Goal: Task Accomplishment & Management: Use online tool/utility

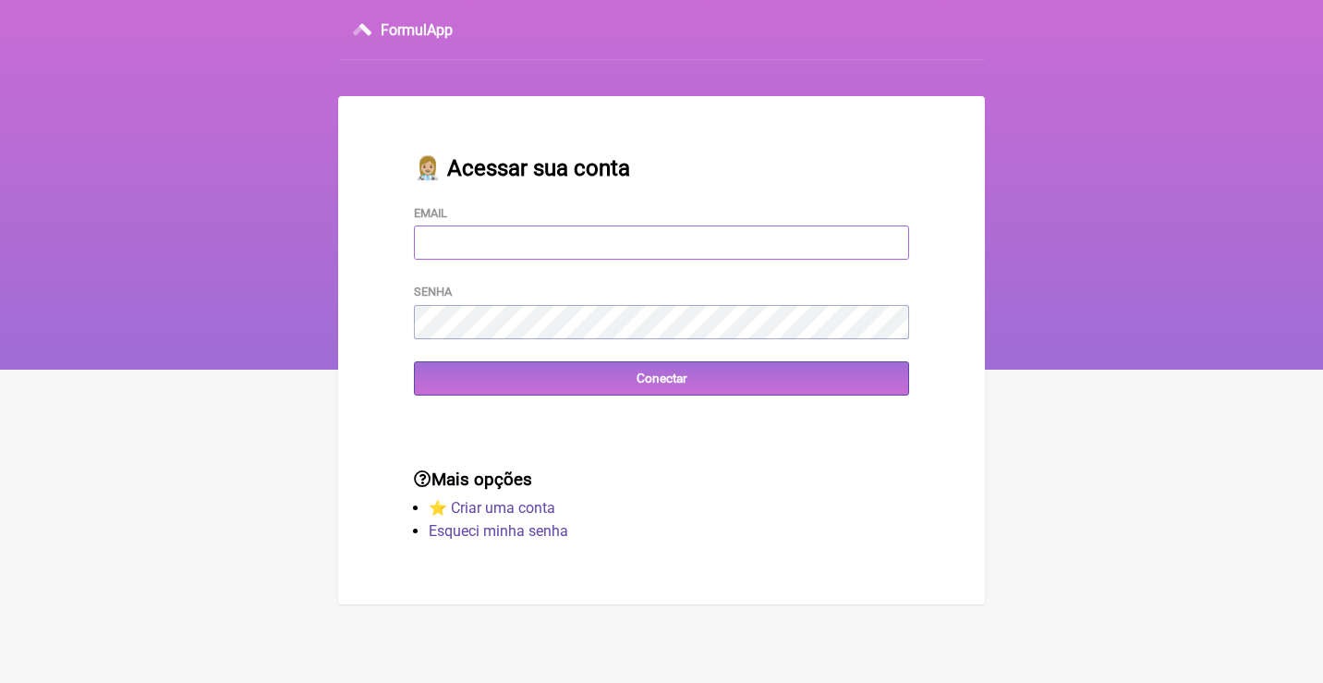
type input "adm.clinicabalance@gmail.com"
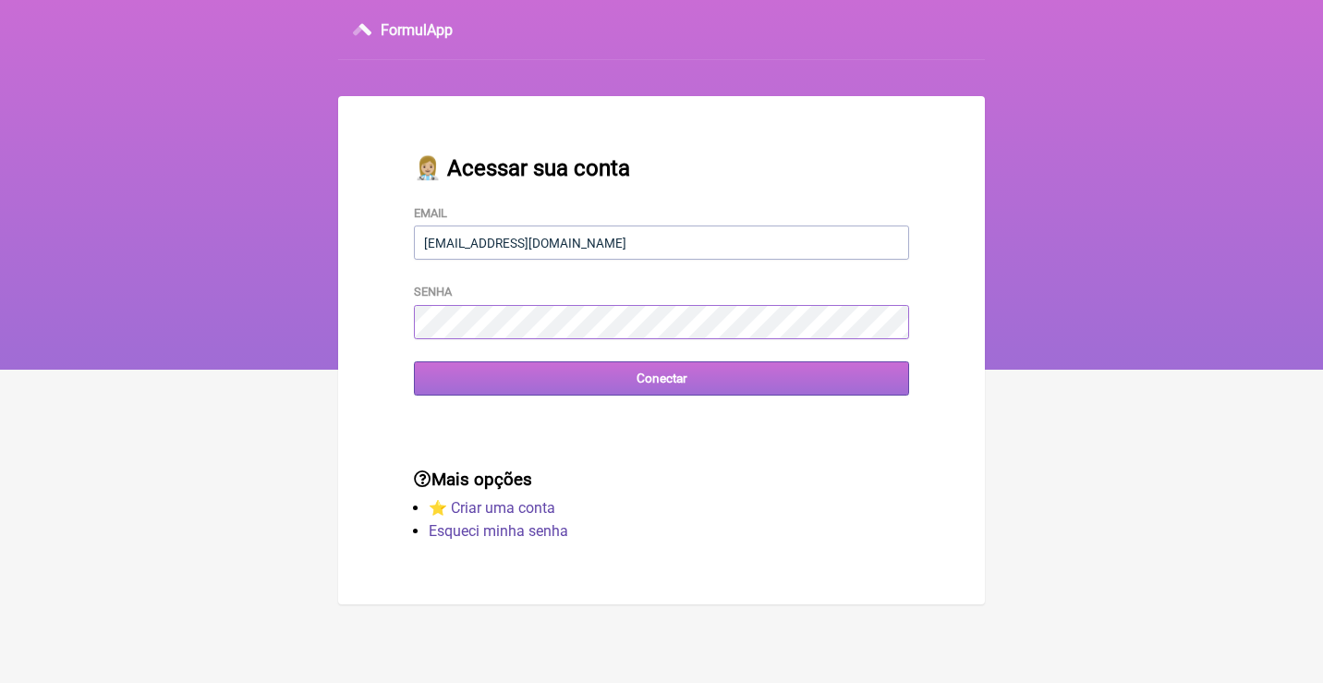
click at [661, 377] on input "Conectar" at bounding box center [661, 378] width 495 height 34
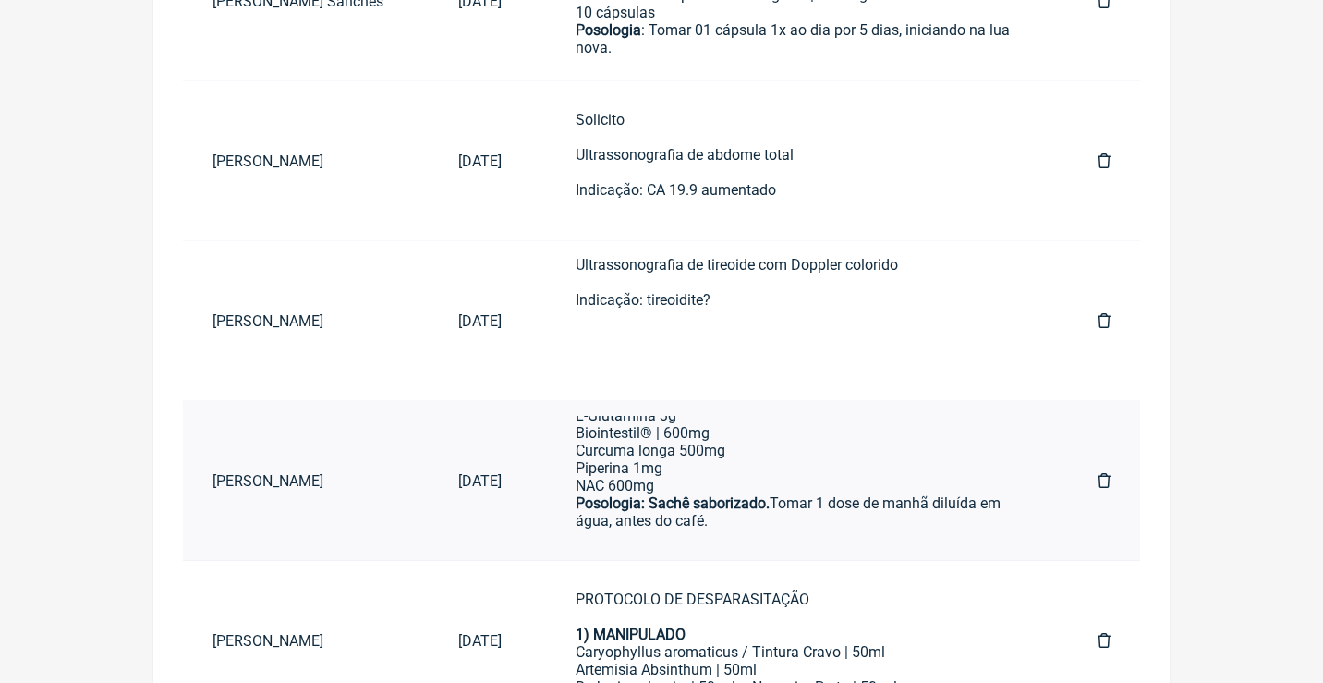
scroll to position [678, 0]
click at [700, 474] on div "5) MANIPULADO L-Glutamina 3g Biointestil® | 600mg Curcuma longa 500mg Piperina …" at bounding box center [800, 641] width 448 height 544
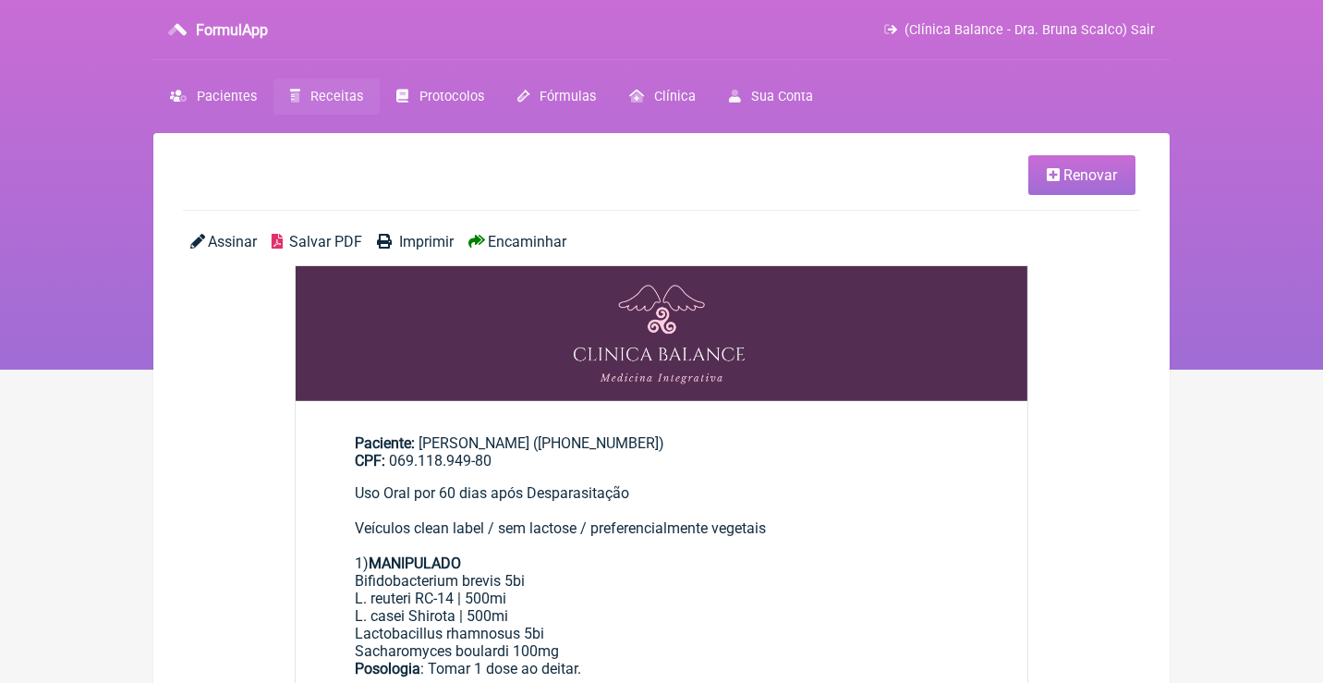
click at [1081, 171] on span "Renovar" at bounding box center [1090, 175] width 54 height 18
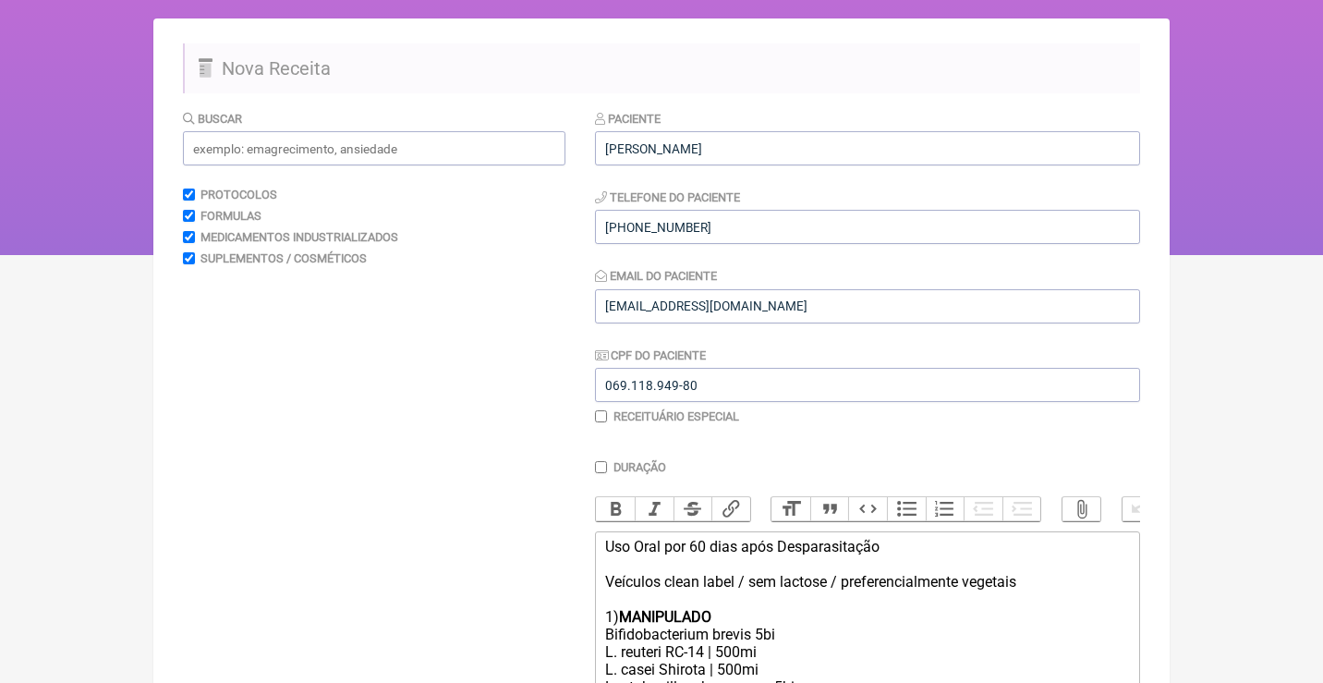
scroll to position [46, 0]
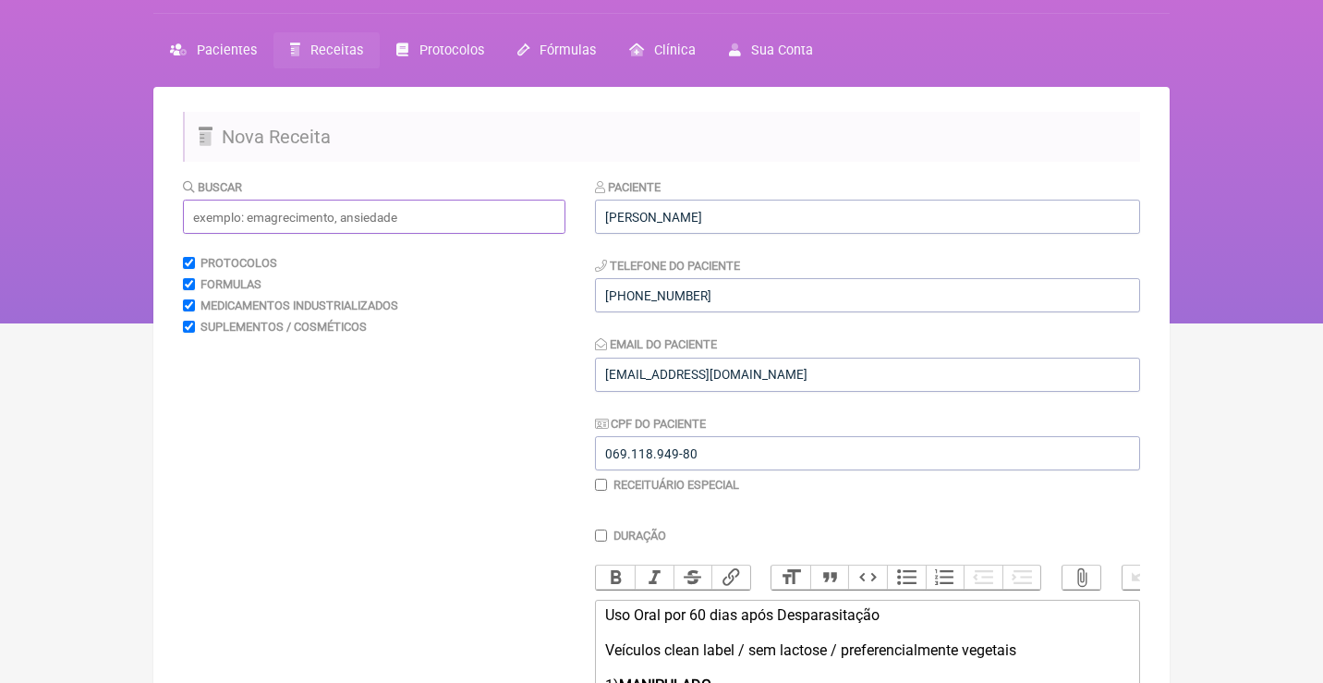
click at [457, 200] on input "text" at bounding box center [374, 217] width 382 height 34
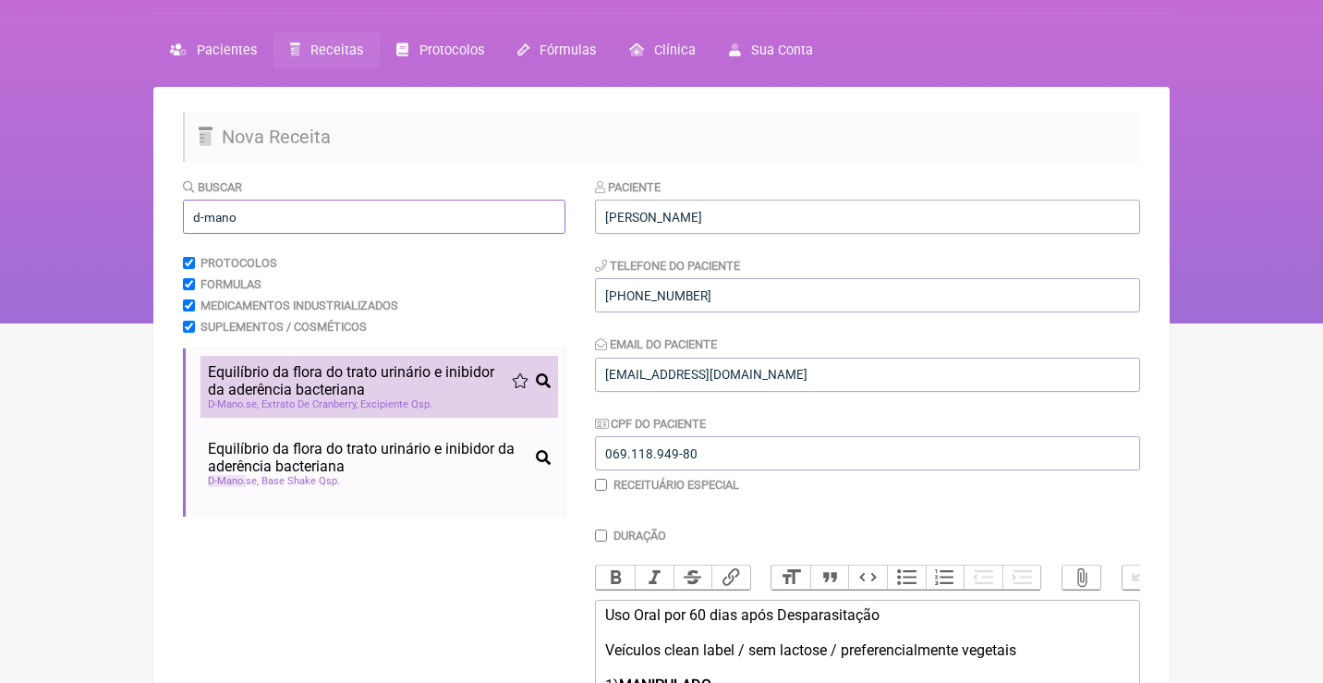
type input "d-mano"
click at [345, 384] on span "Equilíbrio da flora do trato urinário e inibidor da aderência bacteriana" at bounding box center [360, 380] width 304 height 35
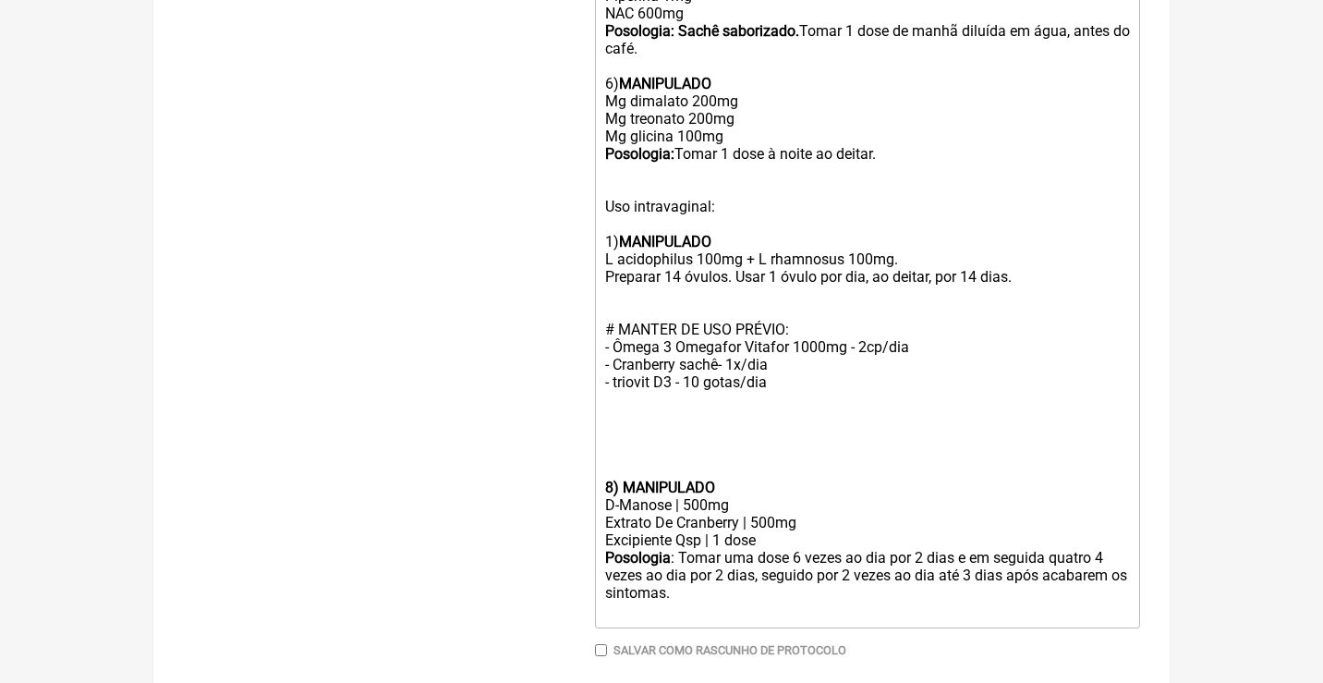
scroll to position [1368, 0]
drag, startPoint x: 752, startPoint y: 433, endPoint x: 580, endPoint y: 433, distance: 171.8
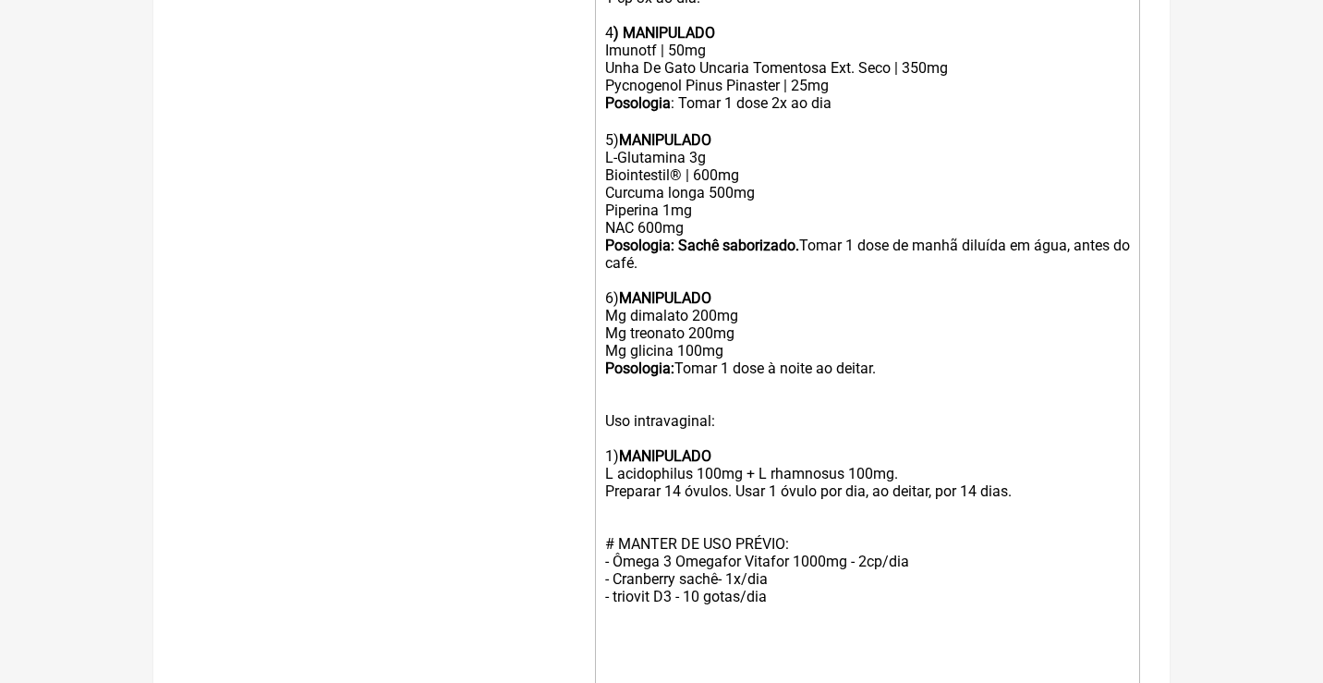
scroll to position [1146, 0]
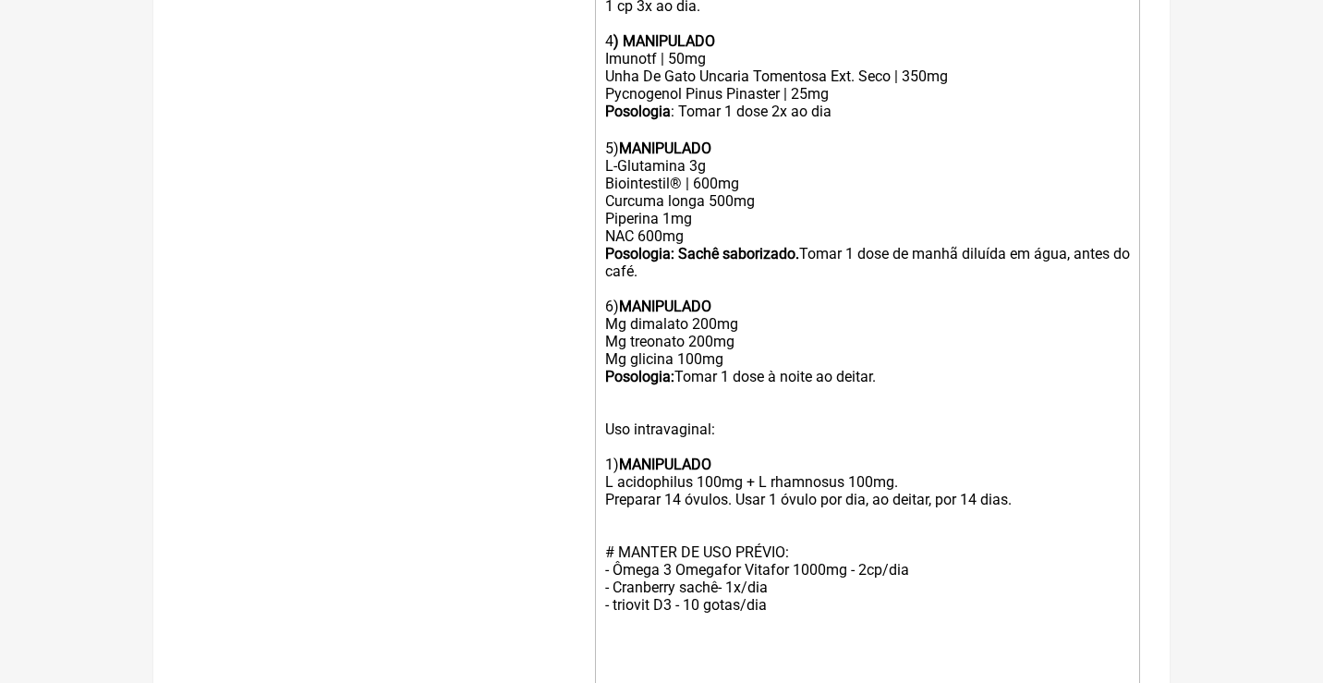
click at [718, 193] on div "5) MANIPULADO L-Glutamina 3g Biointestil® | 600mg Curcuma longa 500mg Piperina …" at bounding box center [867, 394] width 525 height 544
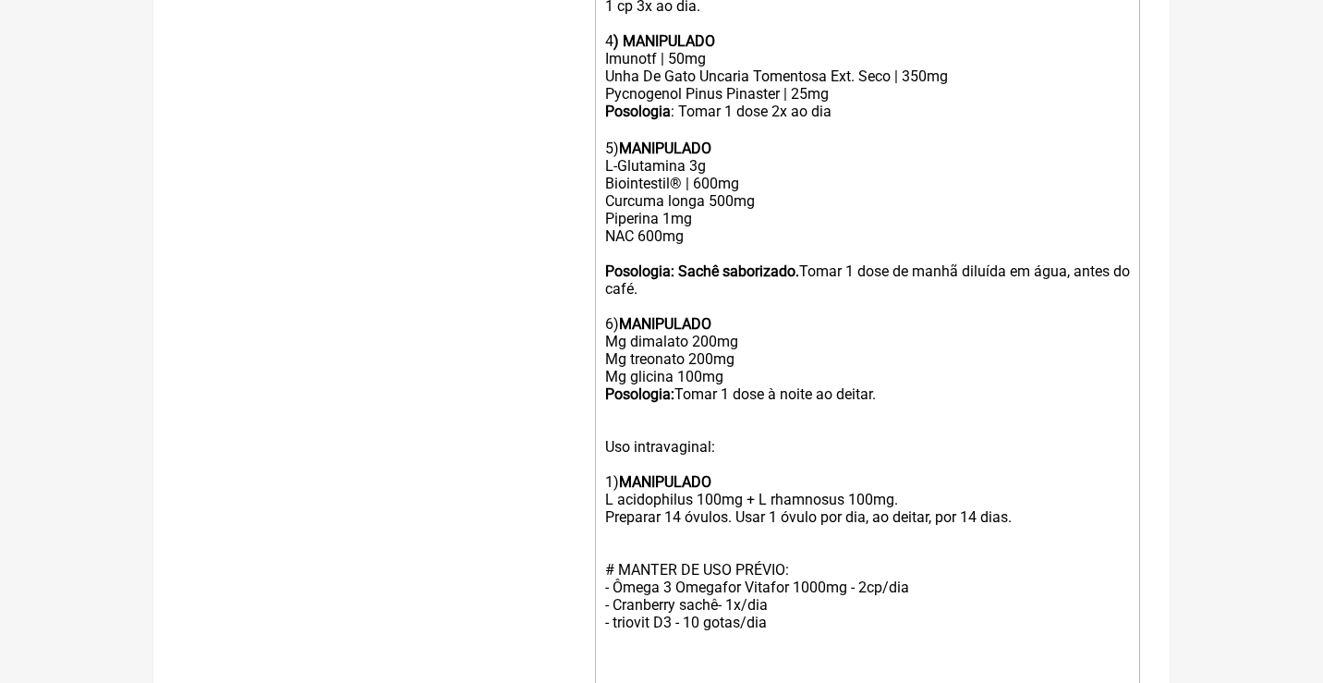
paste trix-editor "D-Manose | 500mg"
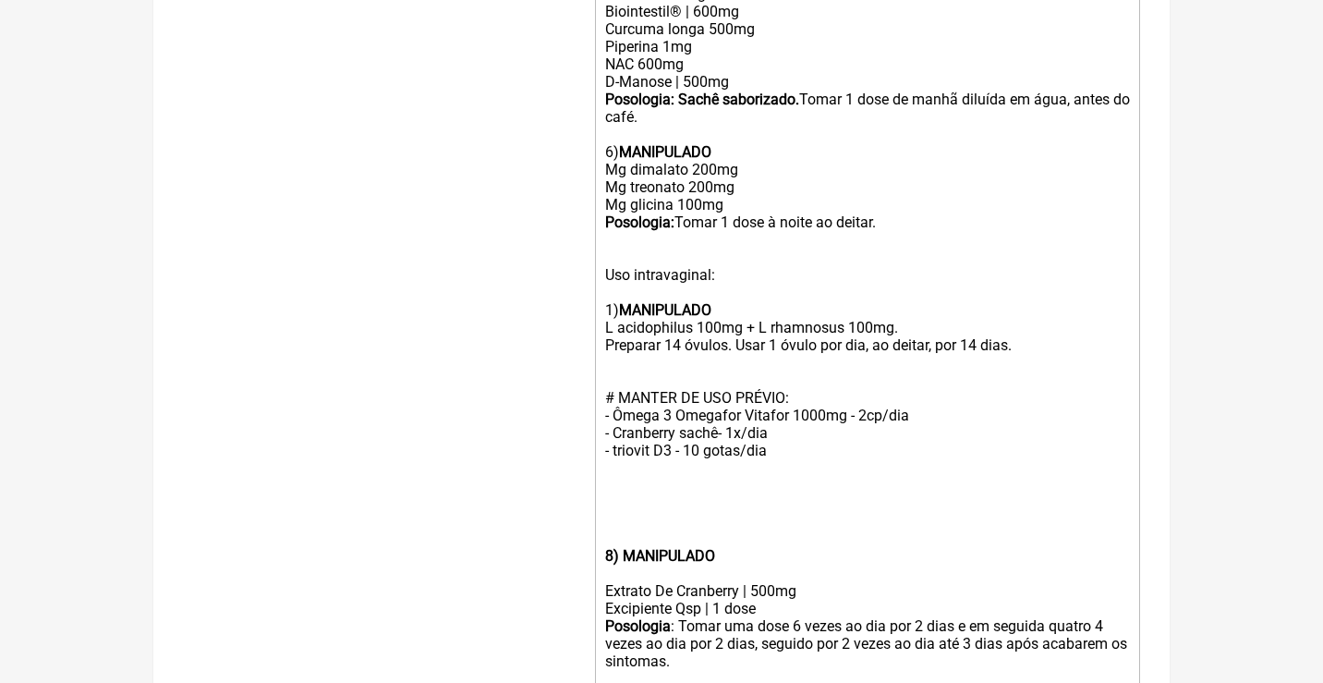
scroll to position [1342, 0]
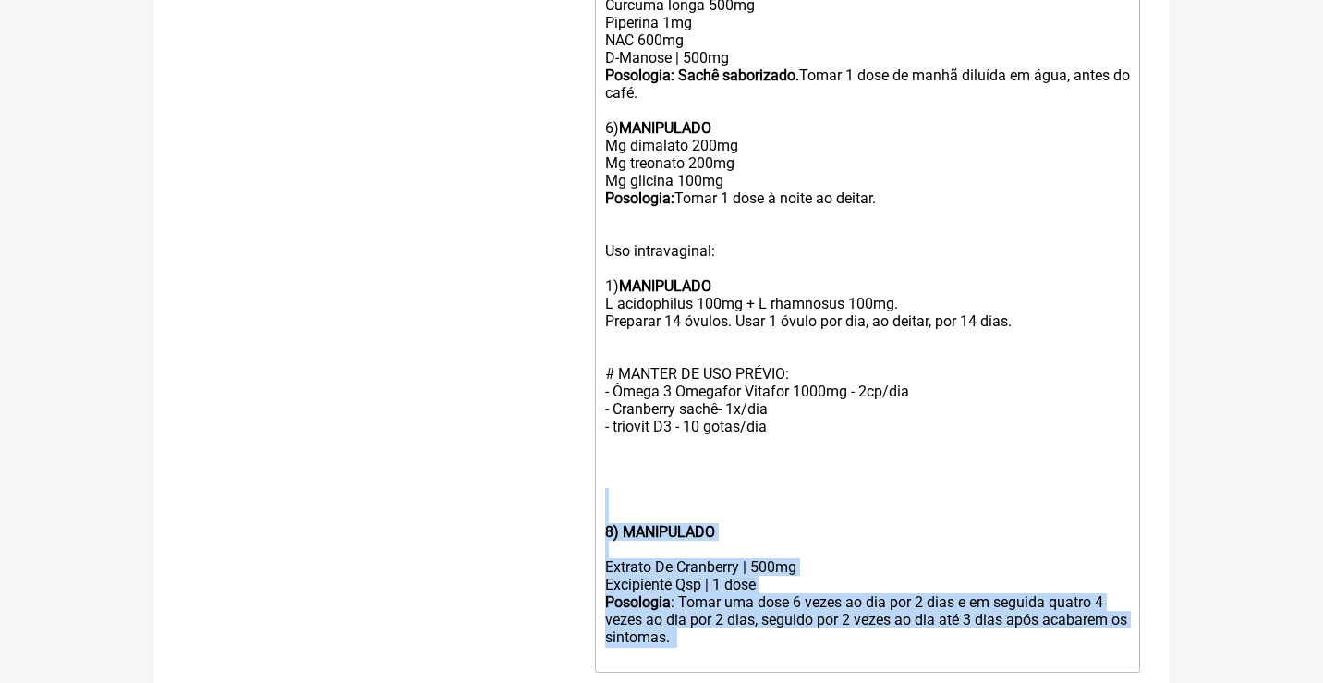
drag, startPoint x: 734, startPoint y: 583, endPoint x: 595, endPoint y: 443, distance: 197.3
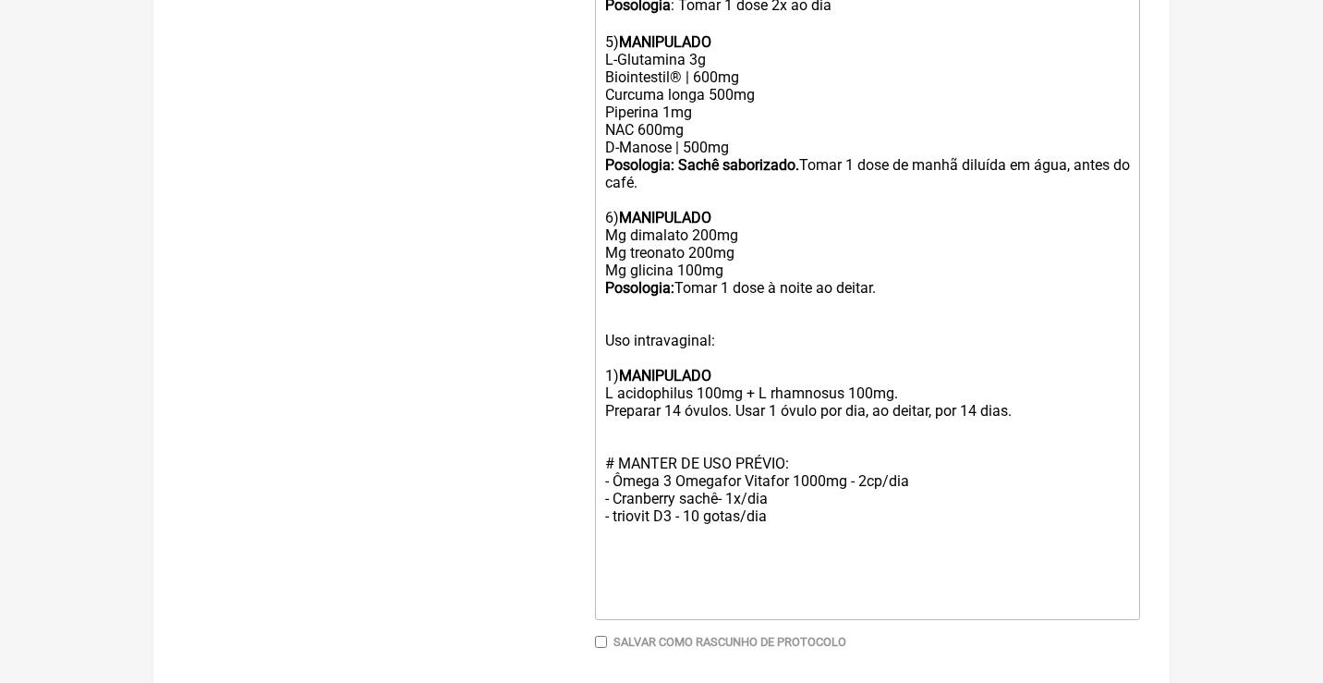
scroll to position [1252, 0]
click at [623, 454] on div "5) MANIPULADO L-Glutamina 3g Biointestil® | 600mg Curcuma longa 500mg Piperina …" at bounding box center [867, 298] width 525 height 562
type trix-editor "<div>Uso Oral por 60 dias após Desparasitação<br><br>Veículos clean label / sem…"
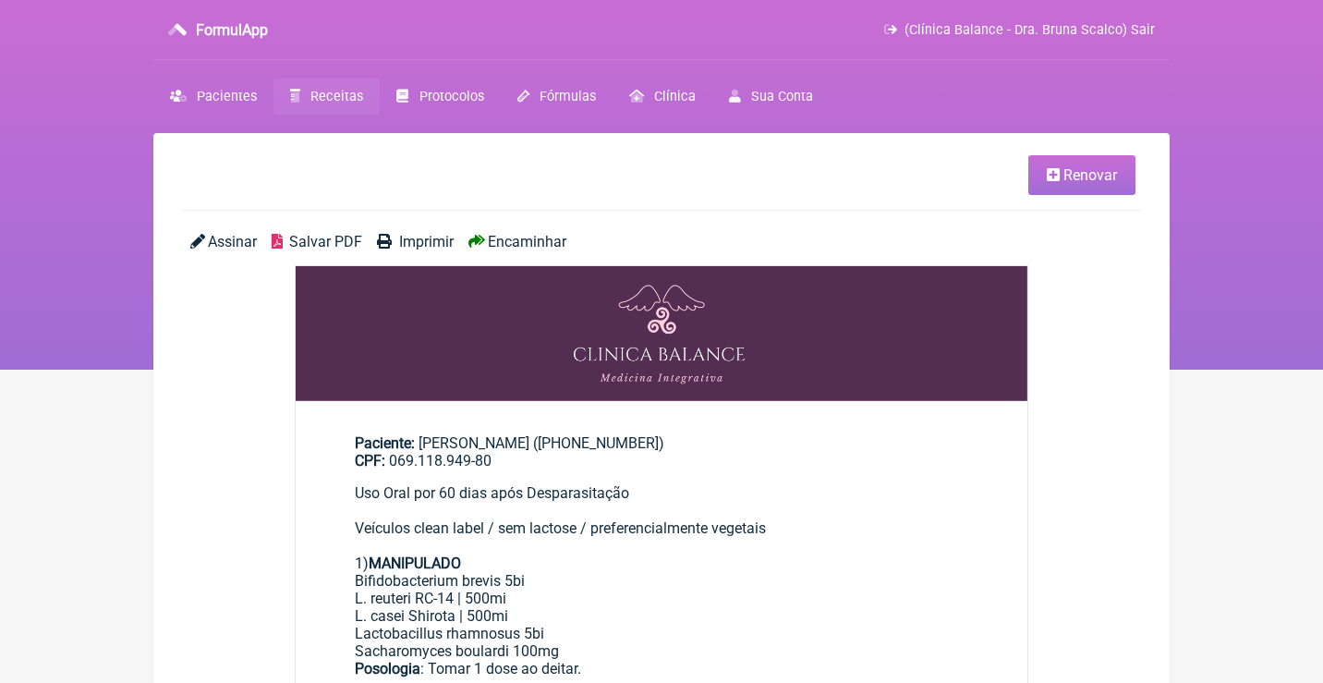
click at [522, 243] on span "Encaminhar" at bounding box center [527, 242] width 79 height 18
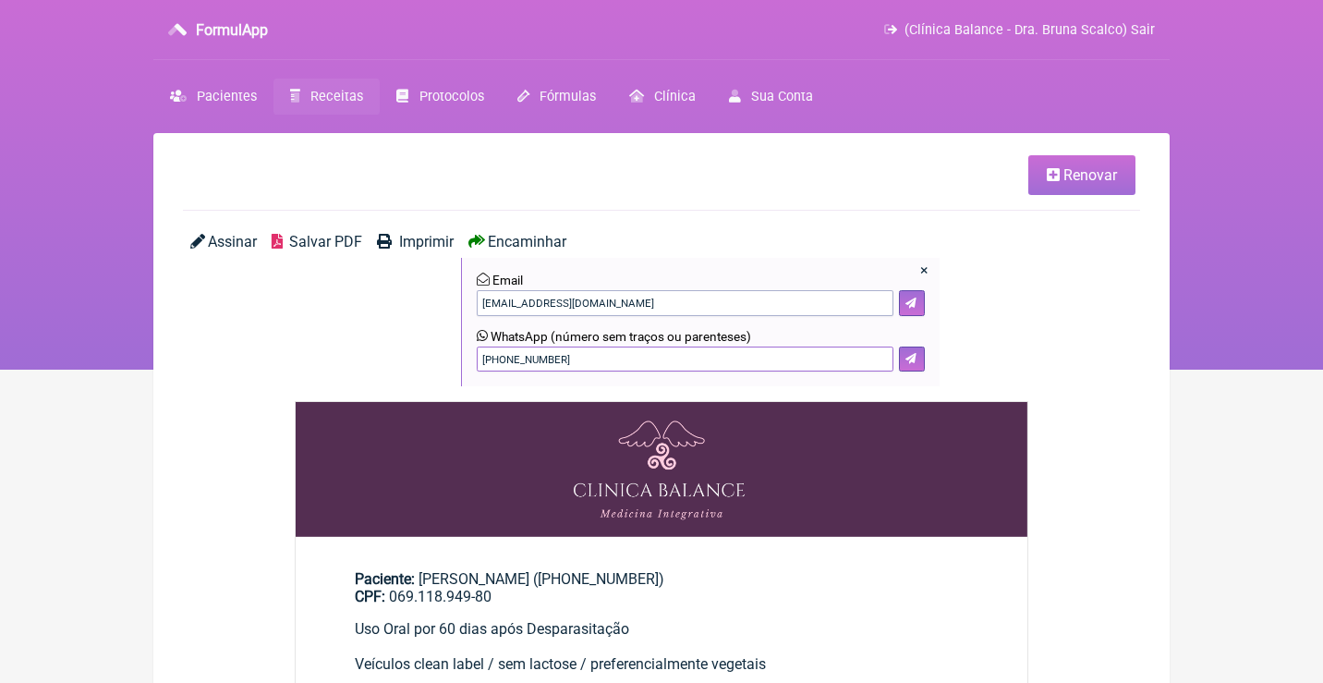
drag, startPoint x: 592, startPoint y: 355, endPoint x: 432, endPoint y: 345, distance: 160.1
click at [433, 347] on div "Assinar Salvar PDF Imprimir Encaminhar × Email ernandaseben88@gmail.com WhatsAp…" at bounding box center [661, 317] width 957 height 168
type input "21967005725"
click at [910, 346] on button at bounding box center [912, 359] width 26 height 26
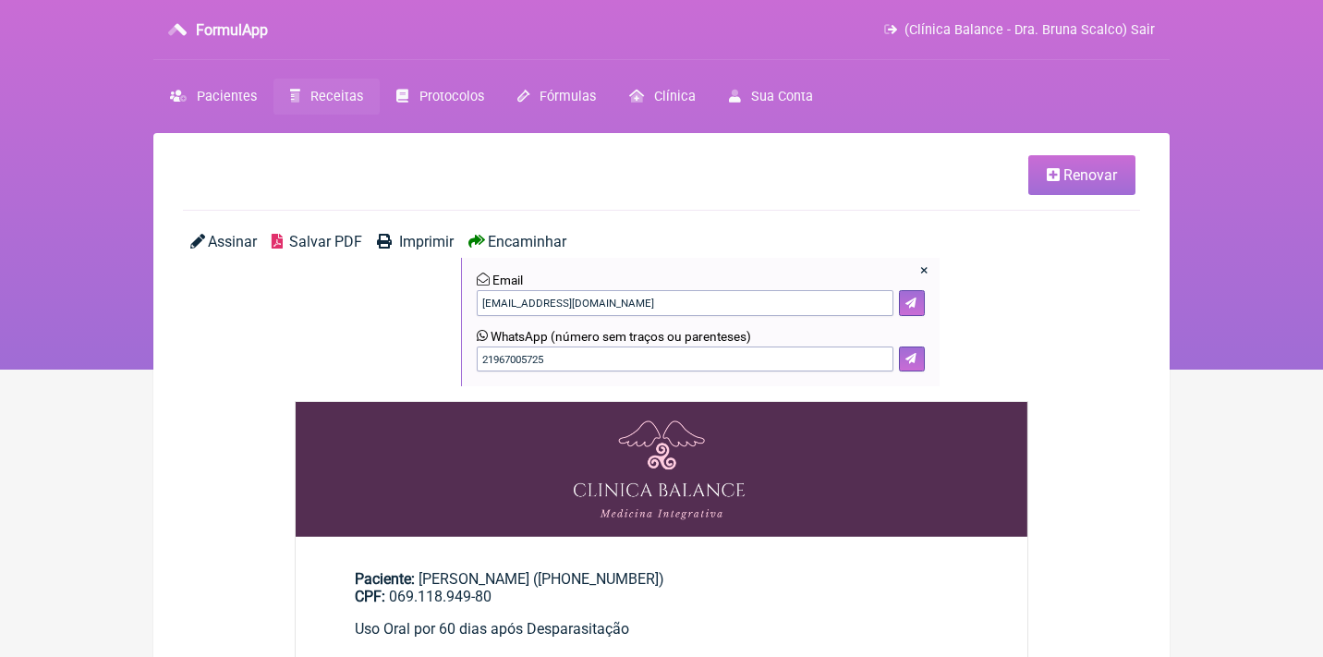
click at [1055, 178] on icon at bounding box center [1053, 174] width 13 height 15
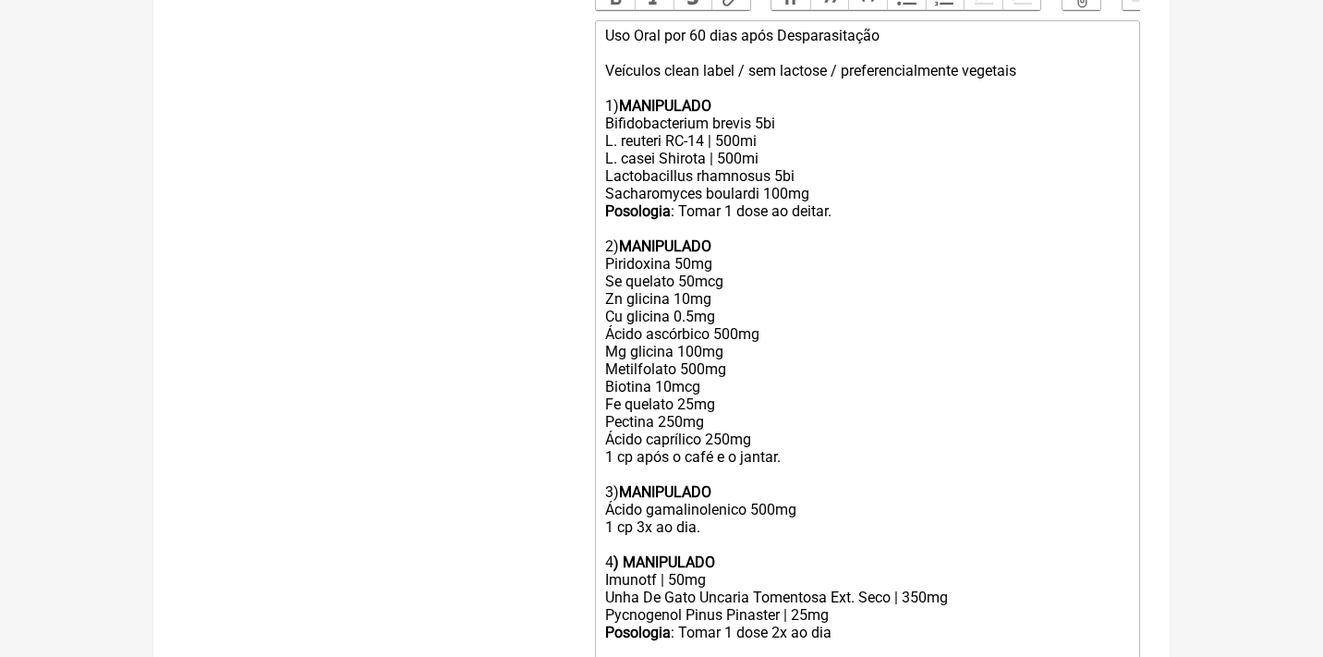
scroll to position [624, 0]
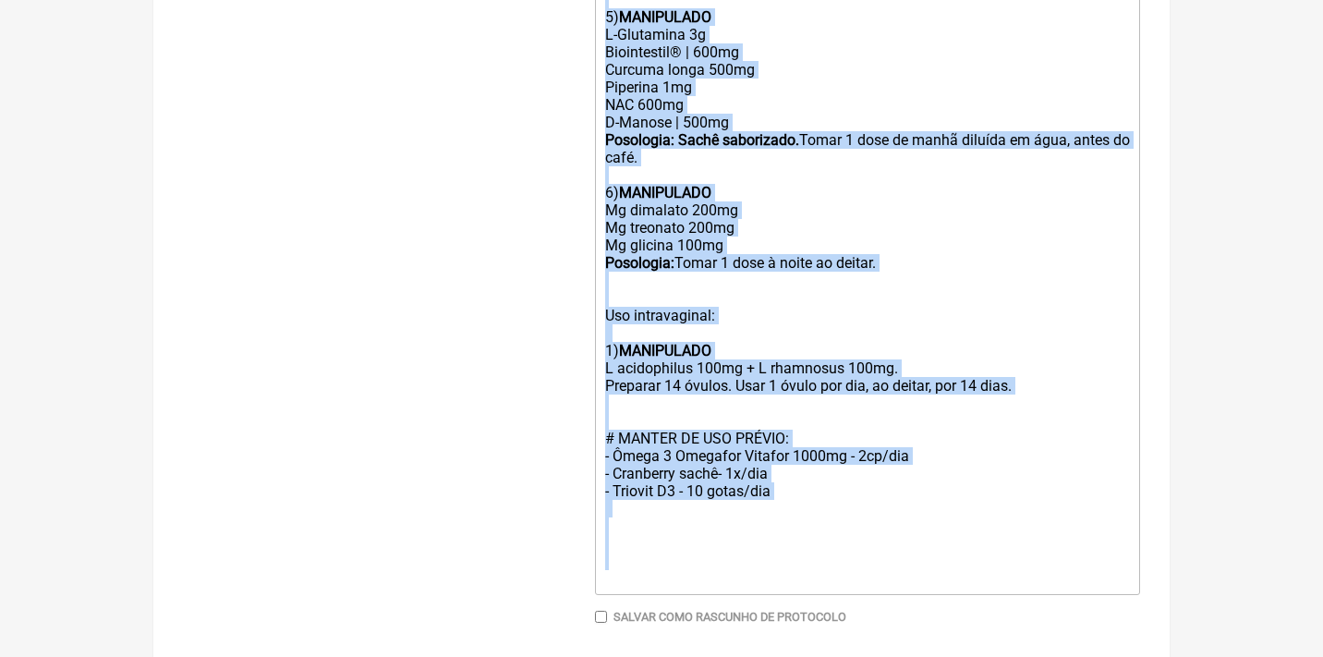
drag, startPoint x: 603, startPoint y: 32, endPoint x: 722, endPoint y: 733, distance: 710.3
type trix-editor "<div>Uso Oral por 60 dias após Desparasitação<br><br>Veículos clean label / sem…"
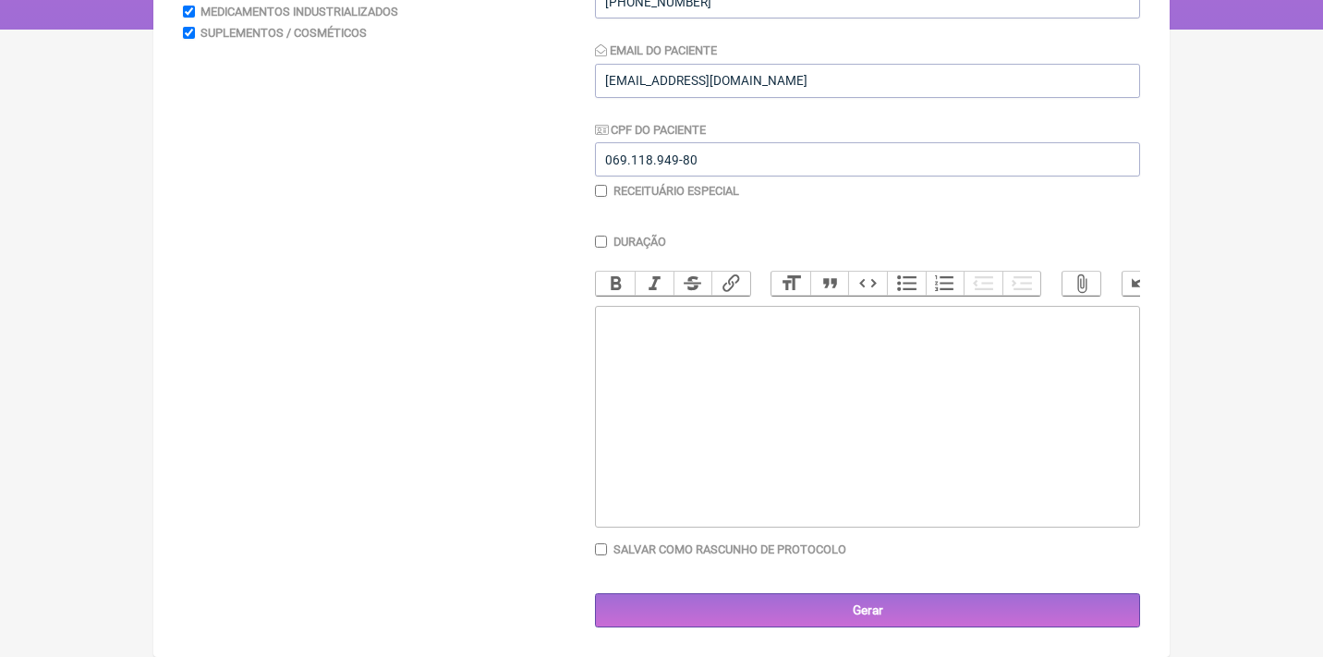
scroll to position [338, 0]
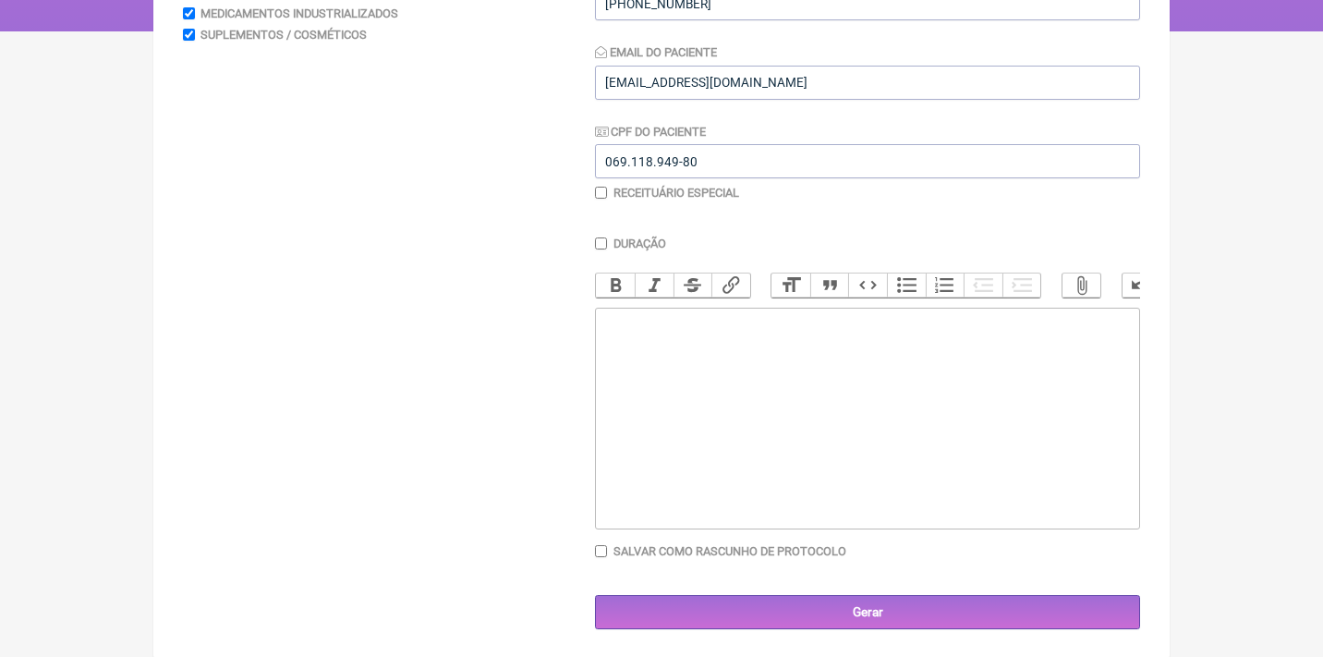
type trix-editor "<div>o</div>"
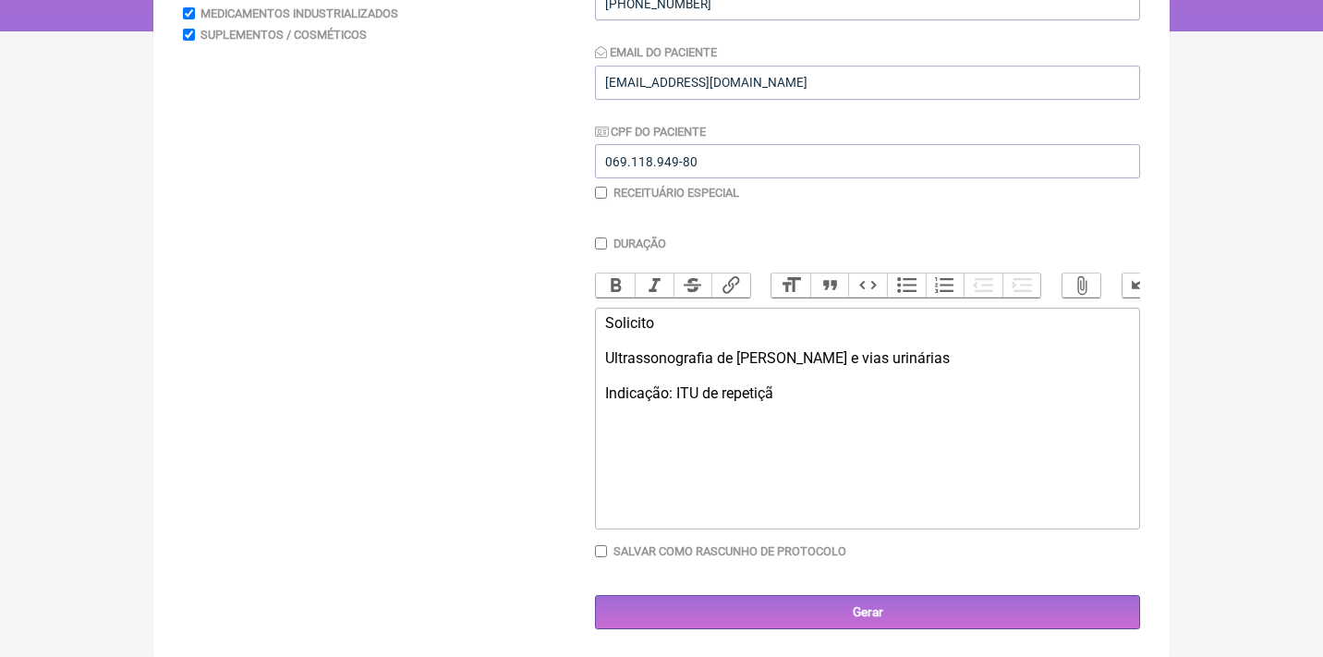
type trix-editor "<div>Solicito<br><br>Ultrassonografia de rim e vias urinárias<br><br>Indicação:…"
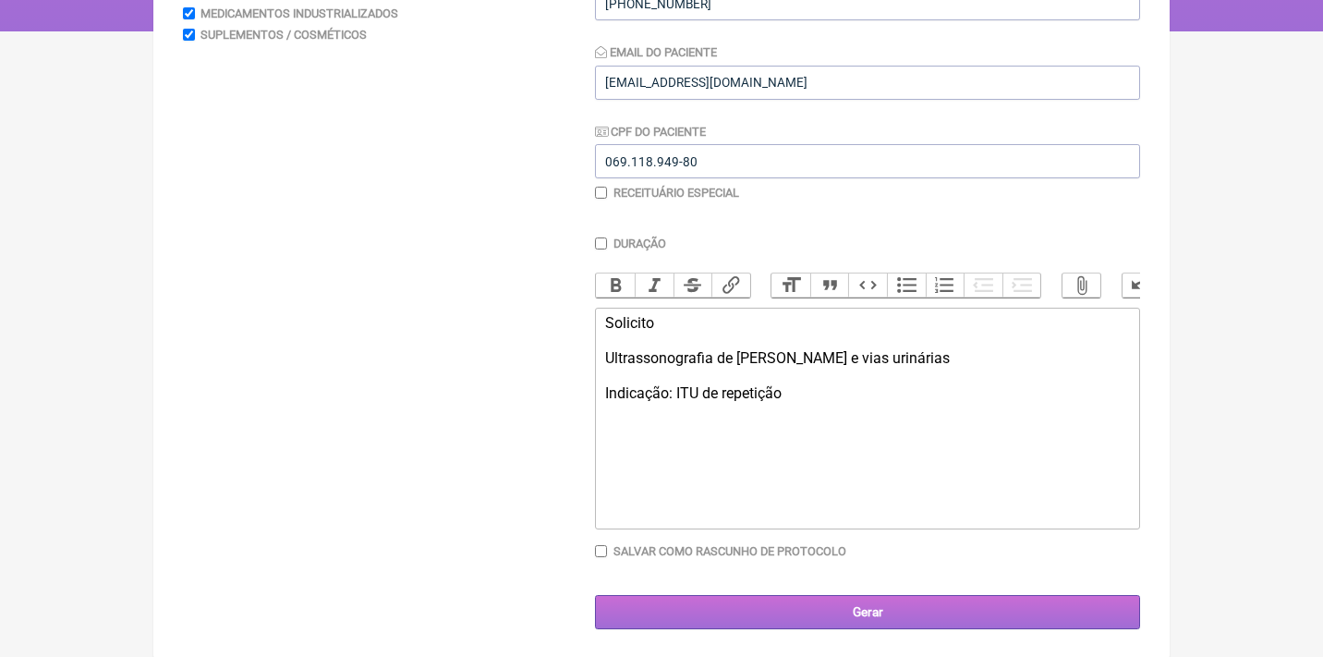
click at [957, 610] on input "Gerar" at bounding box center [867, 612] width 545 height 34
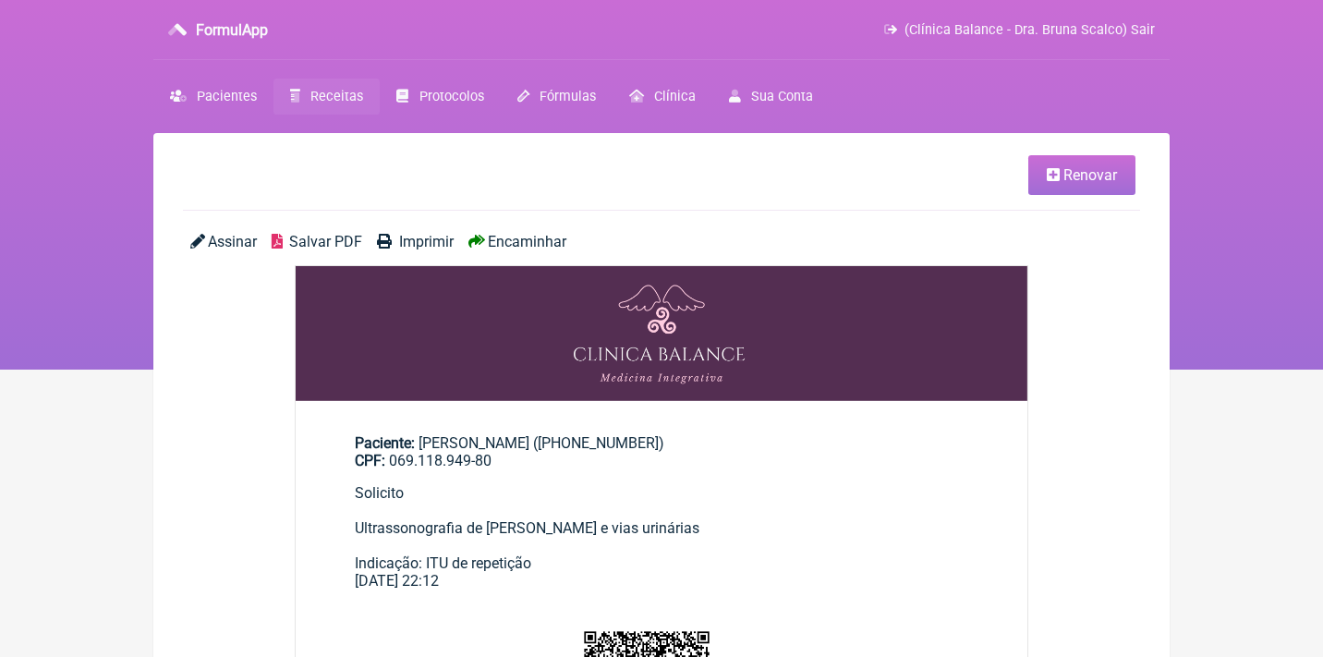
click at [240, 238] on span "Assinar" at bounding box center [232, 242] width 49 height 18
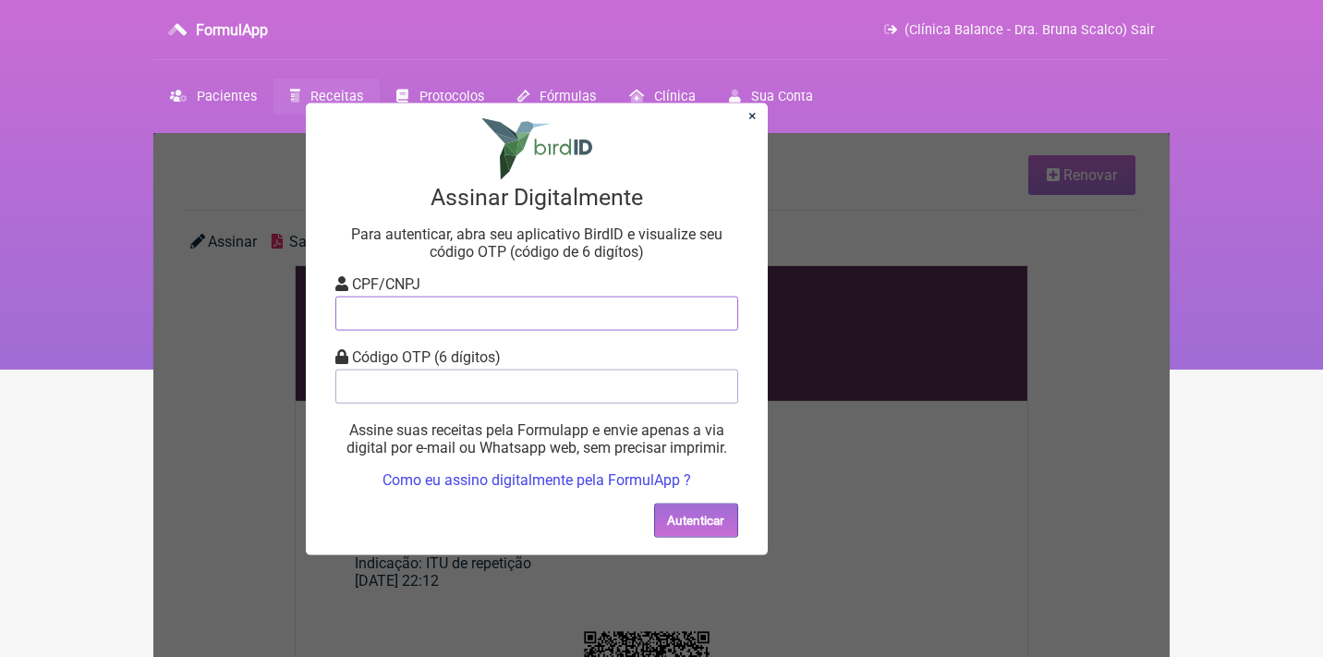
click at [368, 322] on input "tel" at bounding box center [536, 313] width 403 height 34
type input "12805451783"
click at [390, 396] on input "tel" at bounding box center [536, 386] width 403 height 34
type input "787926"
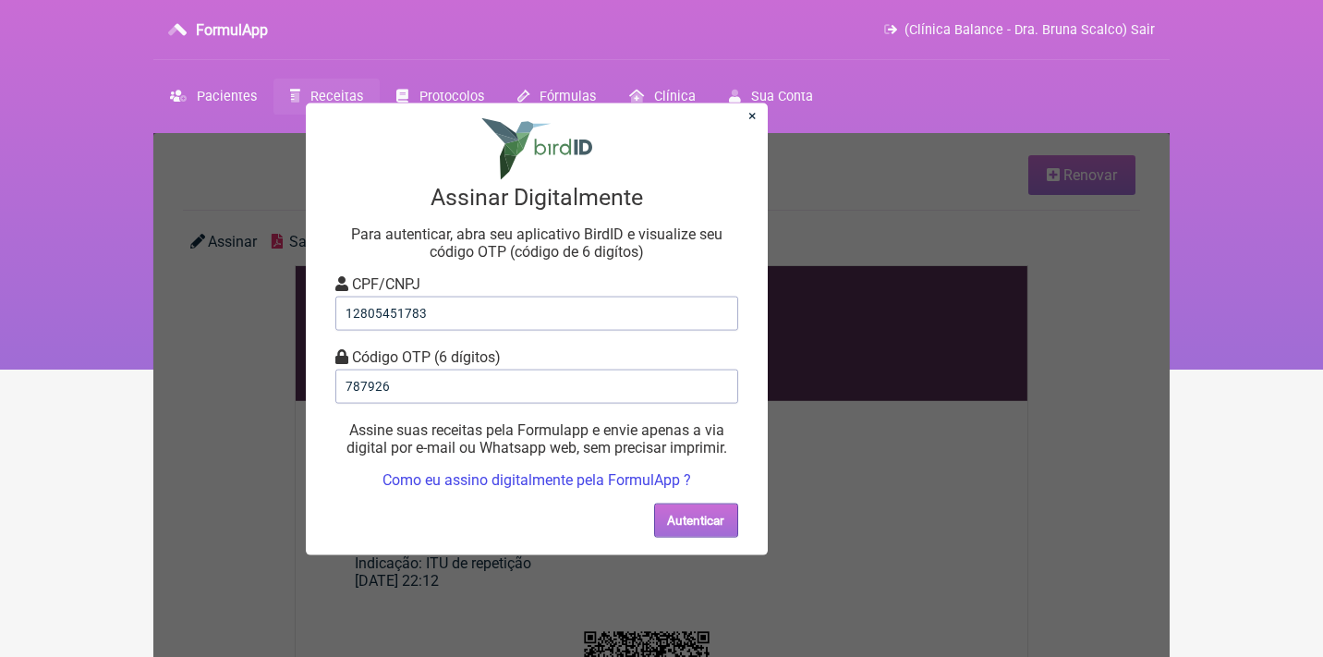
click at [685, 505] on button "Autenticar" at bounding box center [696, 520] width 84 height 34
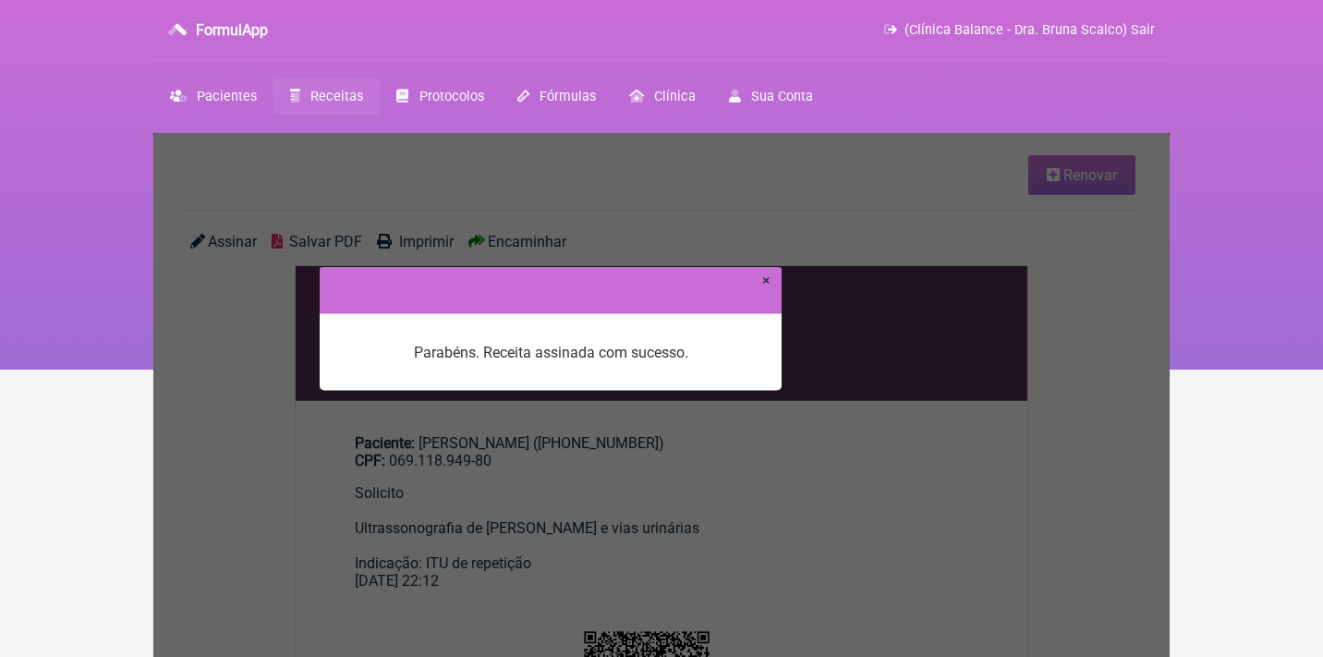
click at [769, 287] on link "×" at bounding box center [766, 280] width 8 height 18
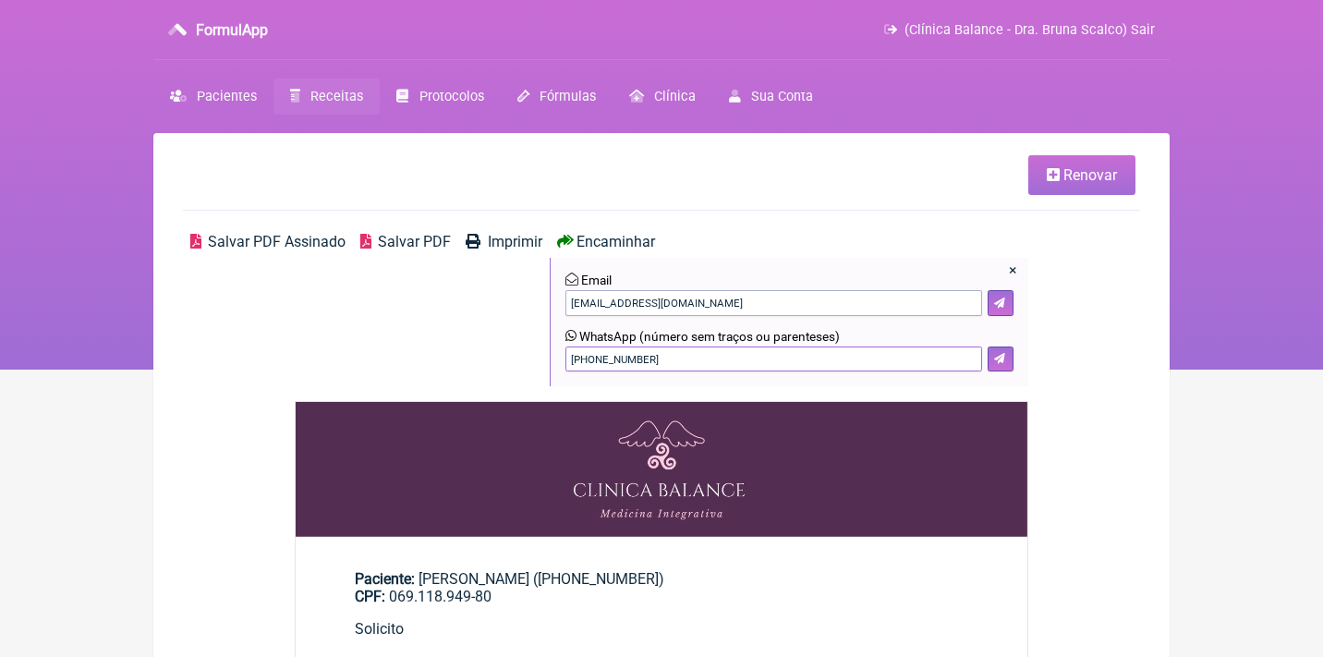
drag, startPoint x: 674, startPoint y: 354, endPoint x: 507, endPoint y: 350, distance: 167.2
click at [510, 353] on div "Salvar PDF Assinado Salvar PDF Imprimir Encaminhar × Email [EMAIL_ADDRESS][DOMA…" at bounding box center [661, 317] width 957 height 168
type input "21967005725"
click at [1000, 360] on icon at bounding box center [999, 358] width 11 height 11
click at [339, 96] on span "Receitas" at bounding box center [336, 97] width 53 height 16
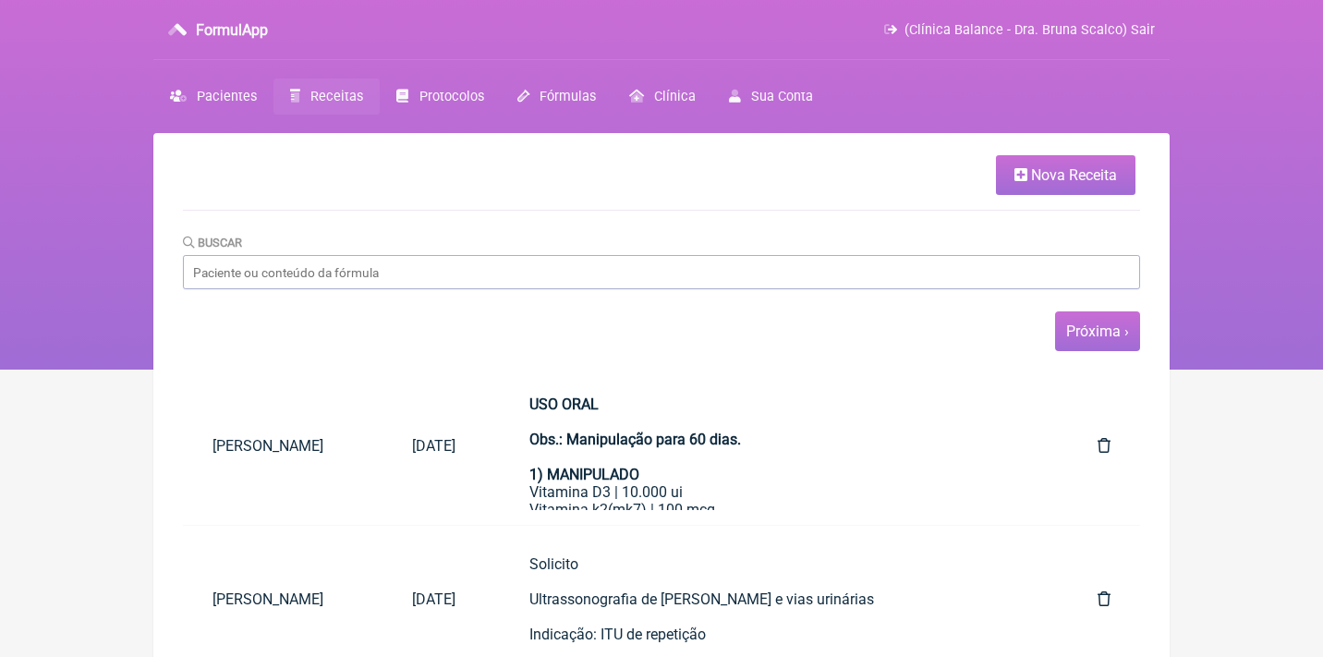
click at [1092, 339] on span "Próxima ›" at bounding box center [1097, 331] width 85 height 40
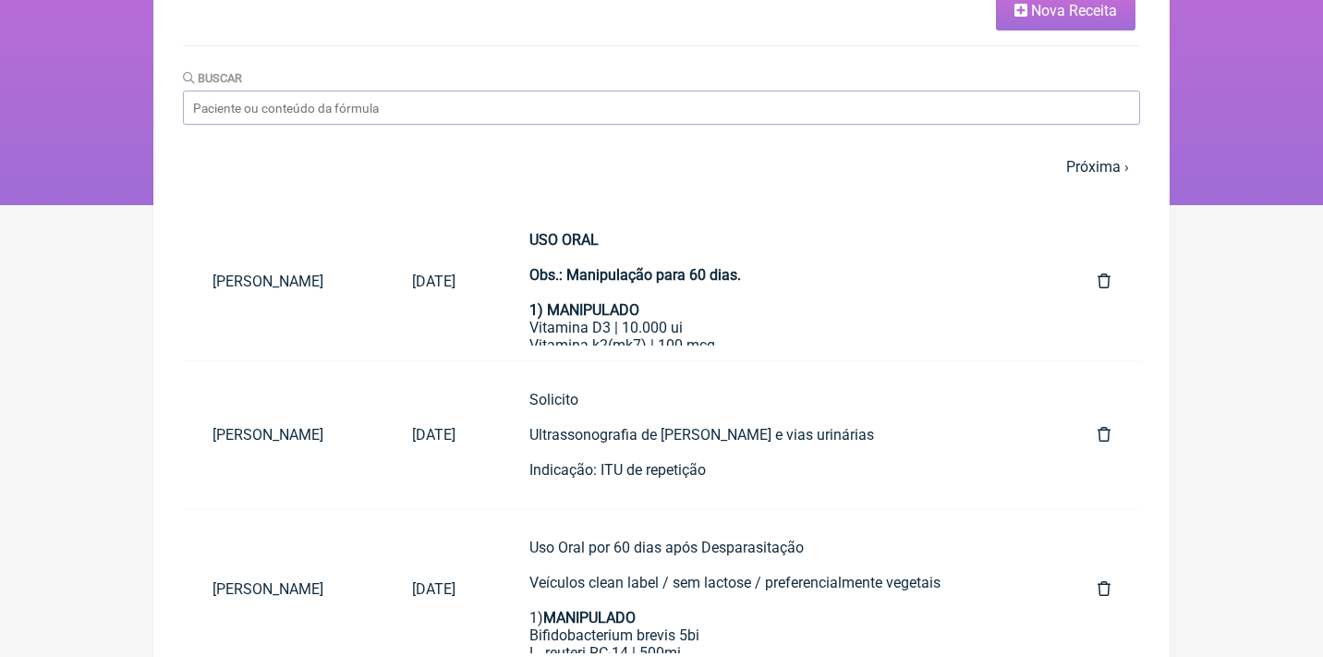
scroll to position [173, 0]
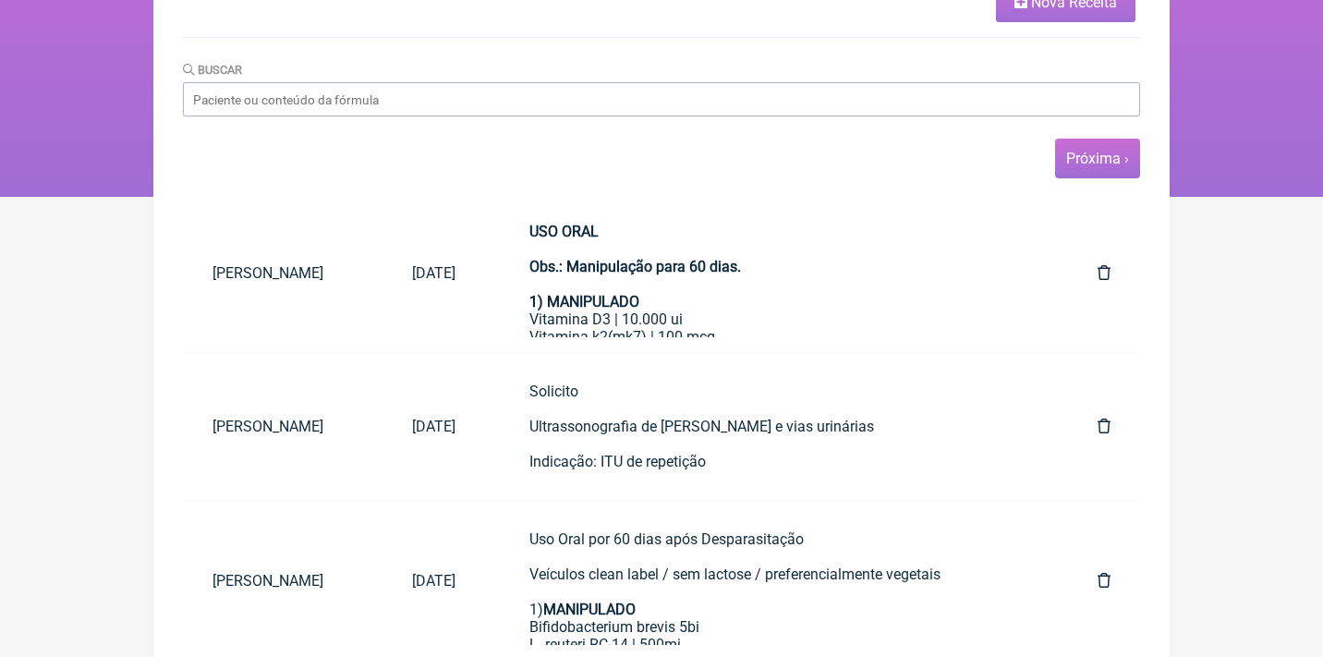
click at [1082, 147] on span "Próxima ›" at bounding box center [1097, 159] width 85 height 40
click at [1084, 158] on link "Próxima ›" at bounding box center [1097, 159] width 63 height 18
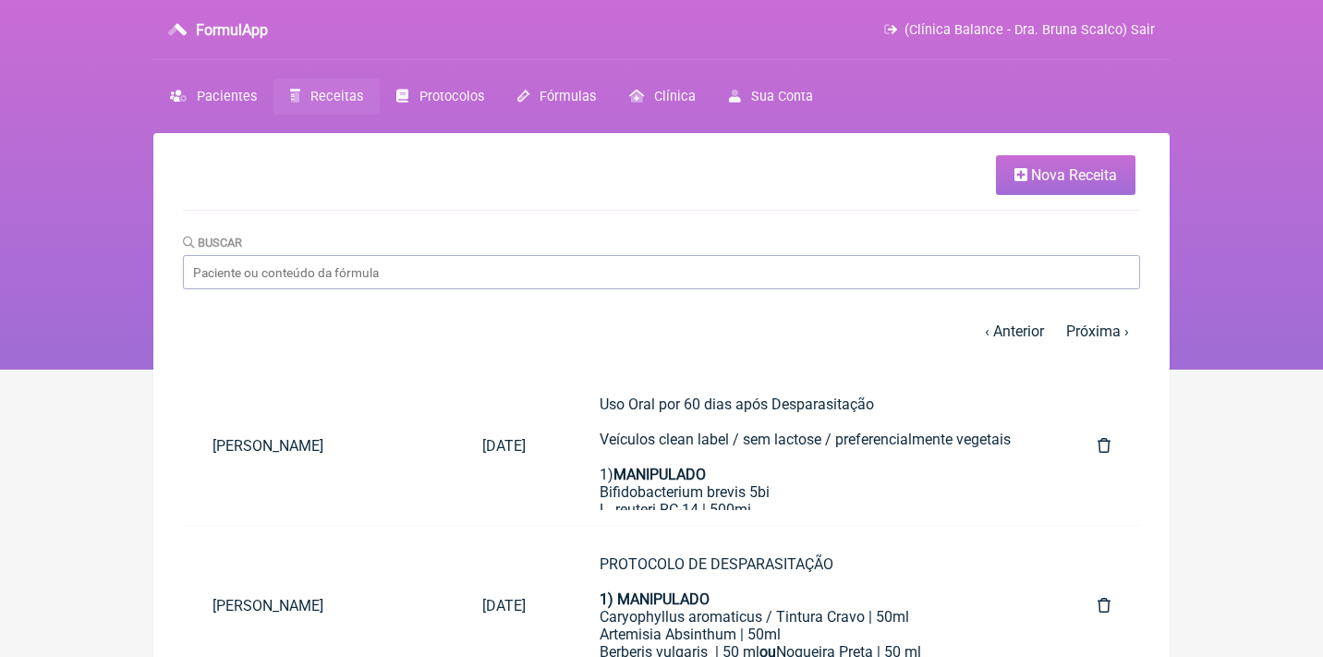
scroll to position [17, 0]
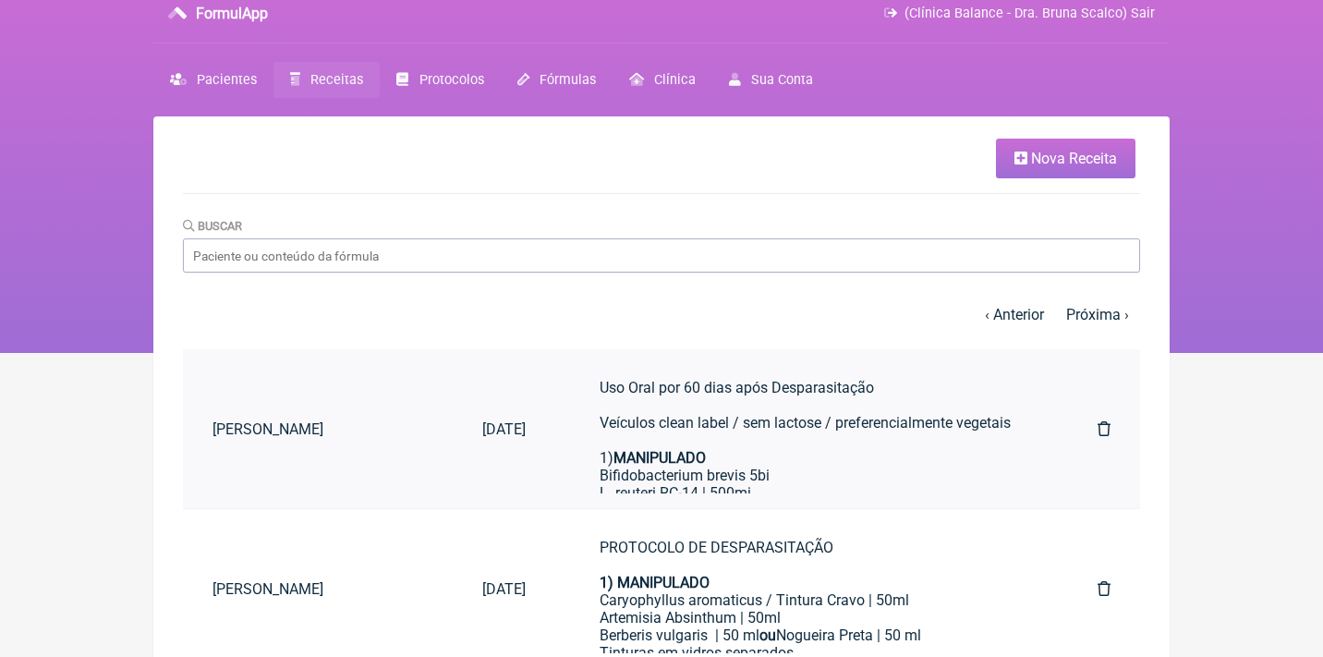
click at [1103, 421] on icon at bounding box center [1103, 428] width 13 height 15
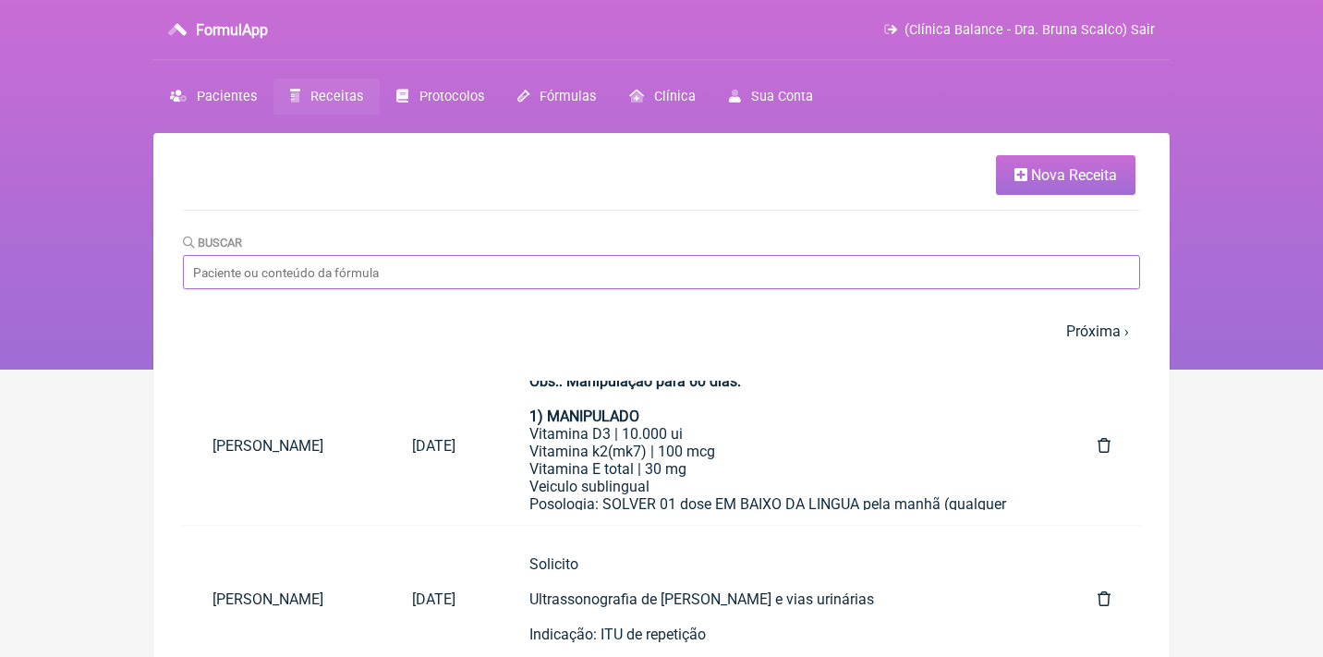
click at [513, 285] on input "Buscar" at bounding box center [661, 272] width 957 height 34
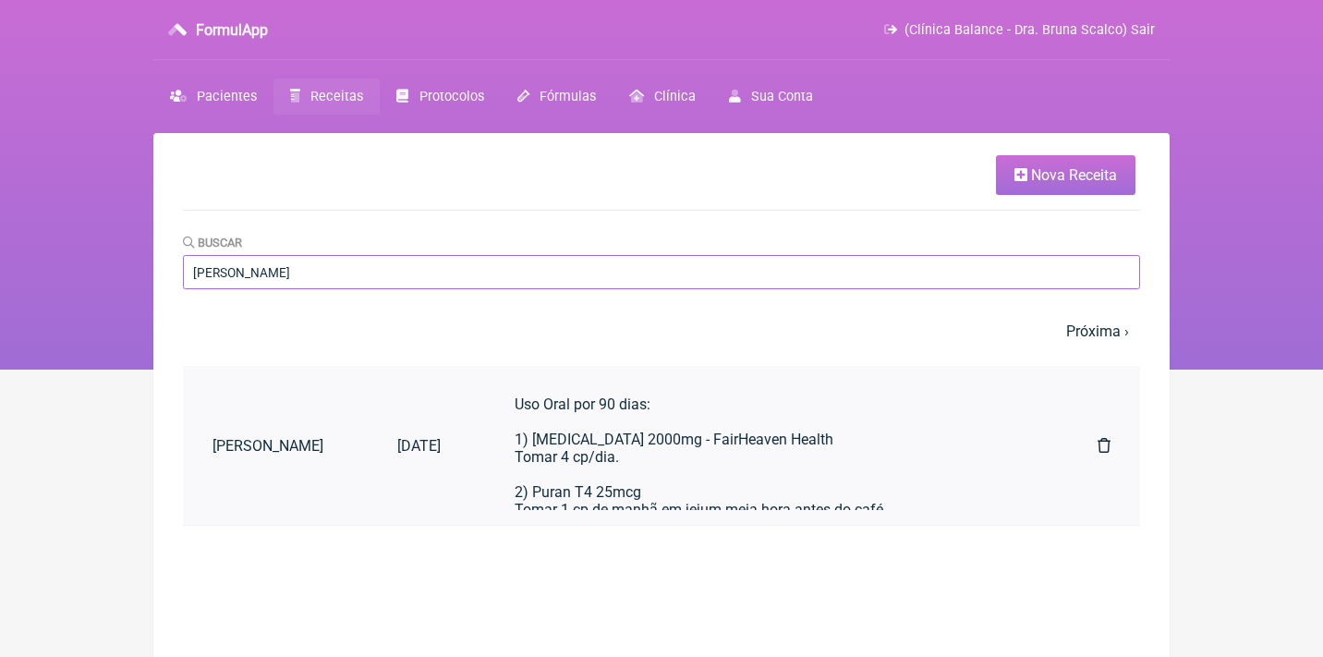
type input "[PERSON_NAME]"
click at [588, 466] on div "Uso Oral por 90 dias: 1) Myo-Inositol 2000mg - FairHeaven Health Tomar 4 cp/dia…" at bounding box center [769, 658] width 509 height 527
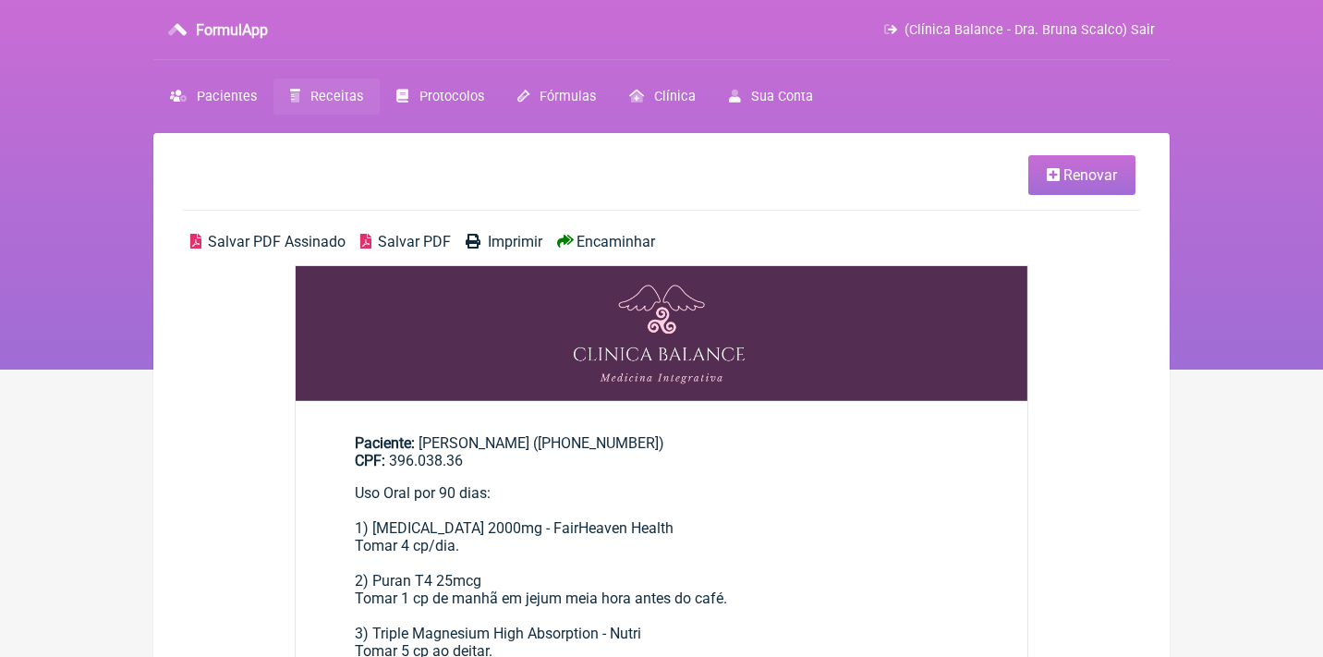
click at [1074, 168] on span "Renovar" at bounding box center [1090, 175] width 54 height 18
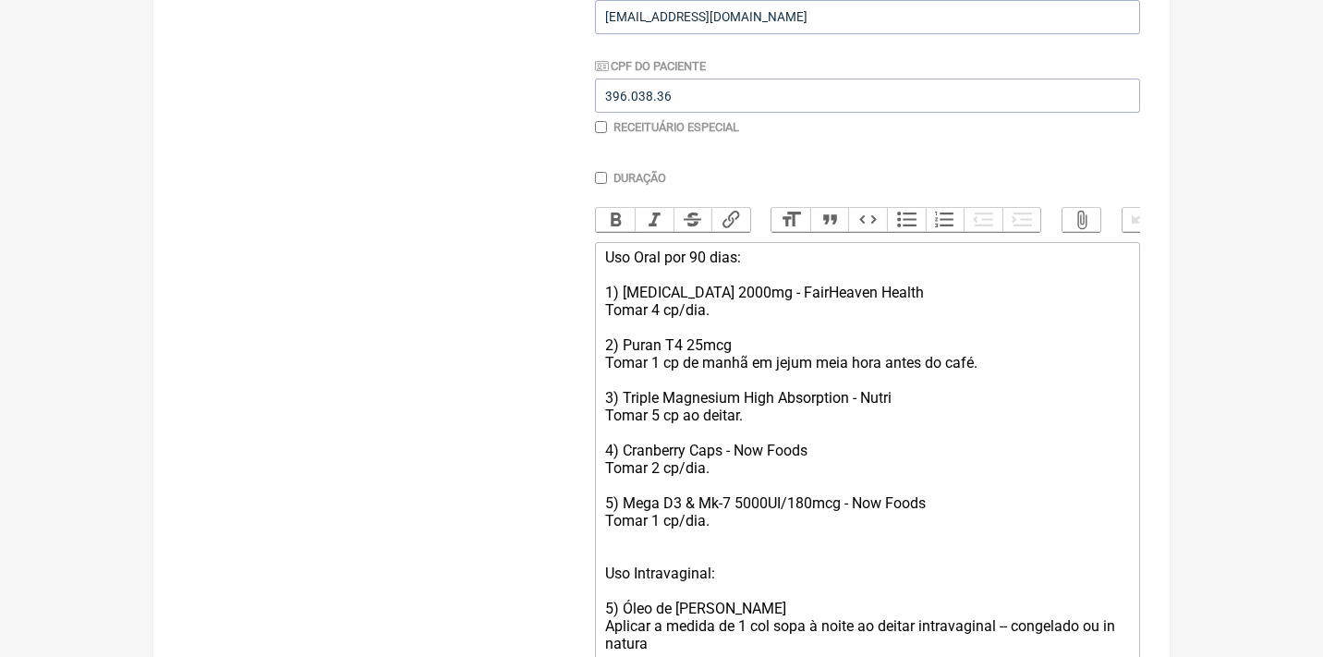
scroll to position [418, 0]
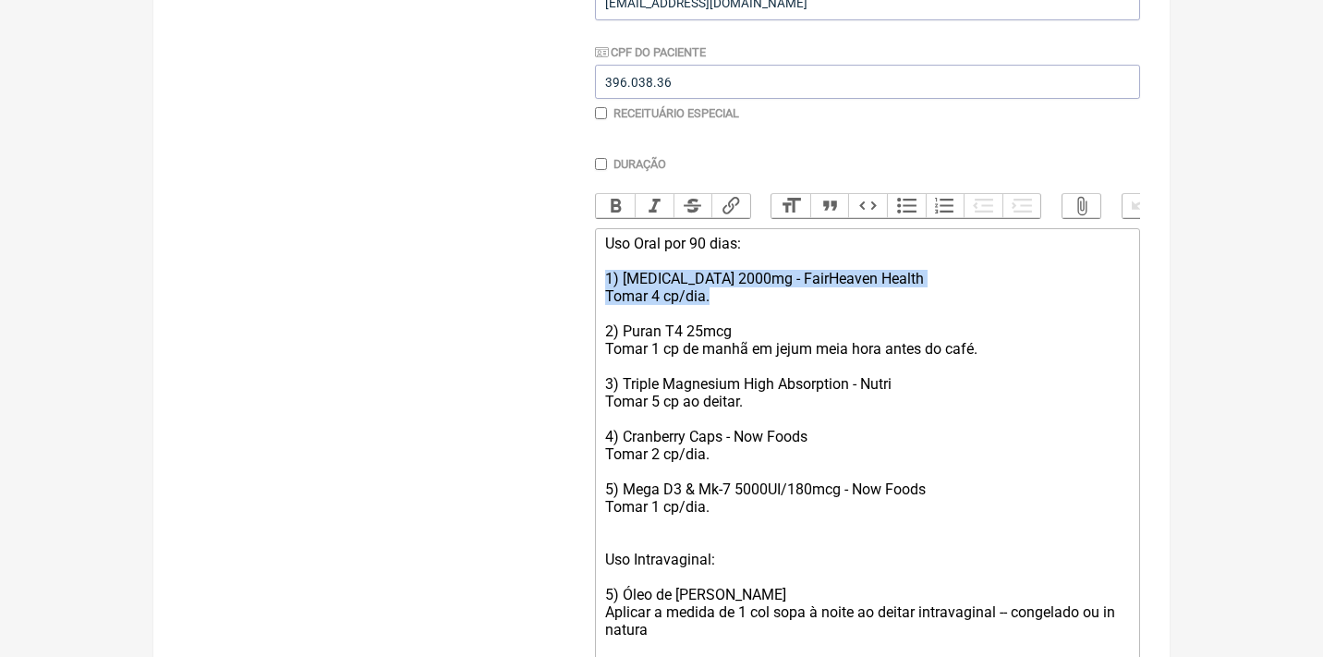
drag, startPoint x: 726, startPoint y: 293, endPoint x: 591, endPoint y: 273, distance: 136.3
click at [591, 273] on form "Buscar Protocolos Formulas Medicamentos Industrializados Suplementos / Cosmétic…" at bounding box center [661, 337] width 957 height 1062
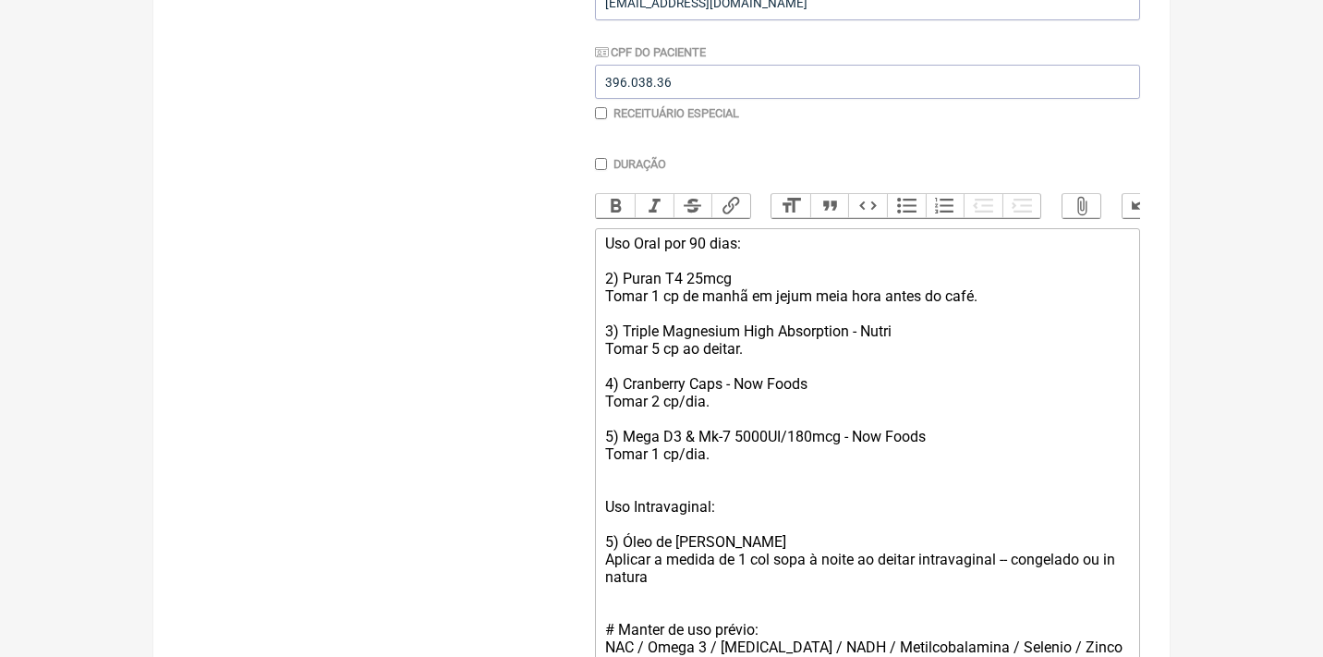
click at [611, 268] on div "Uso Oral por 90 dias: 2) Puran T4 25mcg Tomar 1 cp de manhã em jejum meia hora …" at bounding box center [867, 472] width 525 height 474
click at [976, 297] on div "Uso Oral por 90 dias: 1) Puran T4 25mcg Tomar 1 cp de manhã em jejum meia hora …" at bounding box center [867, 472] width 525 height 474
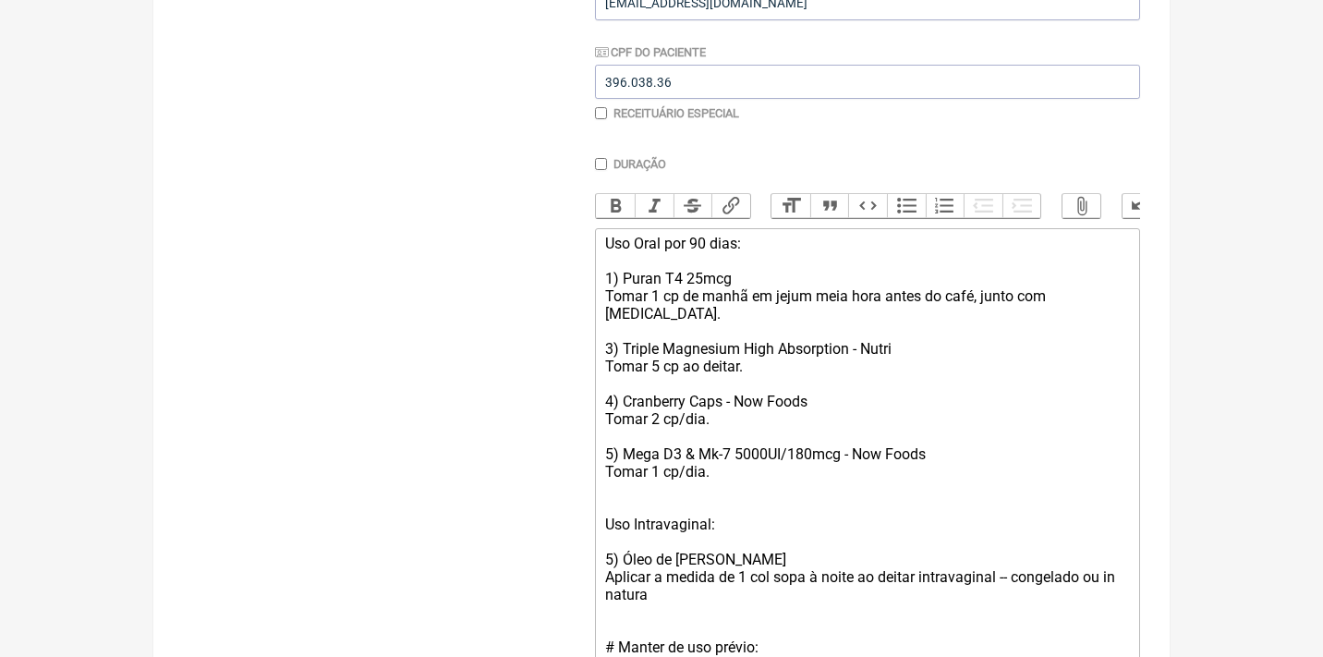
click at [1103, 287] on div "Uso Oral por 90 dias: 1) Puran T4 25mcg Tomar 1 cp de manhã em jejum meia hora …" at bounding box center [867, 480] width 525 height 491
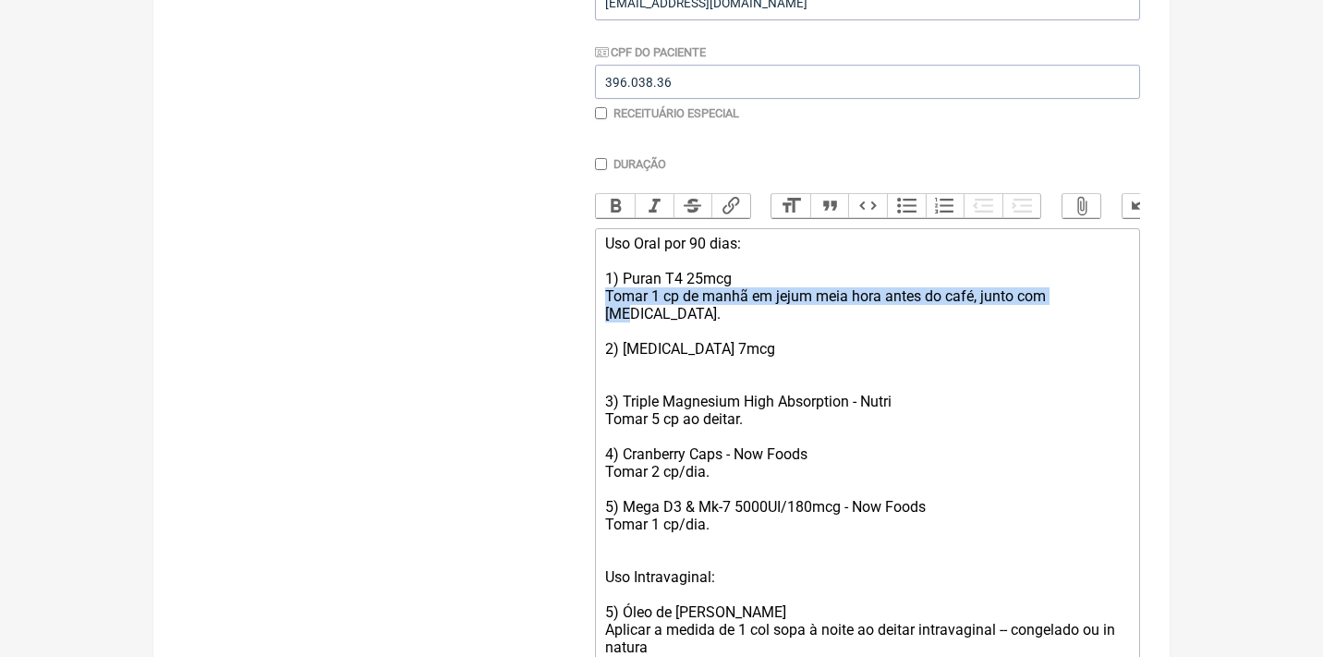
drag, startPoint x: 1093, startPoint y: 297, endPoint x: 599, endPoint y: 290, distance: 494.3
click at [599, 290] on trix-editor "Uso Oral por 90 dias: 1) Puran T4 25mcg Tomar 1 cp de manhã em jejum meia hora …" at bounding box center [867, 507] width 545 height 558
copy div "Tomar 1 cp de manhã em jejum meia hora antes do café, junto com [MEDICAL_DATA]."
click at [606, 342] on div "Uso Oral por 90 dias: 1) Puran T4 25mcg Tomar 1 cp de manhã em jejum meia hora …" at bounding box center [867, 507] width 525 height 544
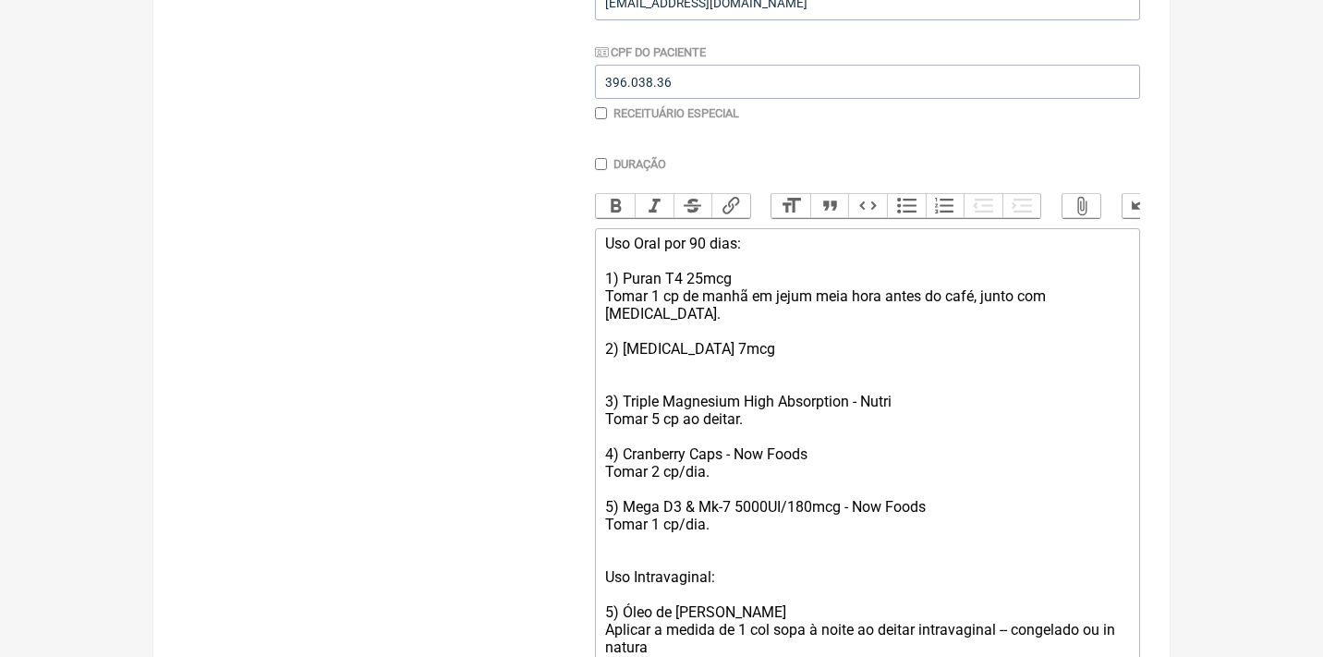
paste trix-editor "Tomar 1 cp de manhã em jejum meia hora antes do café, junto com [MEDICAL_DATA]."
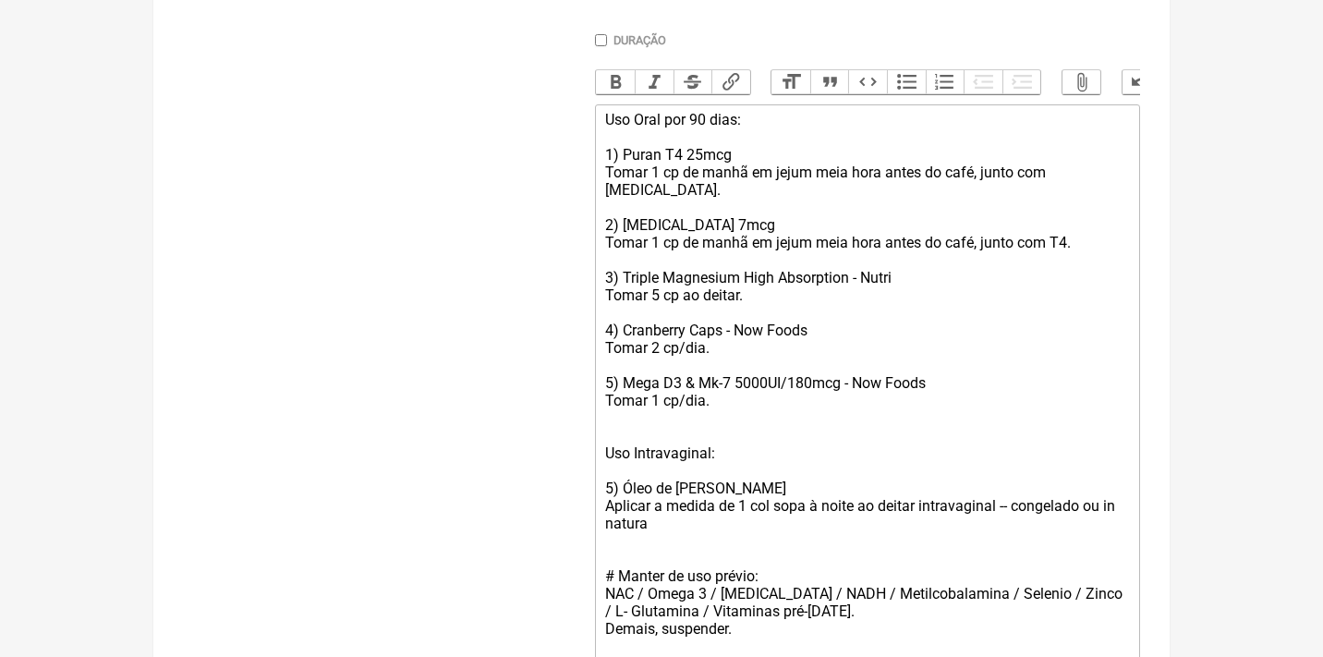
scroll to position [556, 0]
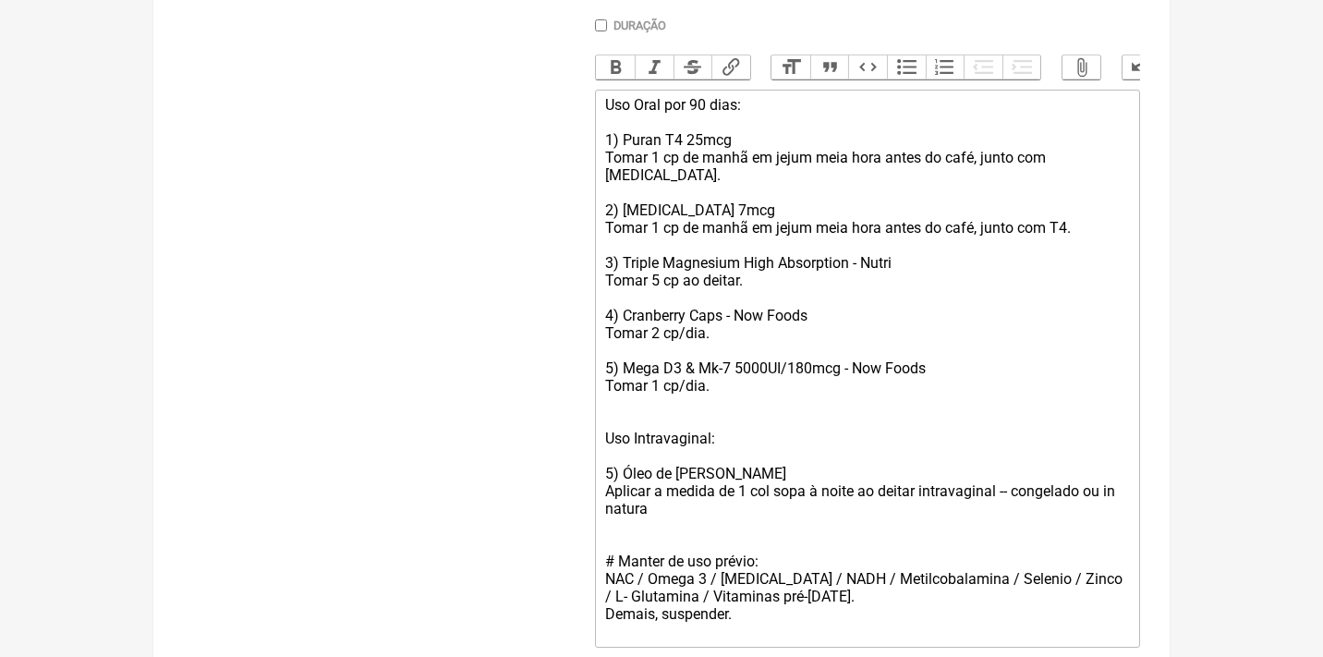
click at [621, 235] on div "Uso Oral por 90 dias: 1) Puran T4 25mcg Tomar 1 cp de manhã em jejum meia hora …" at bounding box center [867, 368] width 525 height 544
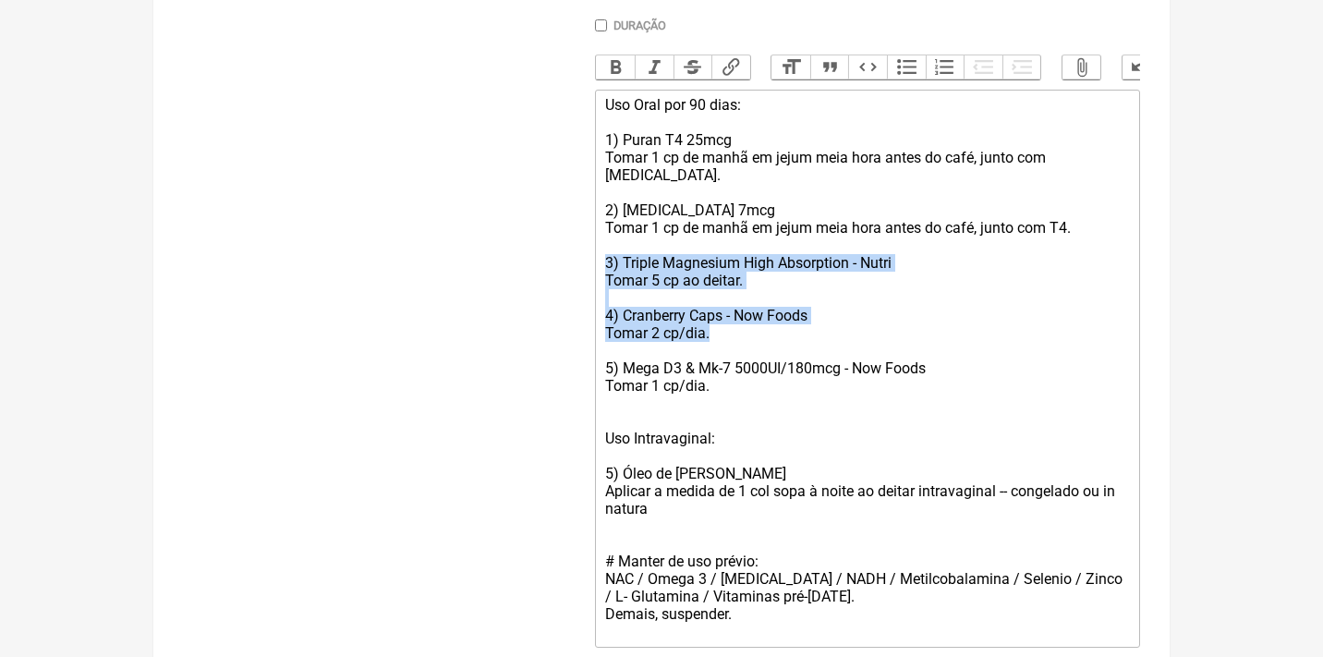
drag, startPoint x: 721, startPoint y: 304, endPoint x: 600, endPoint y: 238, distance: 138.5
click at [600, 239] on trix-editor "Uso Oral por 90 dias: 1) Puran T4 25mcg Tomar 1 cp de manhã em jejum meia hora …" at bounding box center [867, 369] width 545 height 558
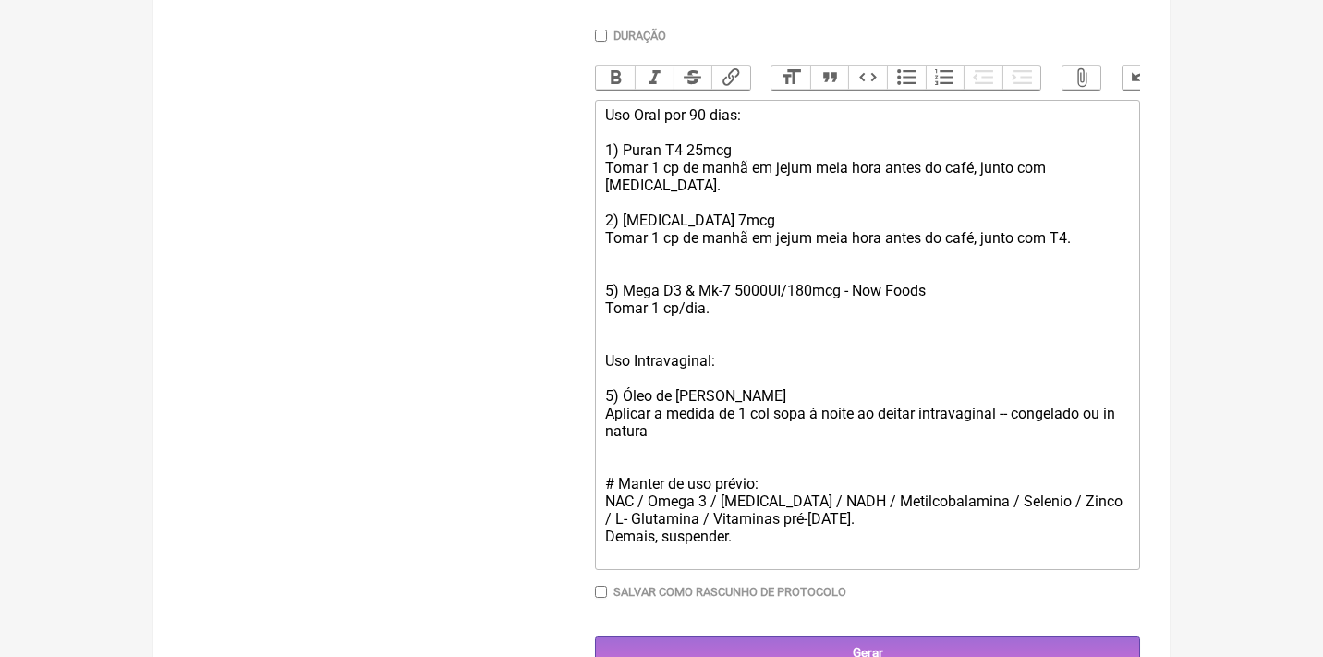
scroll to position [529, 0]
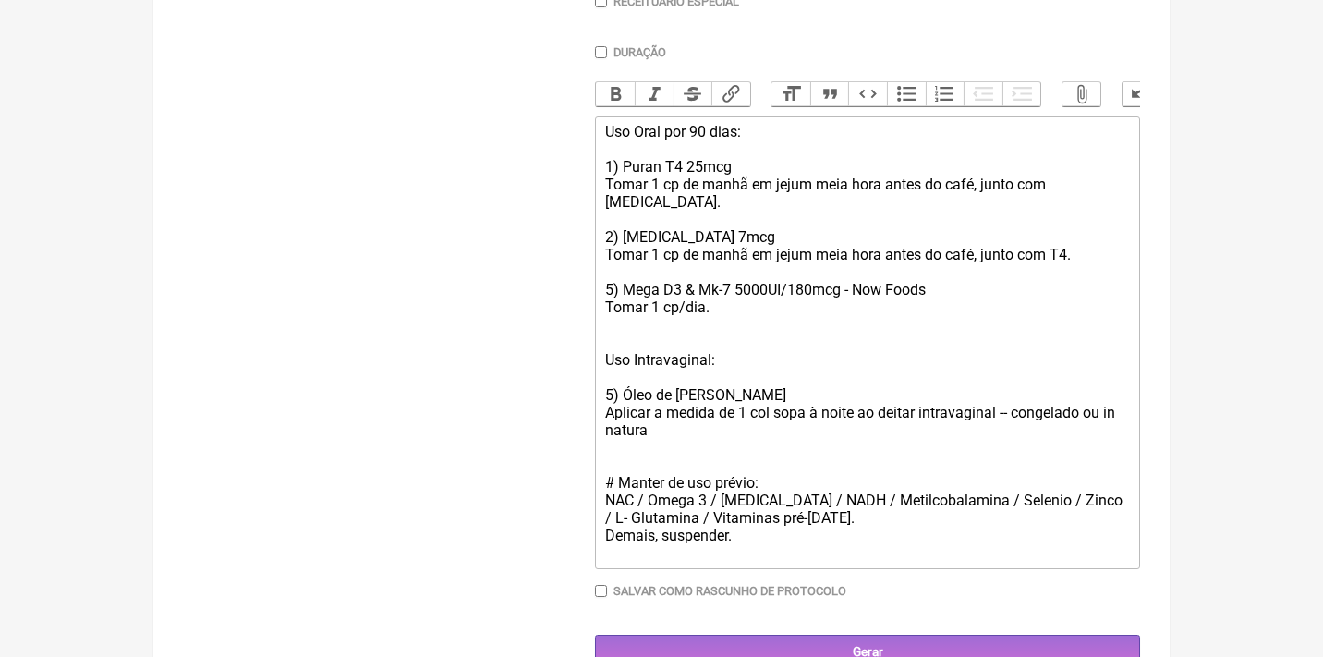
click at [609, 261] on div "Uso Oral por 90 dias: 1) Puran T4 25mcg Tomar 1 cp de manhã em jejum meia hora …" at bounding box center [867, 342] width 525 height 439
drag, startPoint x: 657, startPoint y: 401, endPoint x: 588, endPoint y: 334, distance: 96.0
click at [588, 334] on form "Buscar Protocolos Formulas Medicamentos Industrializados Suplementos / Cosmétic…" at bounding box center [661, 181] width 957 height 975
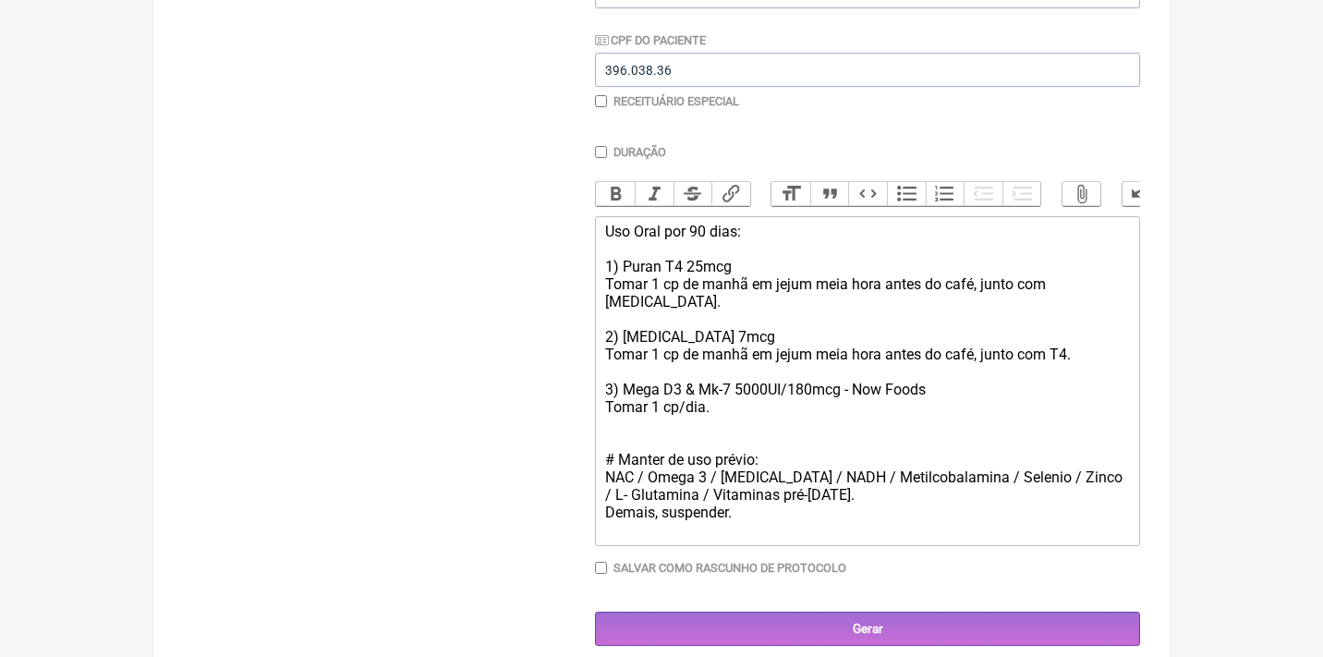
scroll to position [413, 0]
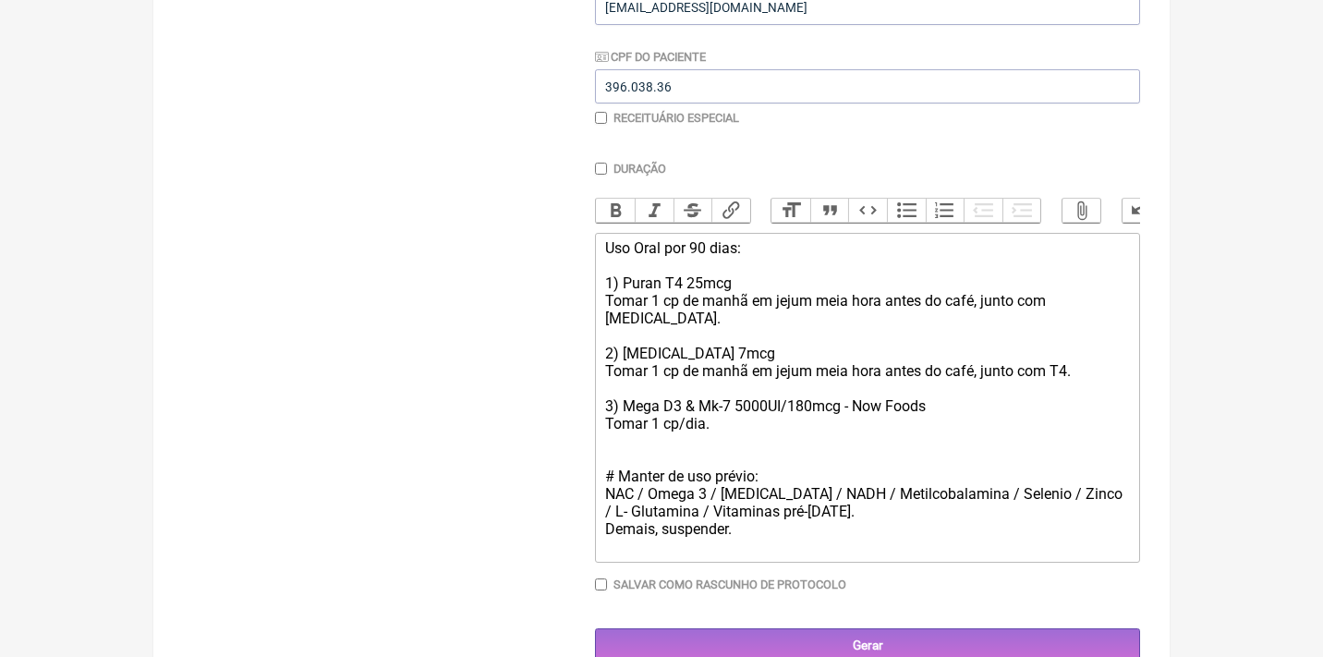
click at [745, 398] on div "Uso Oral por 90 dias: 1) Puran T4 25mcg Tomar 1 cp de manhã em jejum meia hora …" at bounding box center [867, 397] width 525 height 316
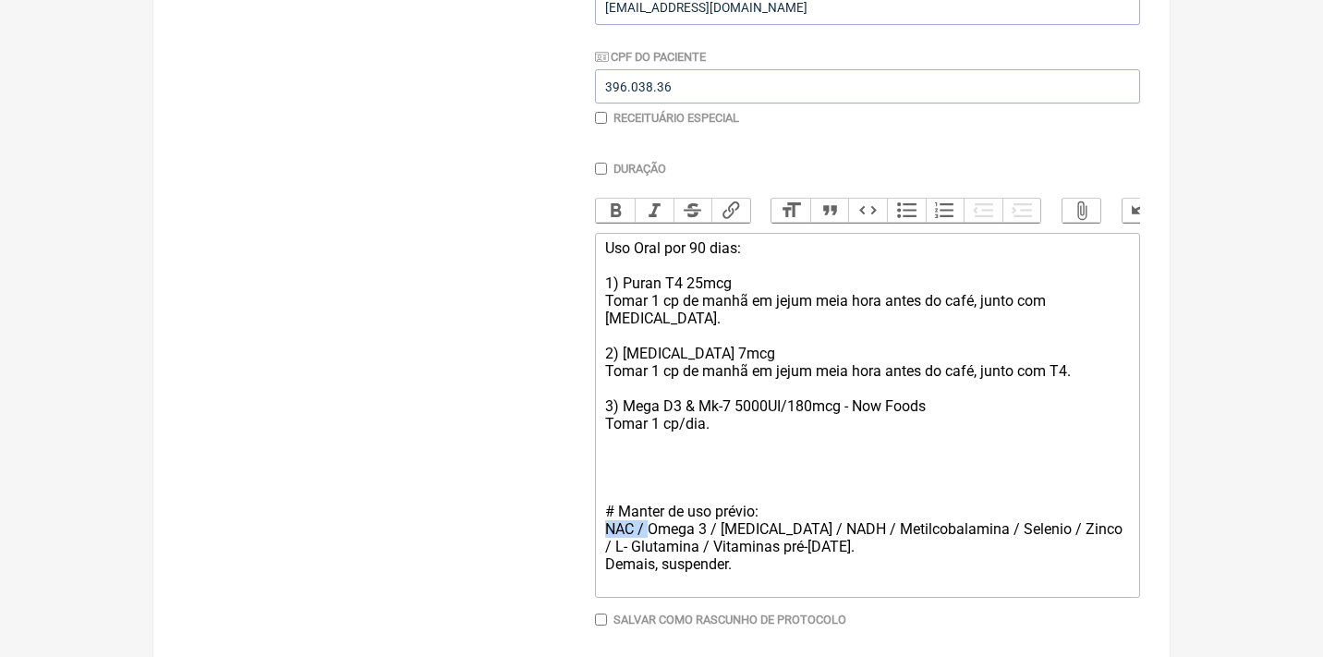
drag, startPoint x: 649, startPoint y: 495, endPoint x: 577, endPoint y: 488, distance: 71.5
click at [581, 491] on form "Buscar Protocolos Formulas Medicamentos Industrializados Suplementos / Cosmétic…" at bounding box center [661, 254] width 957 height 887
drag, startPoint x: 726, startPoint y: 500, endPoint x: 784, endPoint y: 490, distance: 59.1
click at [788, 496] on div "Uso Oral por 90 dias: 1) Puran T4 25mcg Tomar 1 cp de manhã em jejum meia hora …" at bounding box center [867, 414] width 525 height 351
drag, startPoint x: 960, startPoint y: 497, endPoint x: 1062, endPoint y: 495, distance: 102.6
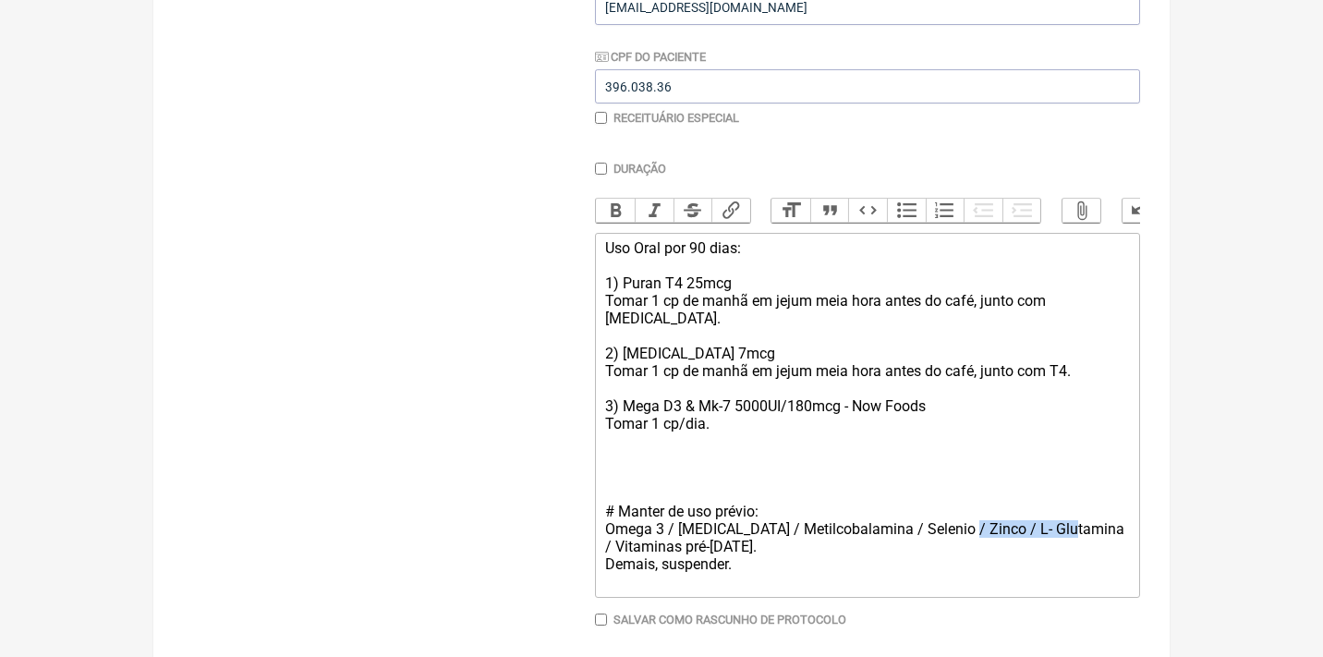
click at [1062, 496] on div "Uso Oral por 90 dias: 1) Puran T4 25mcg Tomar 1 cp de manhã em jejum meia hora …" at bounding box center [867, 414] width 525 height 351
drag, startPoint x: 751, startPoint y: 525, endPoint x: 589, endPoint y: 516, distance: 161.9
click at [590, 516] on form "Buscar Protocolos Formulas Medicamentos Industrializados Suplementos / Cosmétic…" at bounding box center [661, 254] width 957 height 887
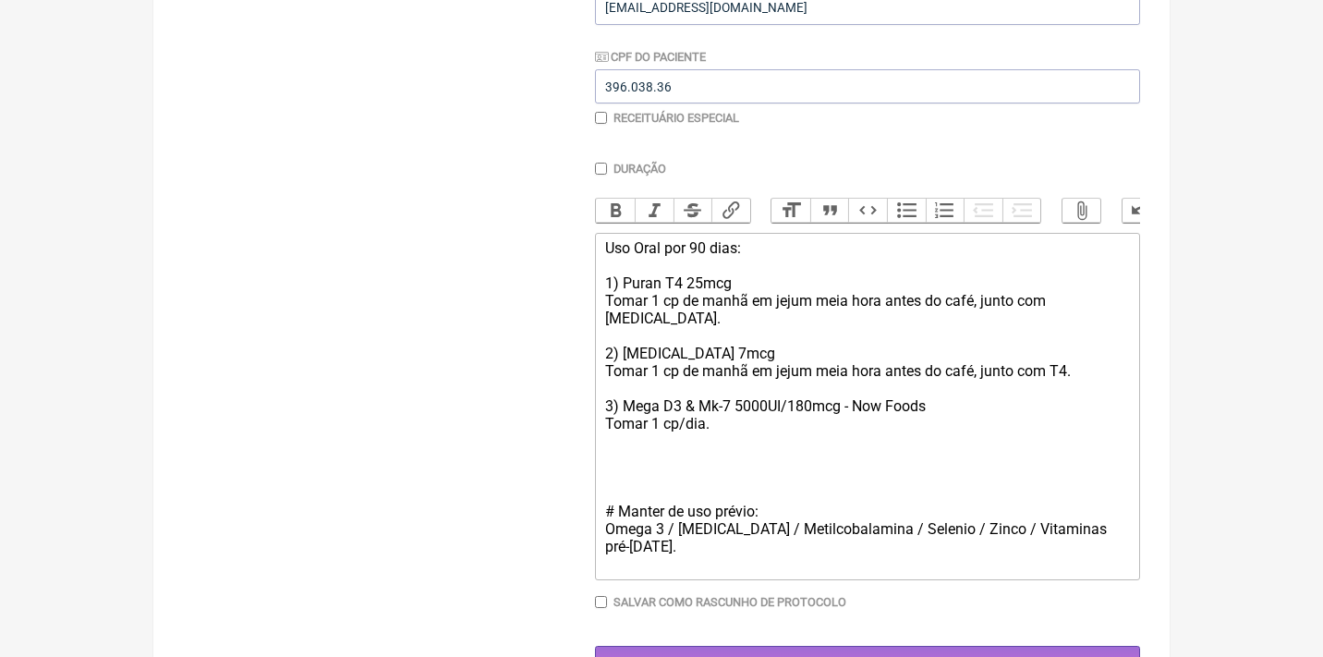
click at [598, 418] on trix-editor "Uso Oral por 90 dias: 1) Puran T4 25mcg Tomar 1 cp de manhã em jejum meia hora …" at bounding box center [867, 406] width 545 height 347
click at [780, 492] on div "Uso Oral por 90 dias: 1) Puran T4 25mcg Tomar 1 cp de manhã em jejum meia hora …" at bounding box center [867, 405] width 525 height 333
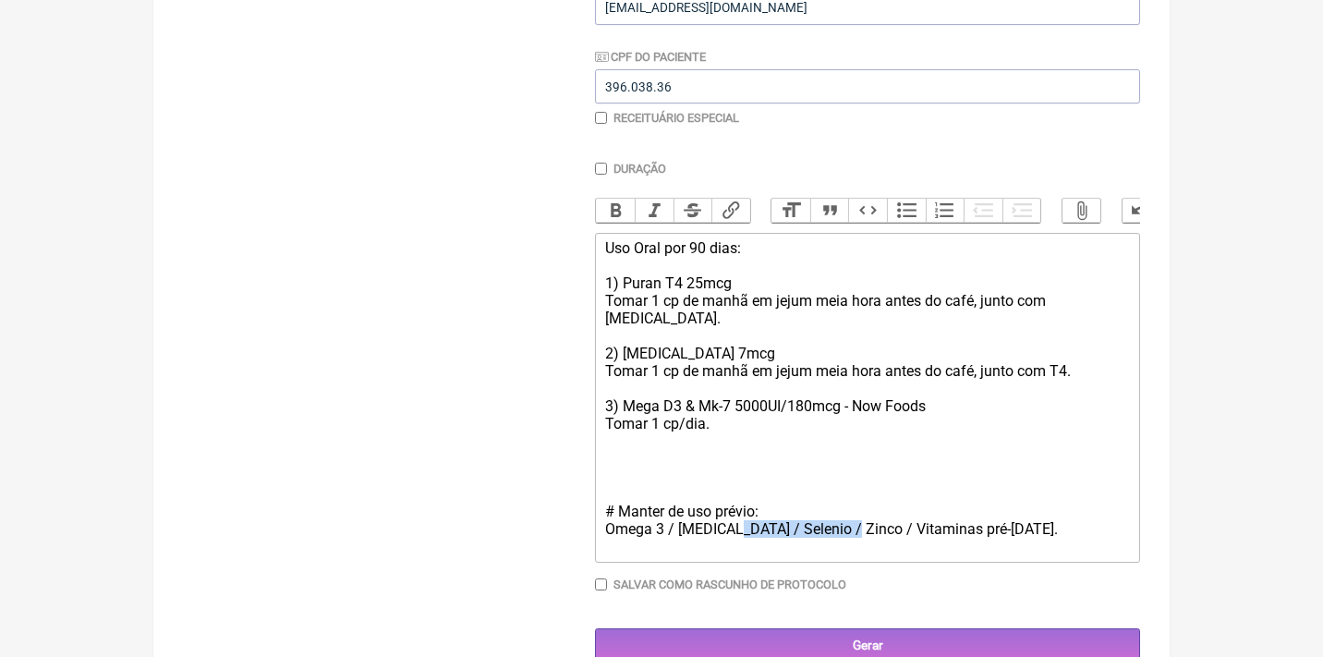
drag, startPoint x: 844, startPoint y: 493, endPoint x: 733, endPoint y: 495, distance: 111.8
click at [733, 495] on div "Uso Oral por 90 dias: 1) Puran T4 25mcg Tomar 1 cp de manhã em jejum meia hora …" at bounding box center [867, 397] width 525 height 316
click at [712, 399] on div "Uso Oral por 90 dias: 1) Puran T4 25mcg Tomar 1 cp de manhã em jejum meia hora …" at bounding box center [867, 397] width 525 height 316
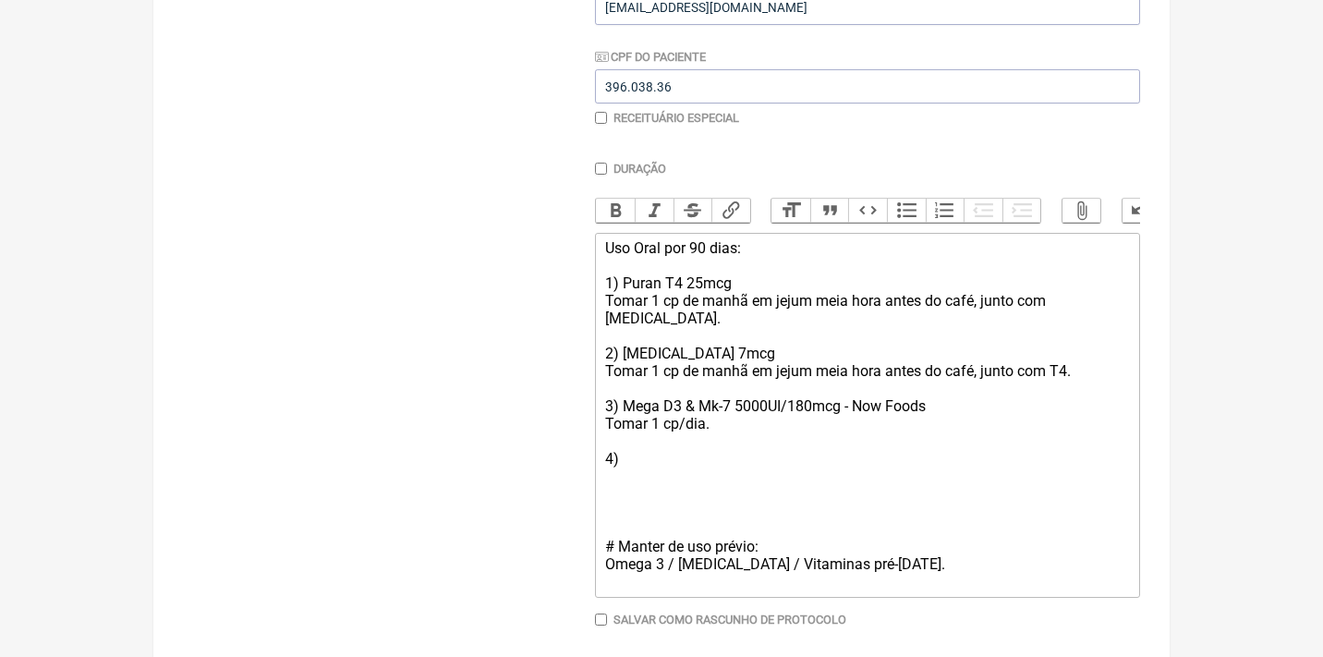
type trix-editor "<div>Uso Oral por 90 dias:<br><br>1) Puran T4 25mcg<br>Tomar 1 cp de manhã em j…"
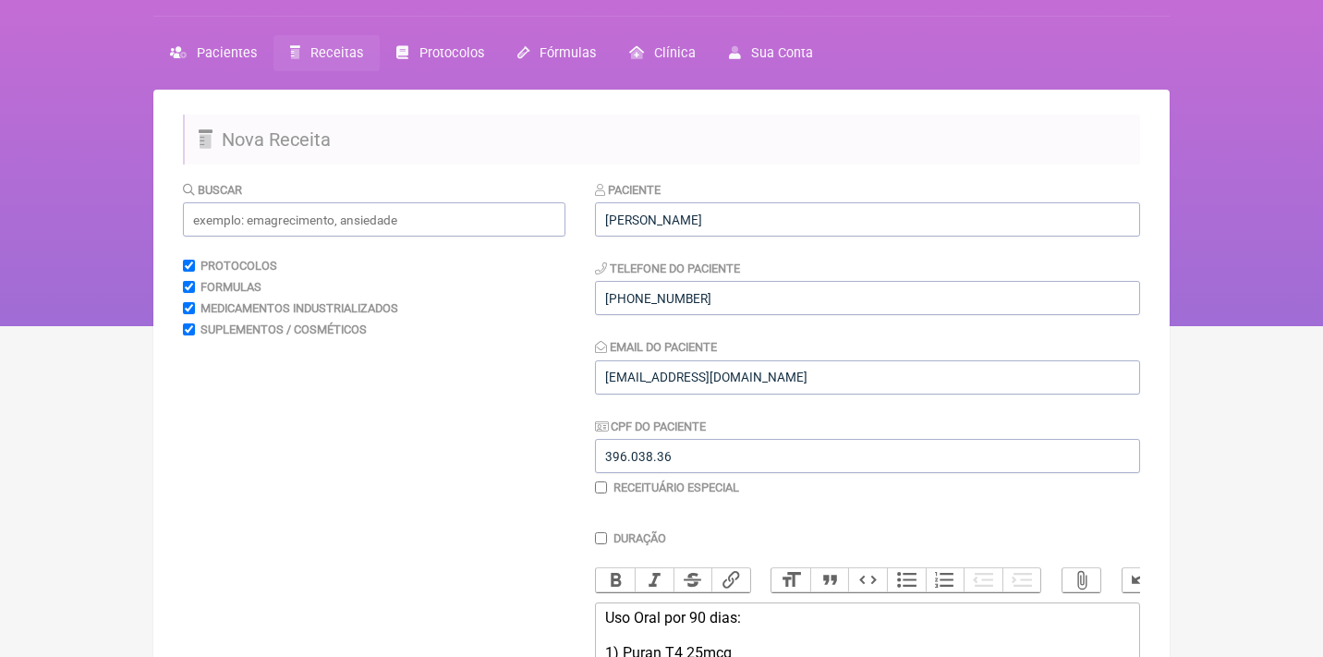
scroll to position [15, 0]
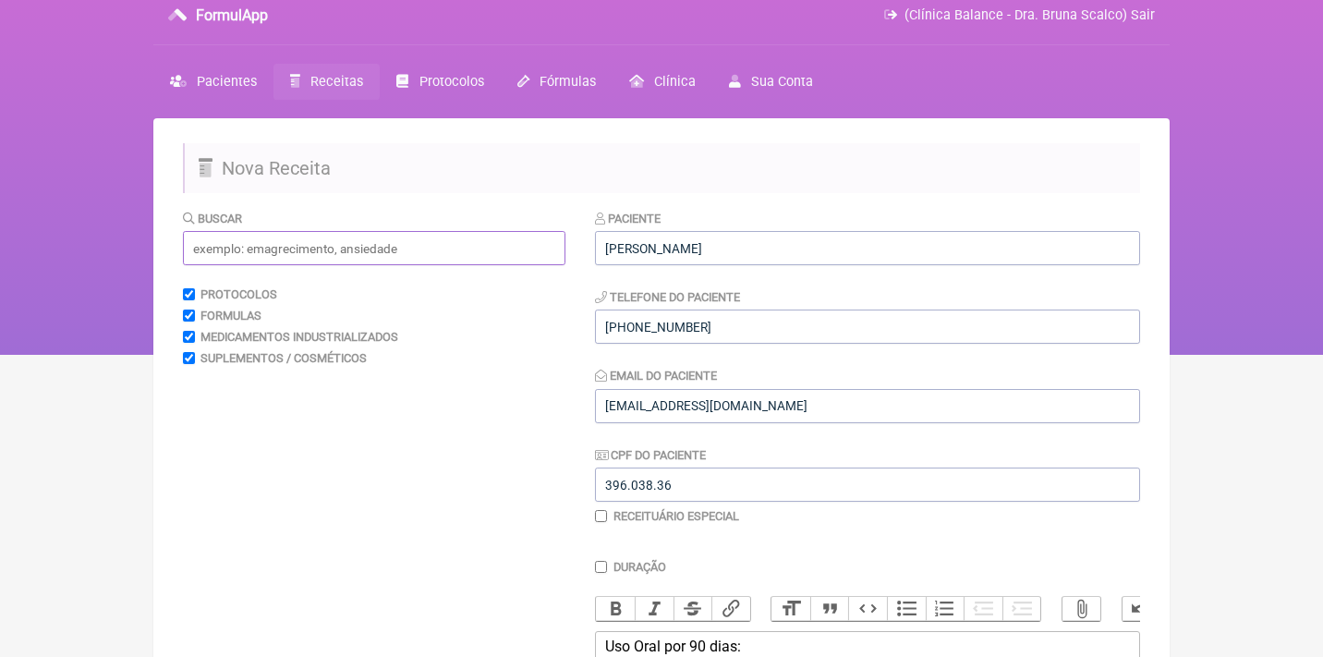
click at [424, 246] on input "text" at bounding box center [374, 248] width 382 height 34
type input "A"
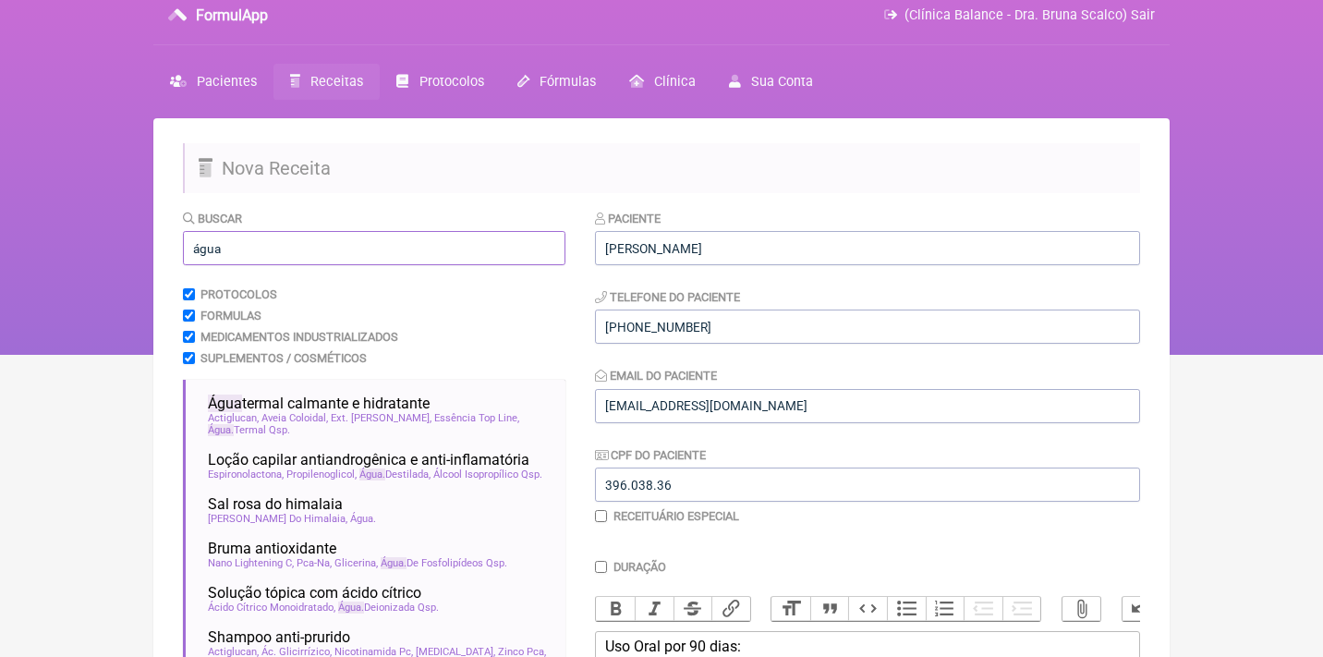
scroll to position [132, 0]
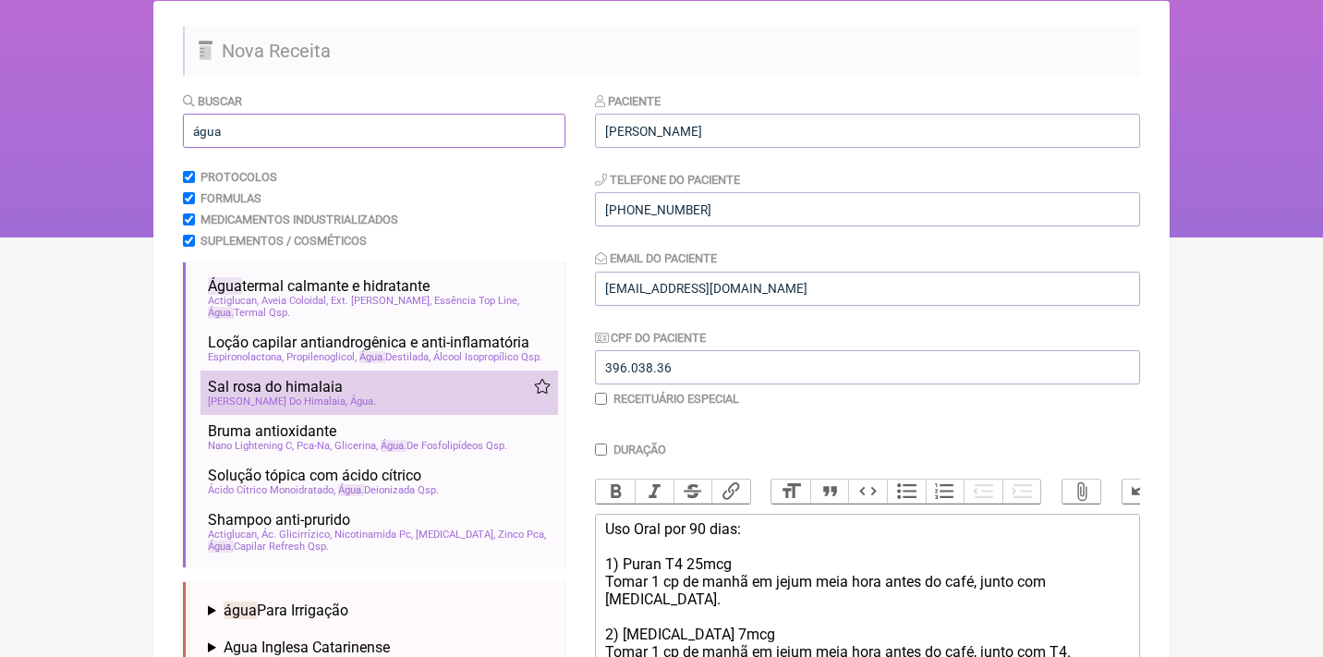
type input "água"
click at [242, 407] on span "Sal Rosa Do Himalaia" at bounding box center [277, 401] width 139 height 12
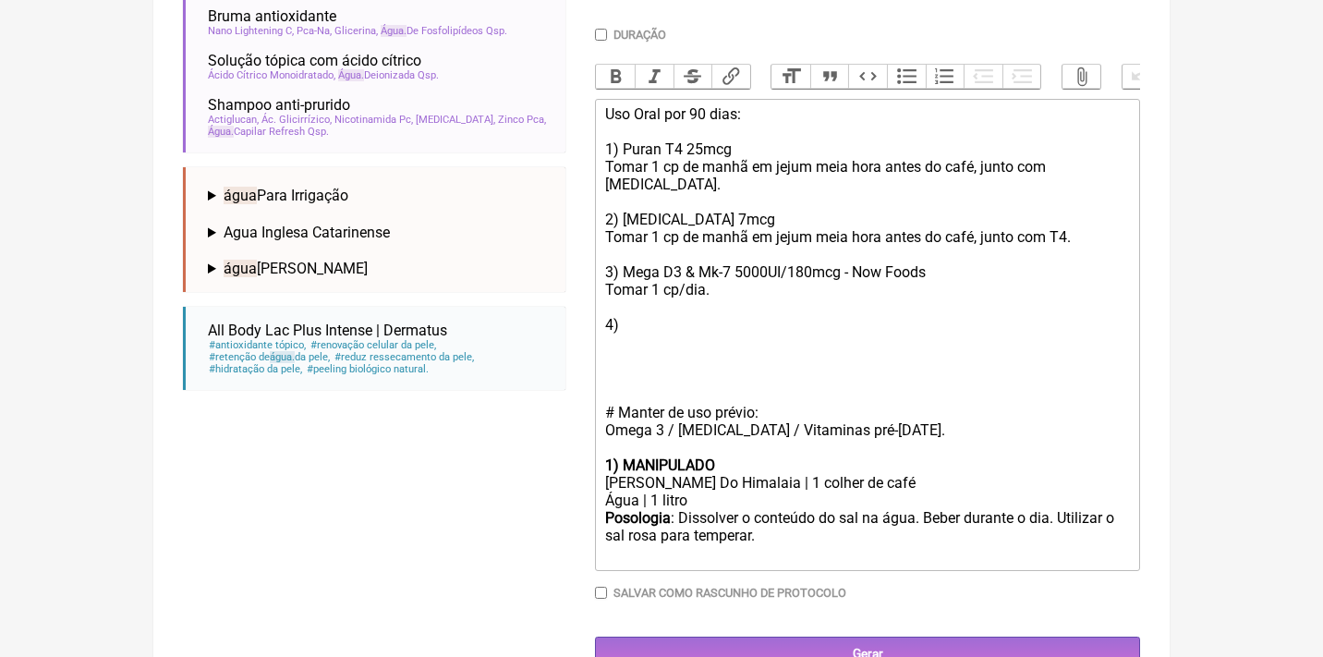
scroll to position [546, 0]
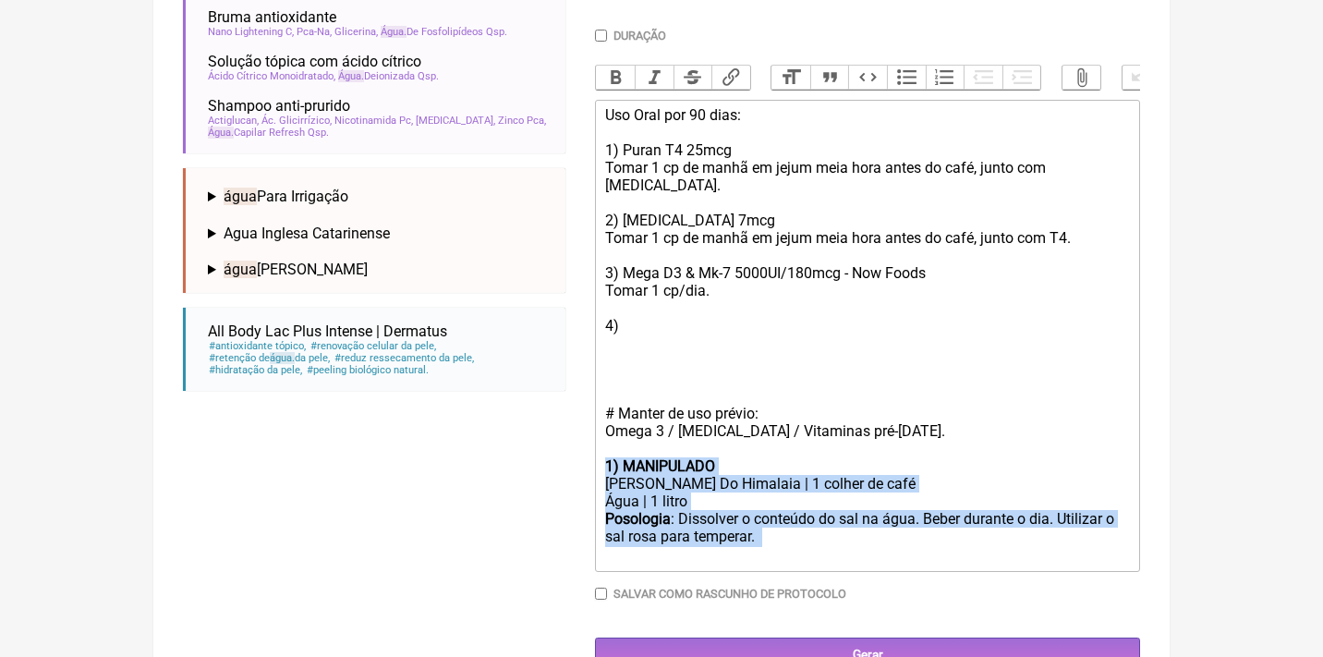
drag, startPoint x: 833, startPoint y: 515, endPoint x: 585, endPoint y: 432, distance: 261.7
click at [585, 432] on form "Buscar água Protocolos Formulas Medicamentos Industrializados Suplementos / Cos…" at bounding box center [661, 175] width 957 height 994
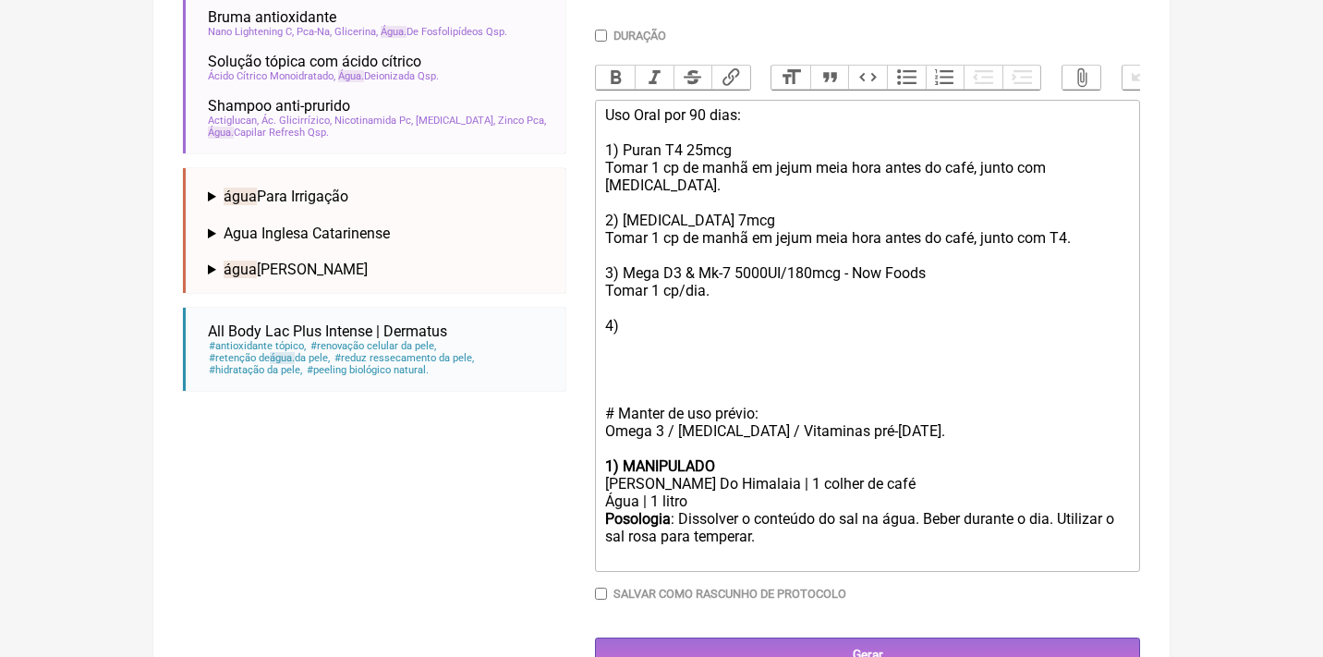
scroll to position [463, 0]
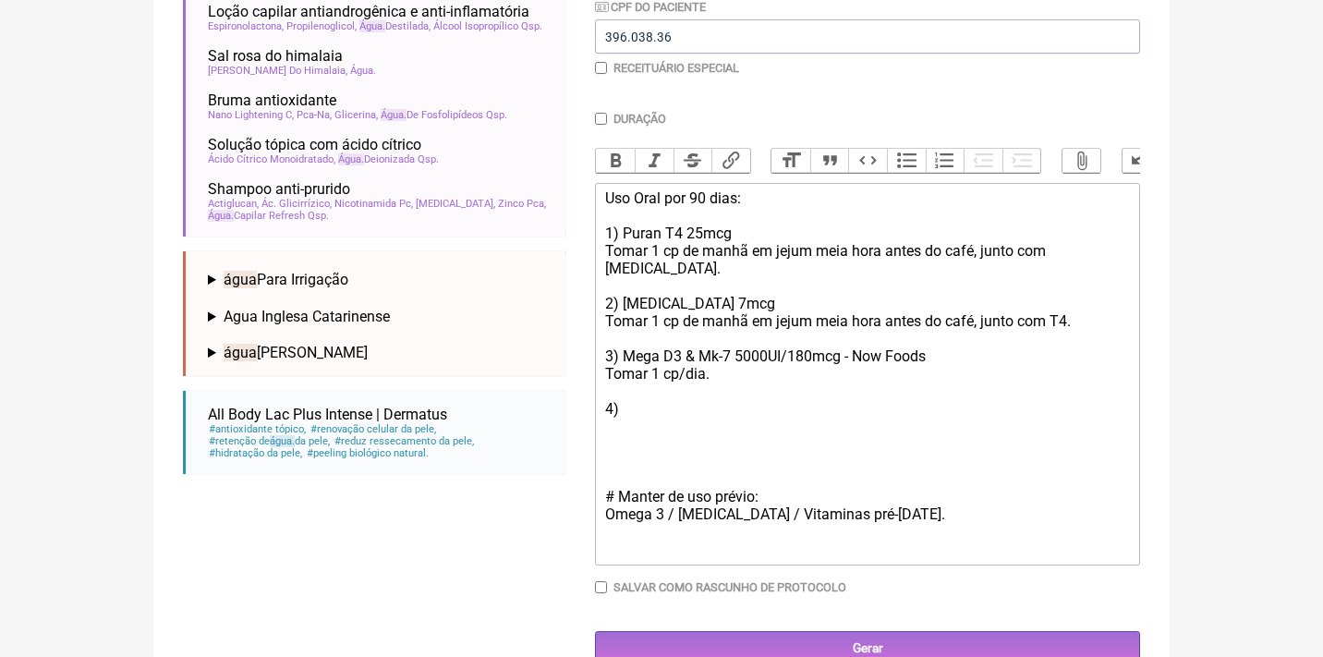
click at [628, 380] on div "Uso Oral por 90 dias: 1) Puran T4 25mcg Tomar 1 cp de manhã em jejum meia hora …" at bounding box center [867, 364] width 525 height 351
paste trix-editor "<strong>1) MANIPULADO</strong></div><div>Sal Rosa Do Himalaia | 1 colher de caf…"
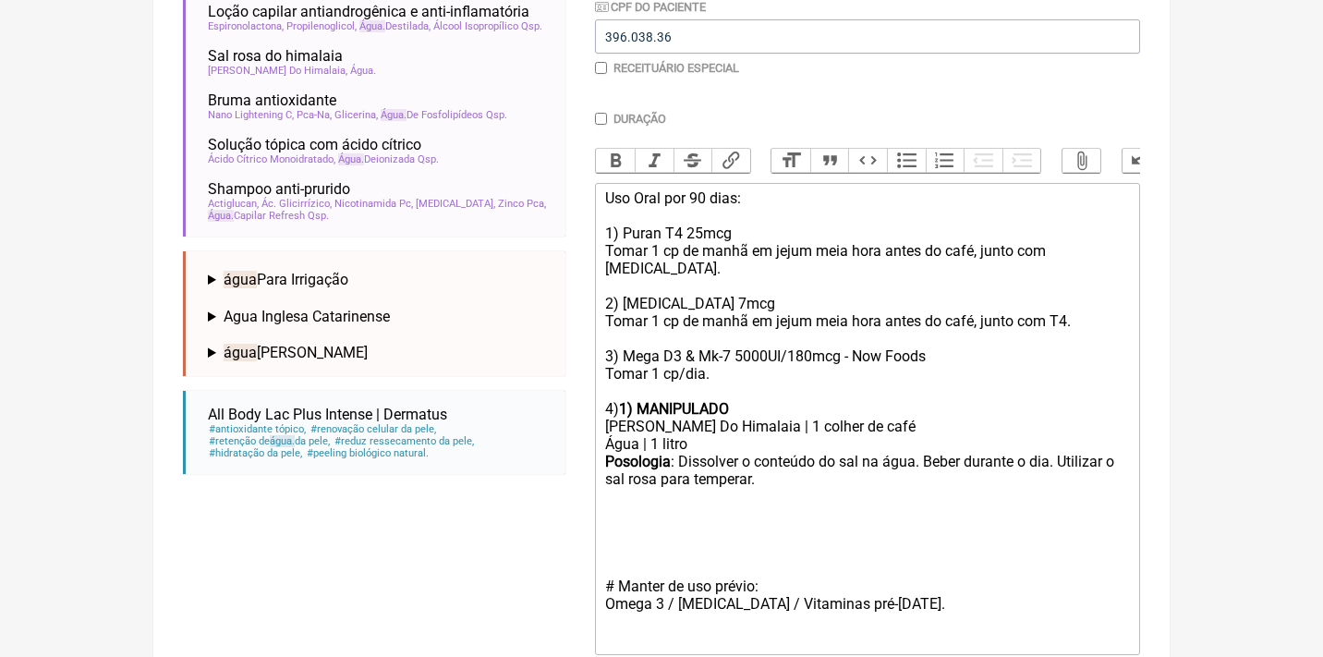
click at [639, 400] on strong "1) MANIPULADO" at bounding box center [674, 409] width 110 height 18
click at [661, 435] on div "Água | 1 litro" at bounding box center [867, 444] width 525 height 18
click at [699, 435] on div "Água | 2 litro" at bounding box center [867, 444] width 525 height 18
click at [784, 490] on div "# Manter de uso prévio: Omega 3 / Coq10 / Vitaminas pré-Natal." at bounding box center [867, 560] width 525 height 140
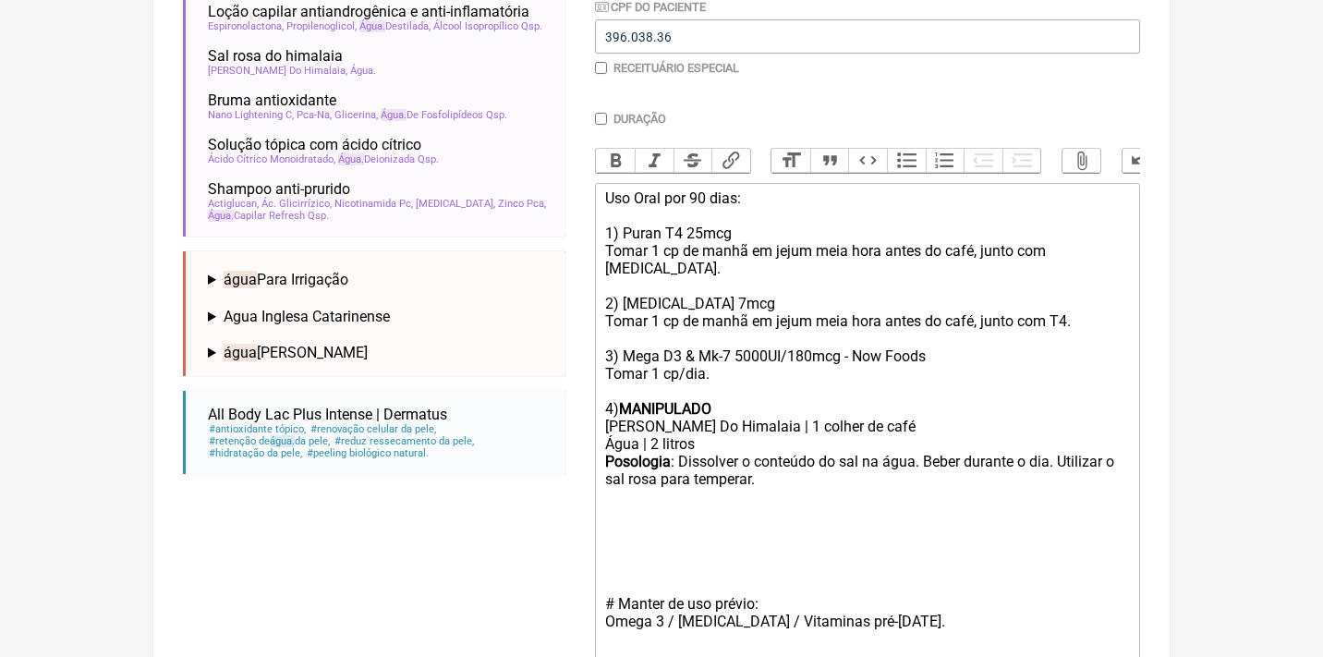
click at [898, 586] on div "# Manter de uso prévio: Omega 3 / Coq10 / Vitaminas pré-Natal." at bounding box center [867, 569] width 525 height 158
paste trix-editor "Metilfolato / Vit D 3 + K2 /"
drag, startPoint x: 1063, startPoint y: 580, endPoint x: 947, endPoint y: 576, distance: 116.5
click at [948, 576] on div "# Manter de uso prévio: Omega 3 / Coq10 / Vitaminas pré-Natal / Metilfolato / V…" at bounding box center [867, 569] width 525 height 158
click at [651, 509] on div "# Manter de uso prévio: Omega 3 / Coq10 / Vitaminas pré-Natal / Metilfolato" at bounding box center [867, 569] width 525 height 158
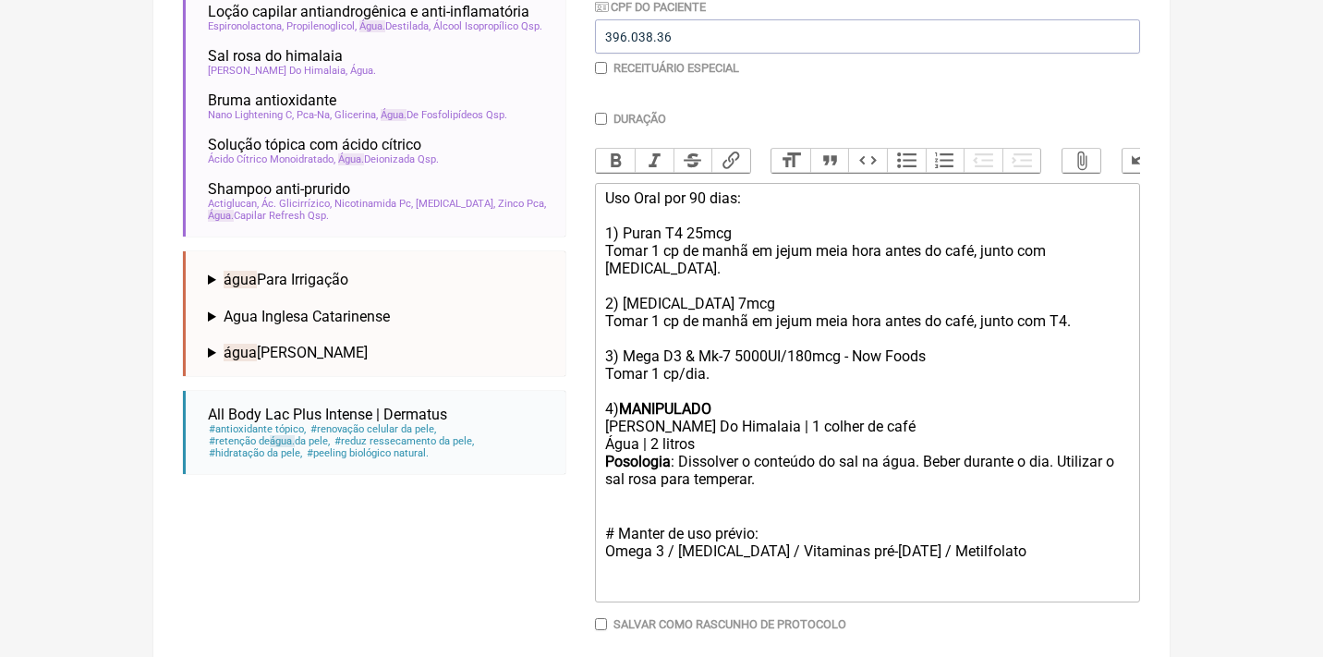
click at [765, 271] on div "Uso Oral por 90 dias: 1) Puran T4 25mcg Tomar 1 cp de manhã em jejum meia hora …" at bounding box center [867, 303] width 525 height 228
click at [692, 400] on strong "MANIPULADO" at bounding box center [665, 409] width 92 height 18
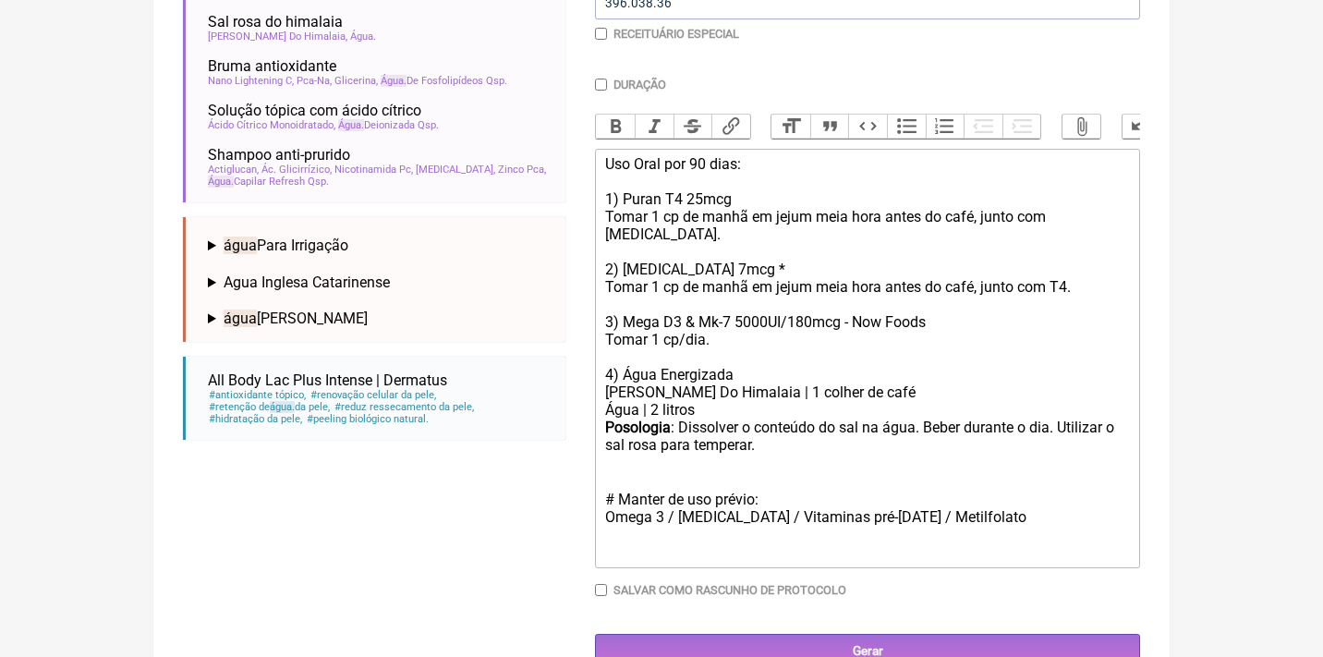
scroll to position [496, 0]
click at [721, 482] on div "# Manter de uso prévio: Omega 3 / Coq10 / Vitaminas pré-Natal / Metilfolato" at bounding box center [867, 500] width 525 height 88
click at [823, 419] on div "Posologia : Dissolver o conteúdo do sal na água. Beber durante o dia. Utilizar …" at bounding box center [867, 437] width 525 height 37
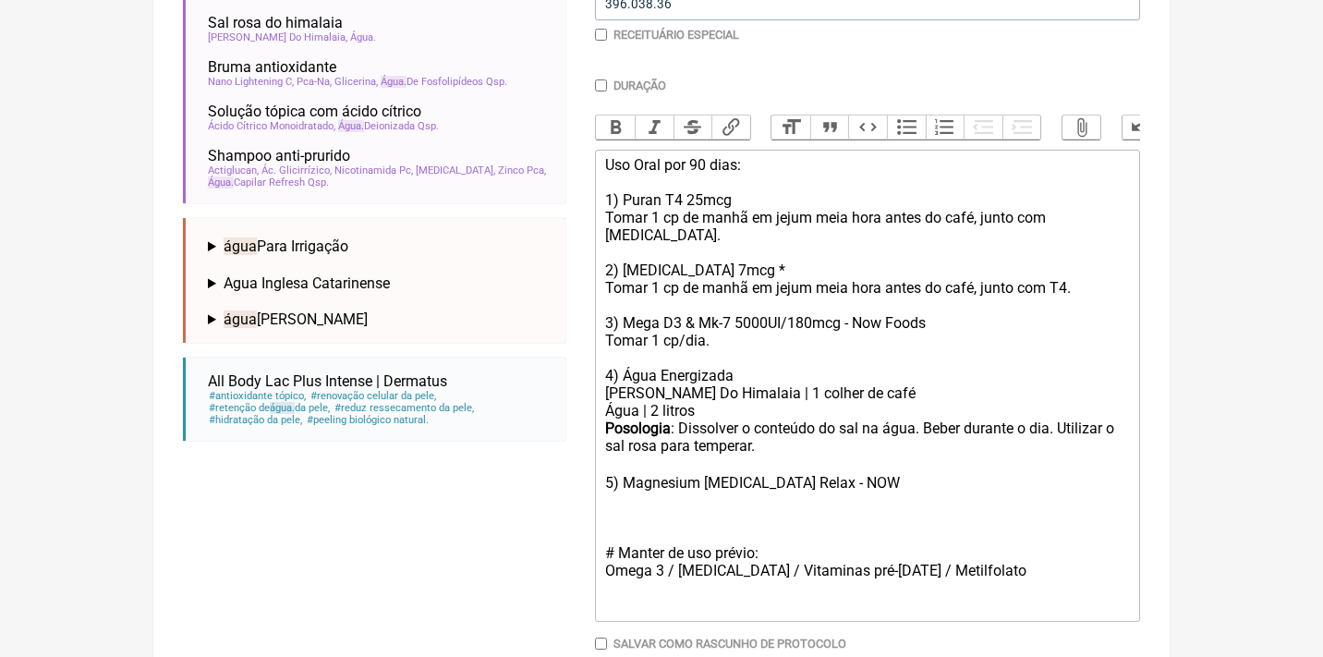
paste trix-editor "2 colheres de chá rasas&nbsp;"
click at [602, 459] on trix-editor "Uso Oral por 90 dias: 1) Puran T4 25mcg Tomar 1 cp de manhã em jejum meia hora …" at bounding box center [867, 386] width 545 height 472
click at [815, 464] on div "Posologia : Dissolver o conteúdo do sal na água. Beber durante o dia. Utilizar …" at bounding box center [867, 464] width 525 height 90
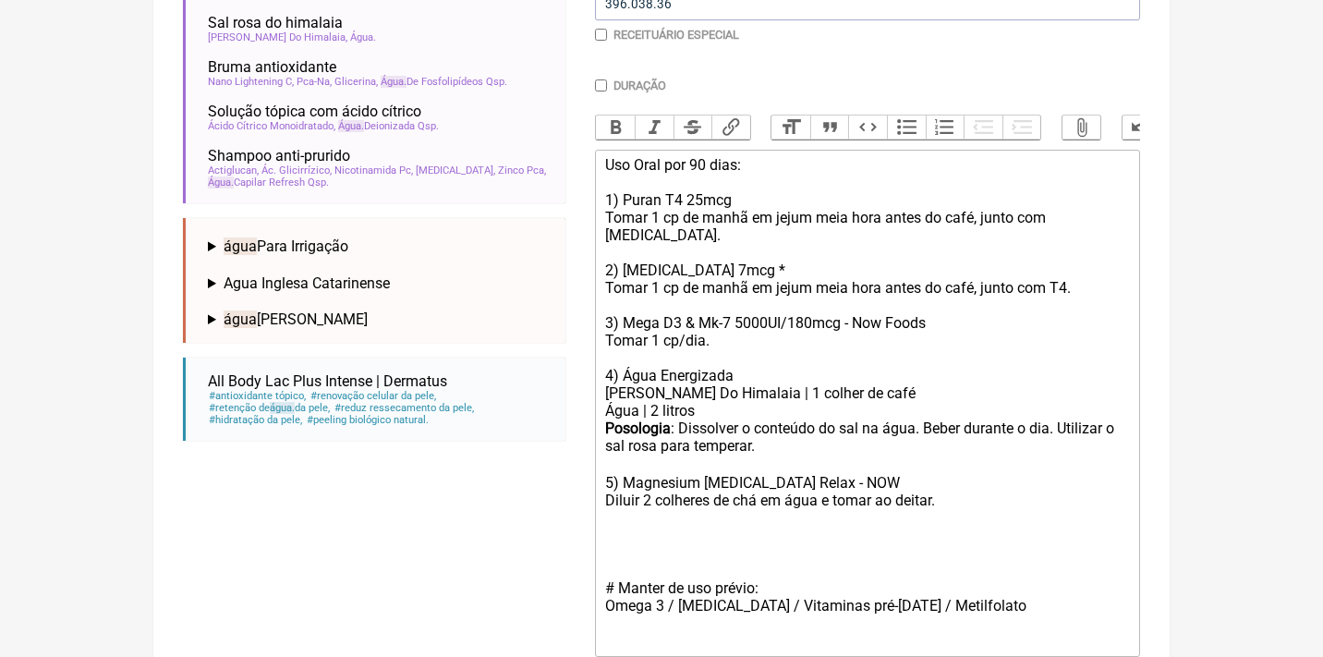
click at [786, 457] on div "Posologia : Dissolver o conteúdo do sal na água. Beber durante o dia. Utilizar …" at bounding box center [867, 481] width 525 height 125
click at [616, 492] on div "Posologia : Dissolver o conteúdo do sal na água. Beber durante o dia. Utilizar …" at bounding box center [867, 481] width 525 height 125
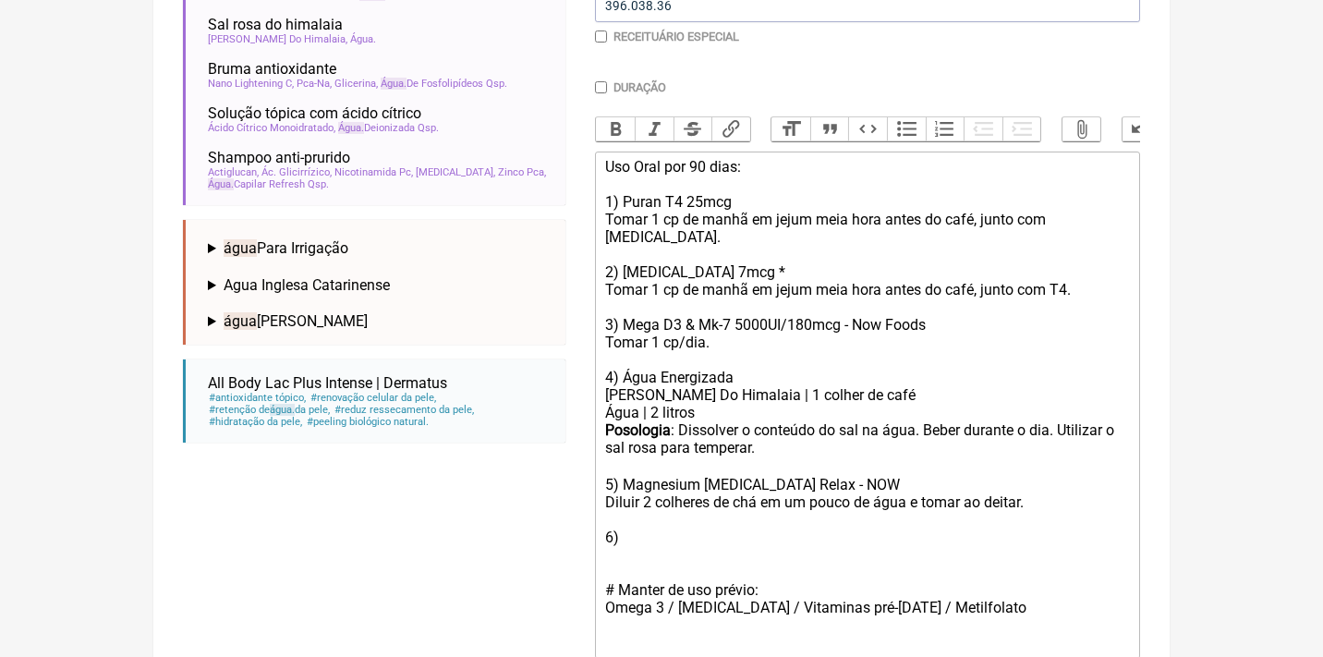
scroll to position [495, 0]
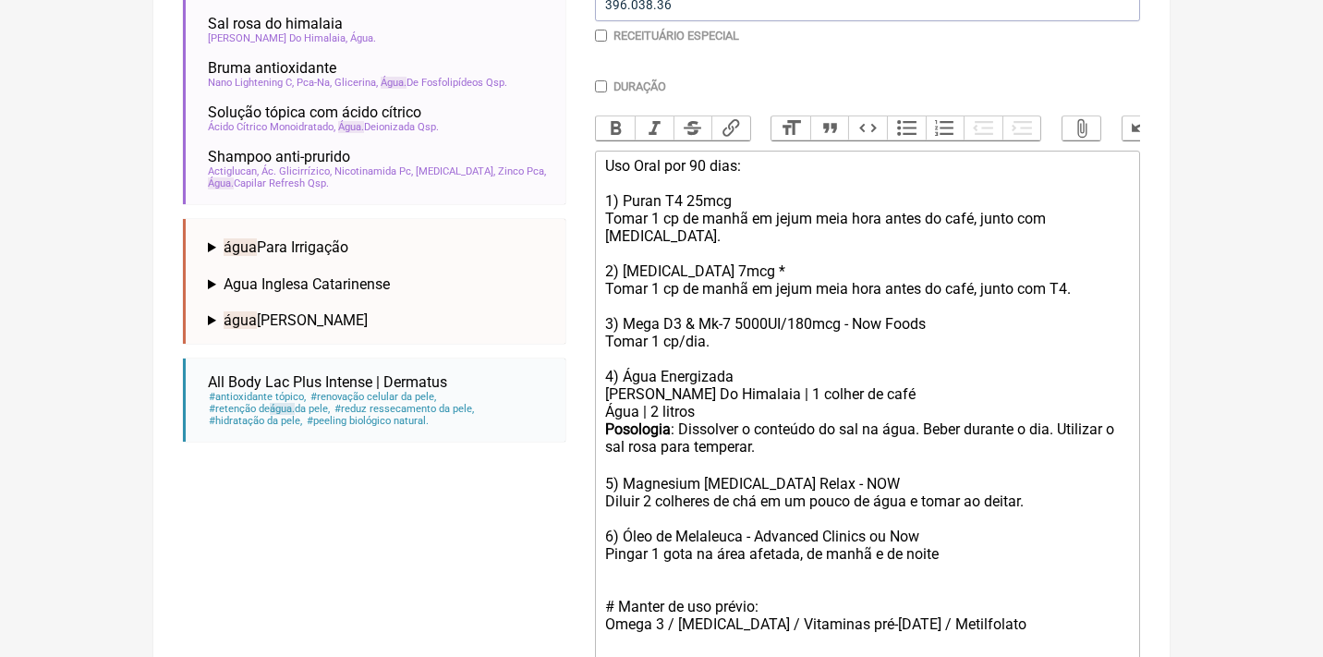
type trix-editor "<div>Uso Oral por 90 dias:<br><br>1) Puran T4 25mcg<br>Tomar 1 cp de manhã em j…"
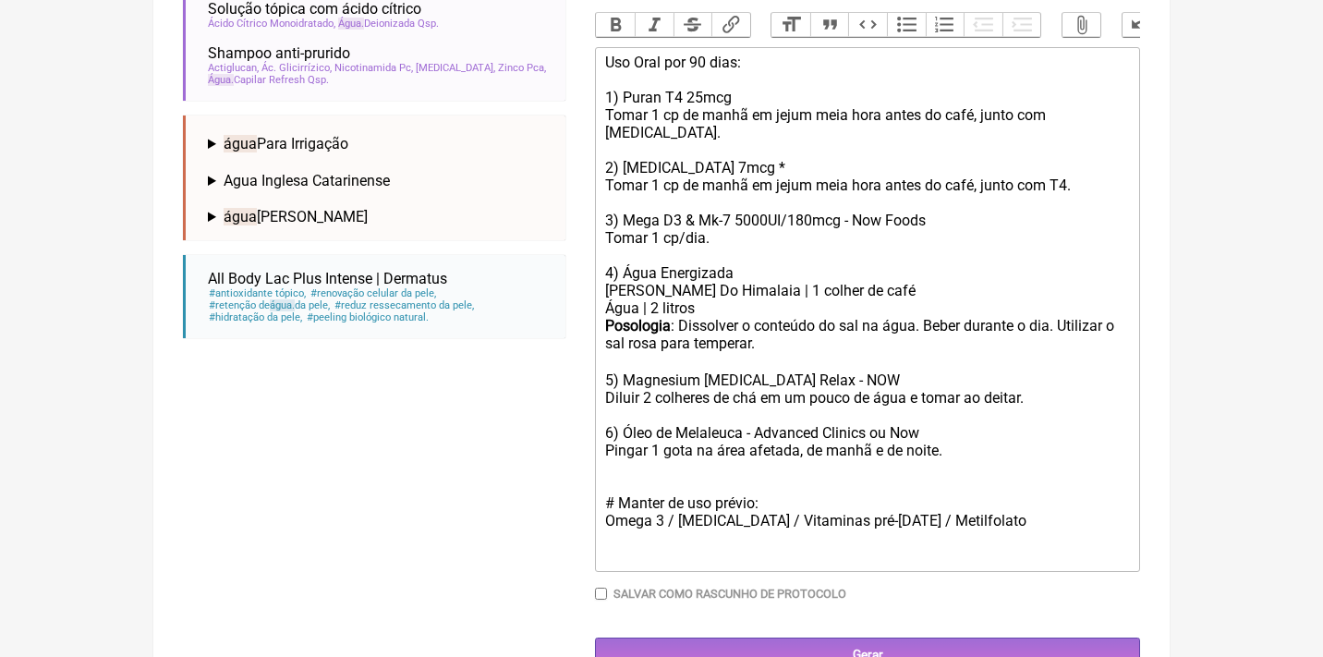
scroll to position [596, 0]
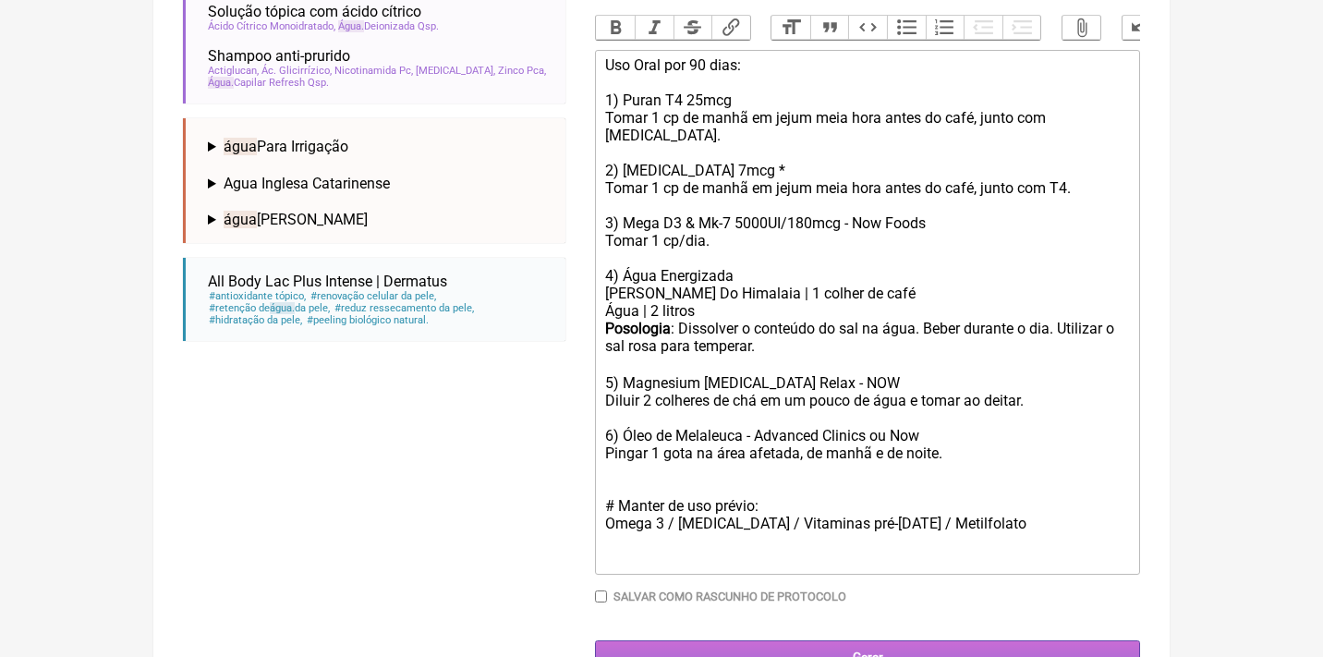
click at [852, 640] on input "Gerar" at bounding box center [867, 657] width 545 height 34
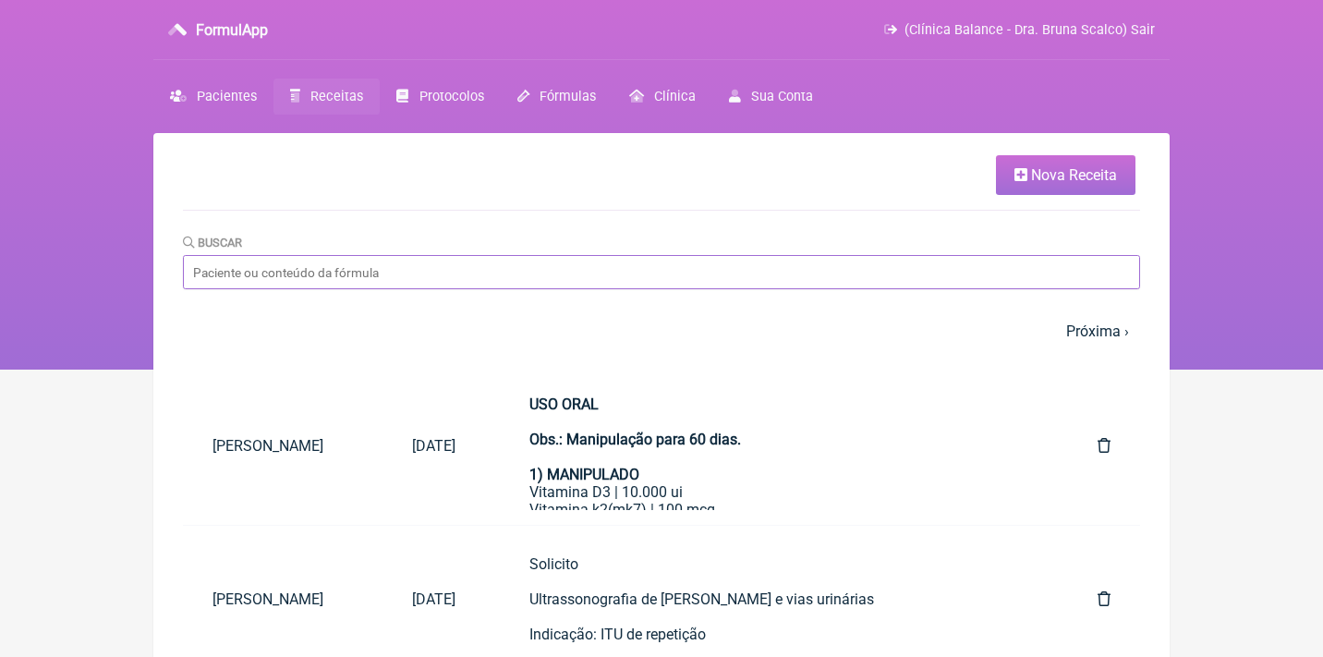
click at [367, 264] on input "Buscar" at bounding box center [661, 272] width 957 height 34
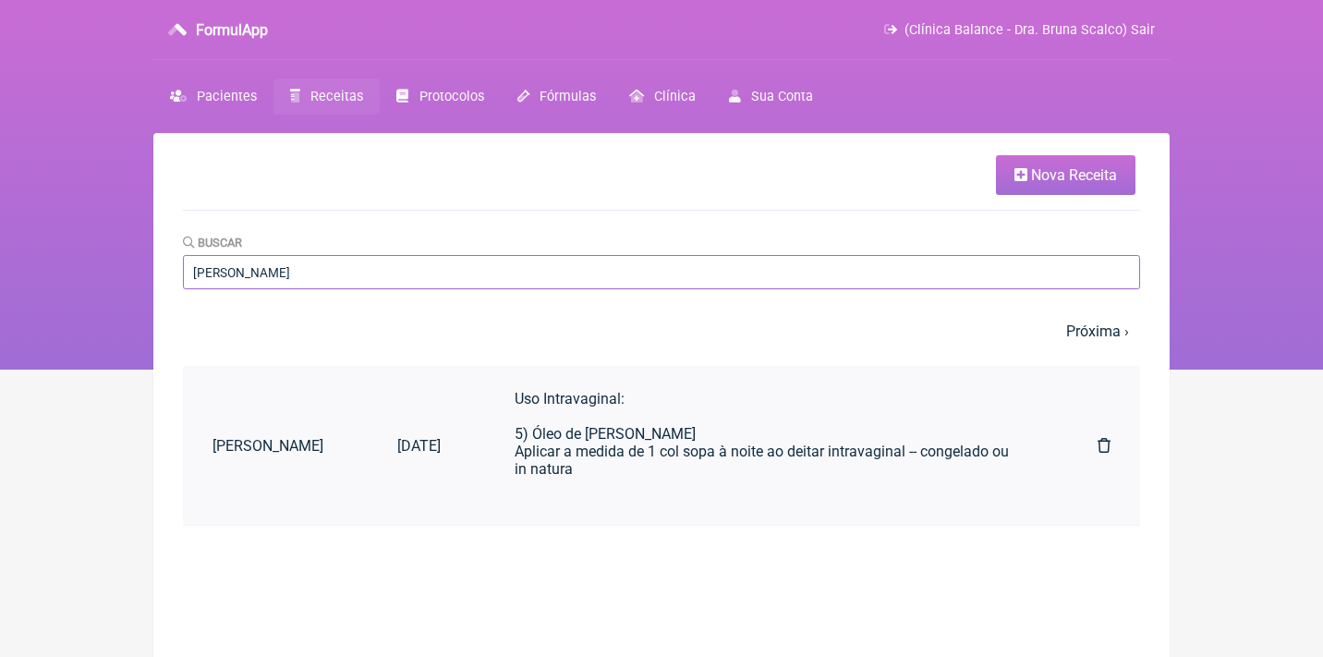
scroll to position [275, 0]
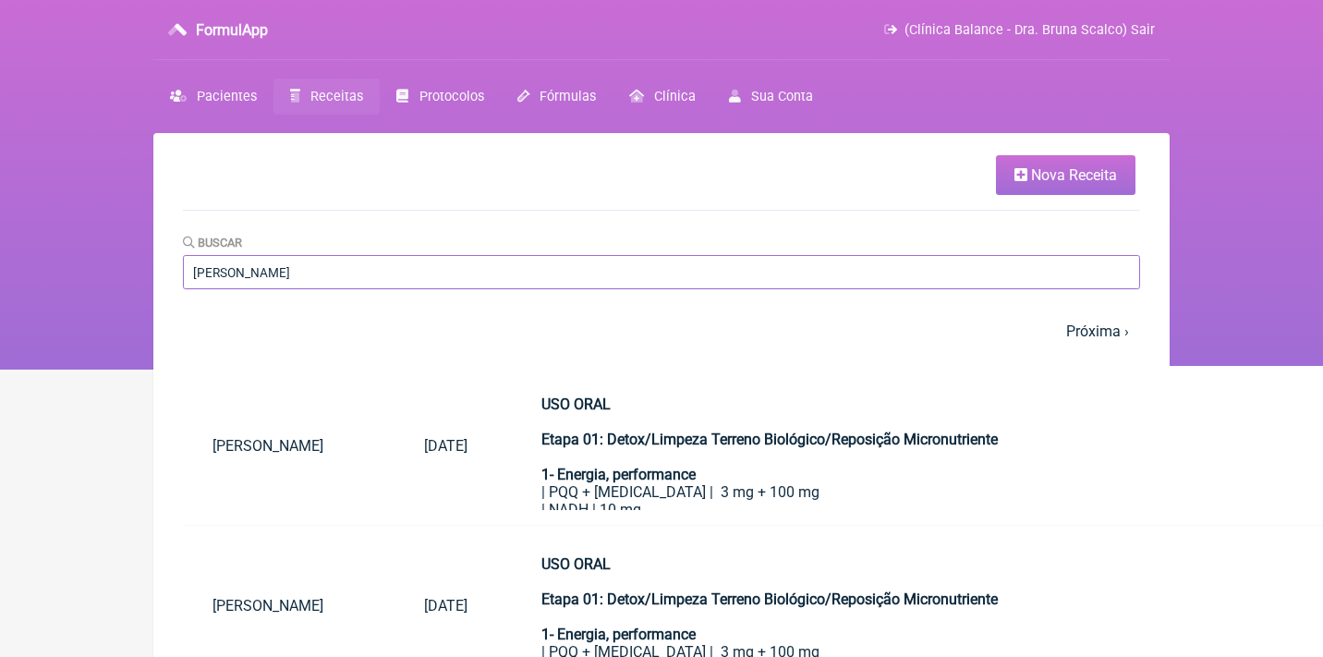
type input "aline fosse"
click at [1188, 503] on div "| PQQ + CoQ10 | 3 mg + 100 mg | NADH | 10 mg | Taurina | 250 mg | Theanine | 15…" at bounding box center [1142, 527] width 1203 height 88
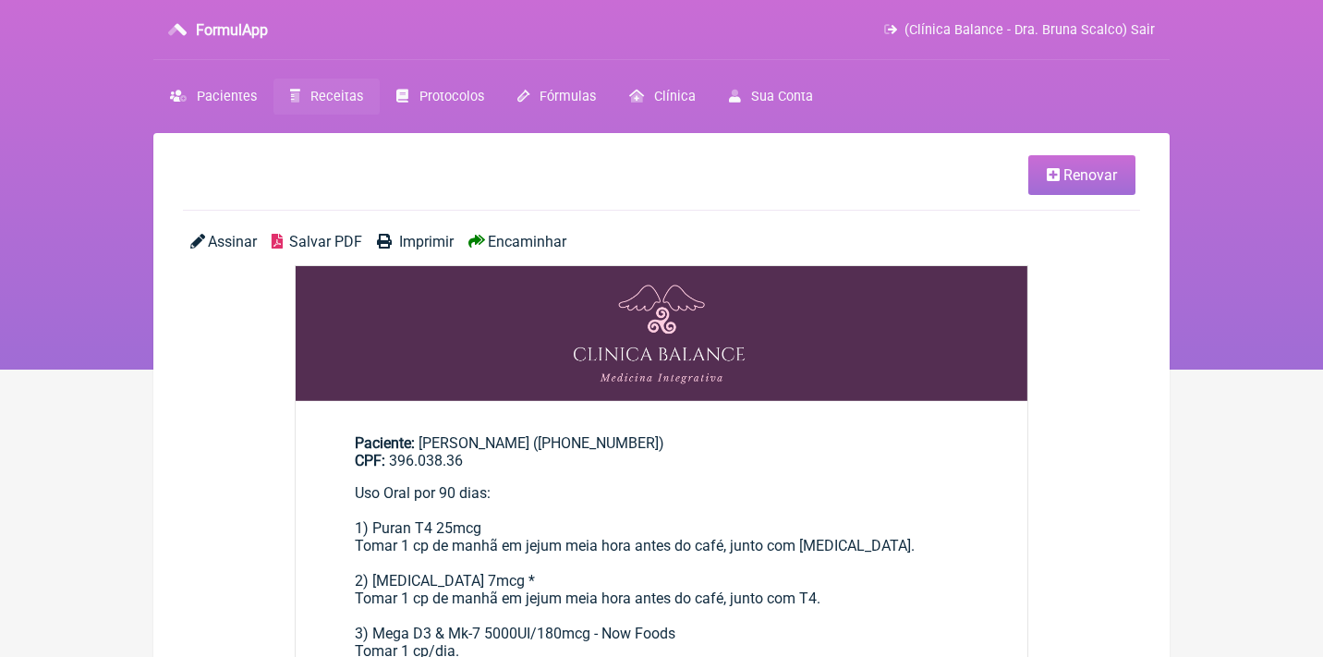
click at [511, 246] on span "Encaminhar" at bounding box center [527, 242] width 79 height 18
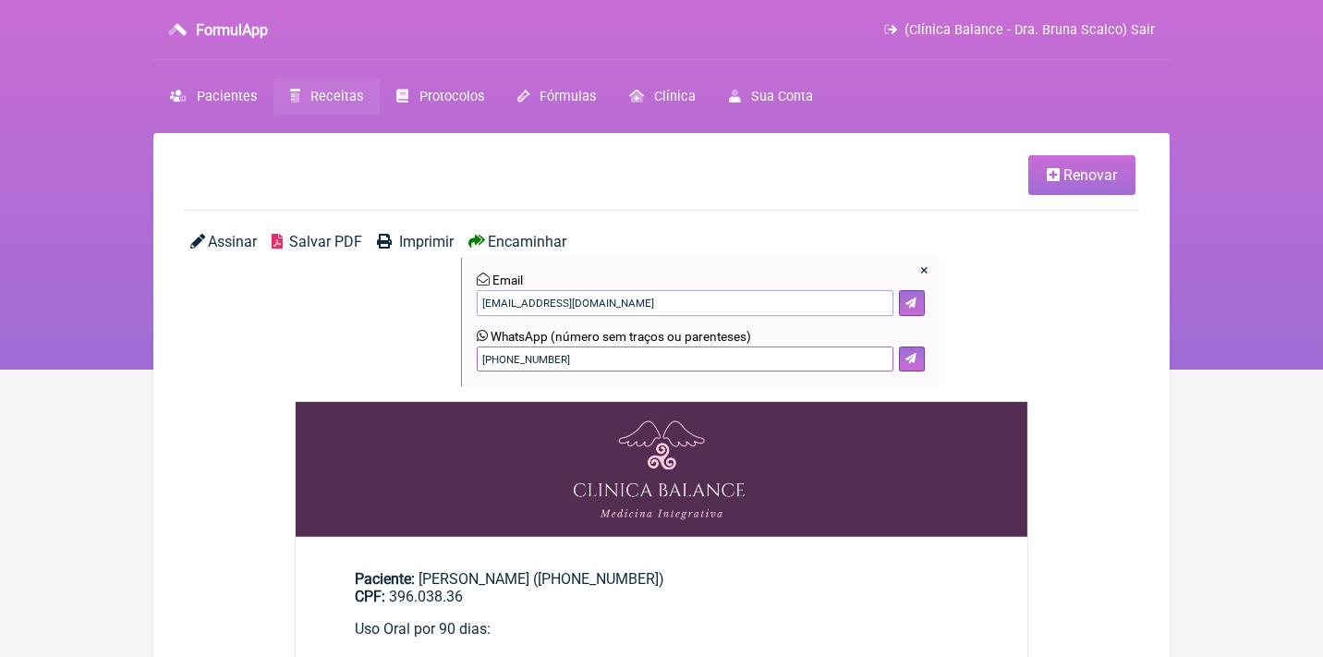
drag, startPoint x: 600, startPoint y: 355, endPoint x: 388, endPoint y: 347, distance: 212.6
click at [388, 347] on div "Assinar Salvar PDF Imprimir Encaminhar × Email alinebfonsecaa@gmail.com WhatsAp…" at bounding box center [661, 317] width 957 height 168
type input "2"
click at [321, 240] on span "Salvar PDF" at bounding box center [325, 242] width 73 height 18
click at [354, 94] on span "Receitas" at bounding box center [336, 97] width 53 height 16
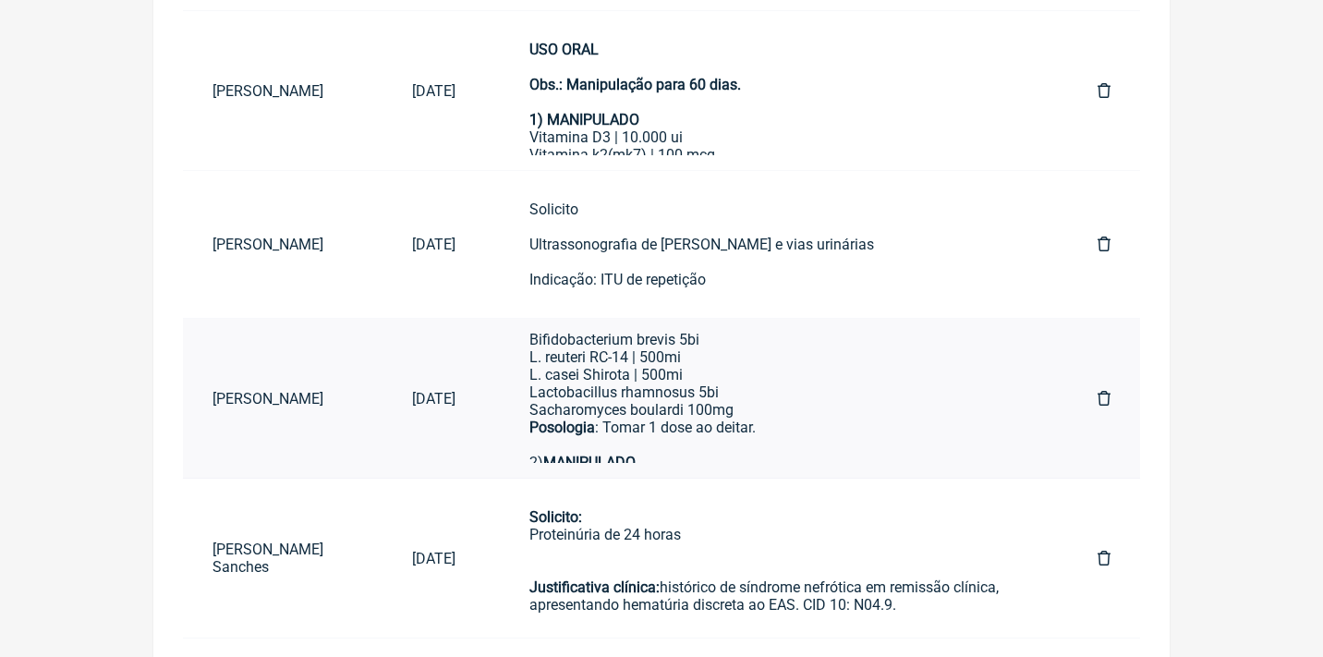
scroll to position [138, 0]
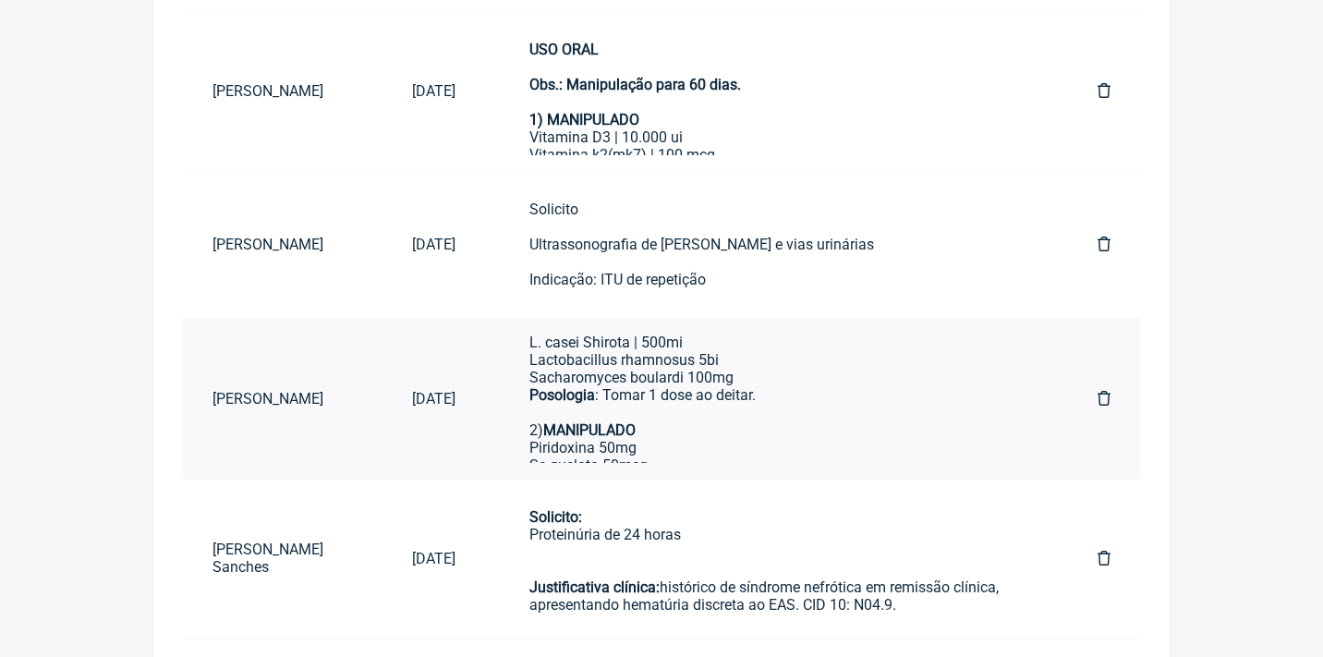
click at [686, 403] on div "Uso Oral por 60 dias após Desparasitação Veículos clean label / sem lactose / p…" at bounding box center [776, 474] width 494 height 527
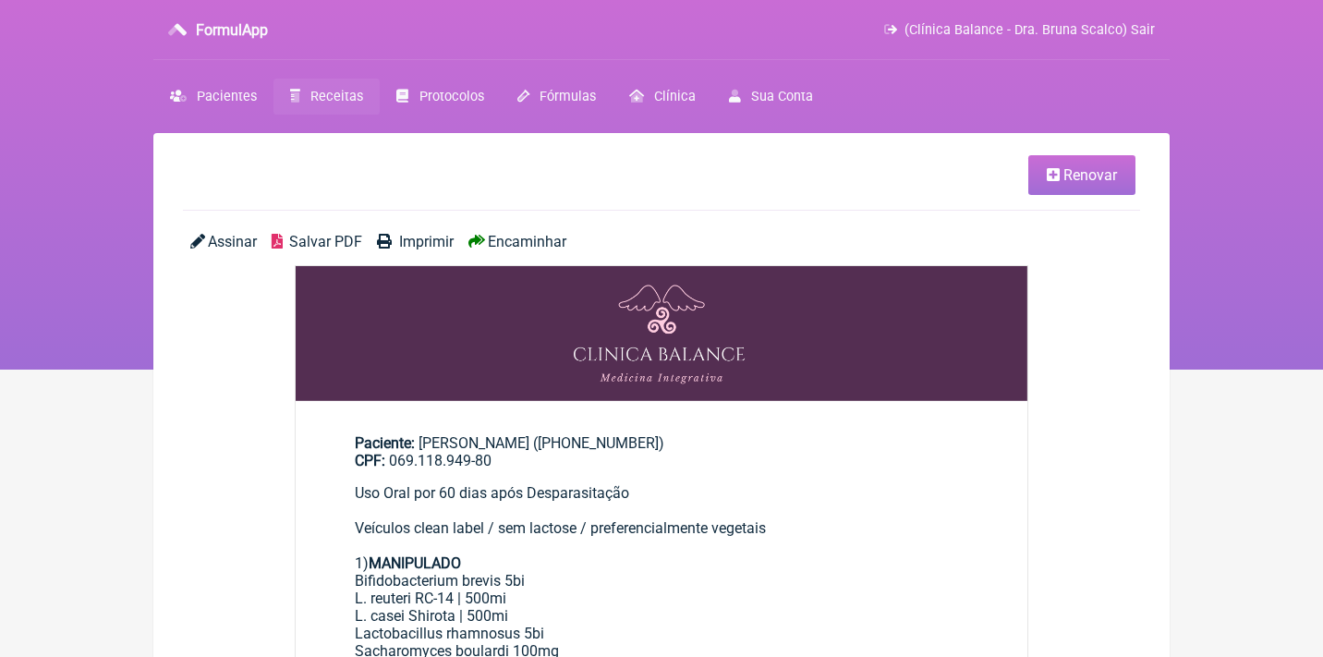
click at [1104, 180] on span "Renovar" at bounding box center [1090, 175] width 54 height 18
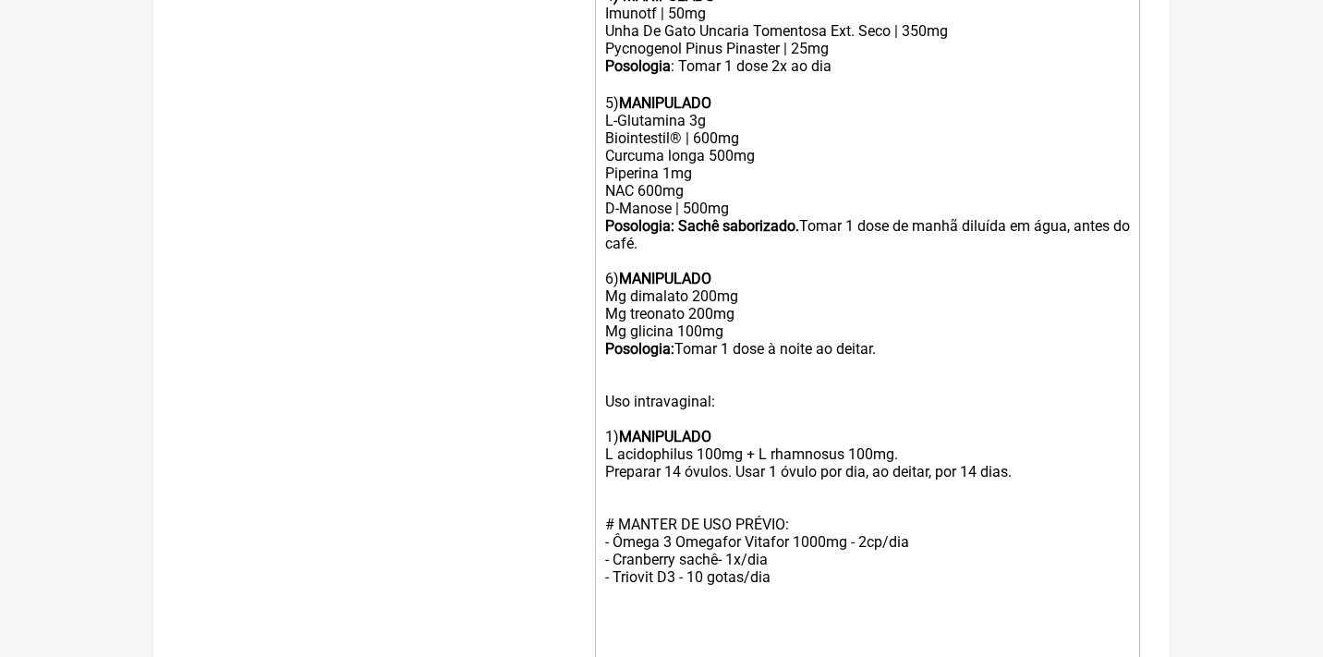
scroll to position [1218, 0]
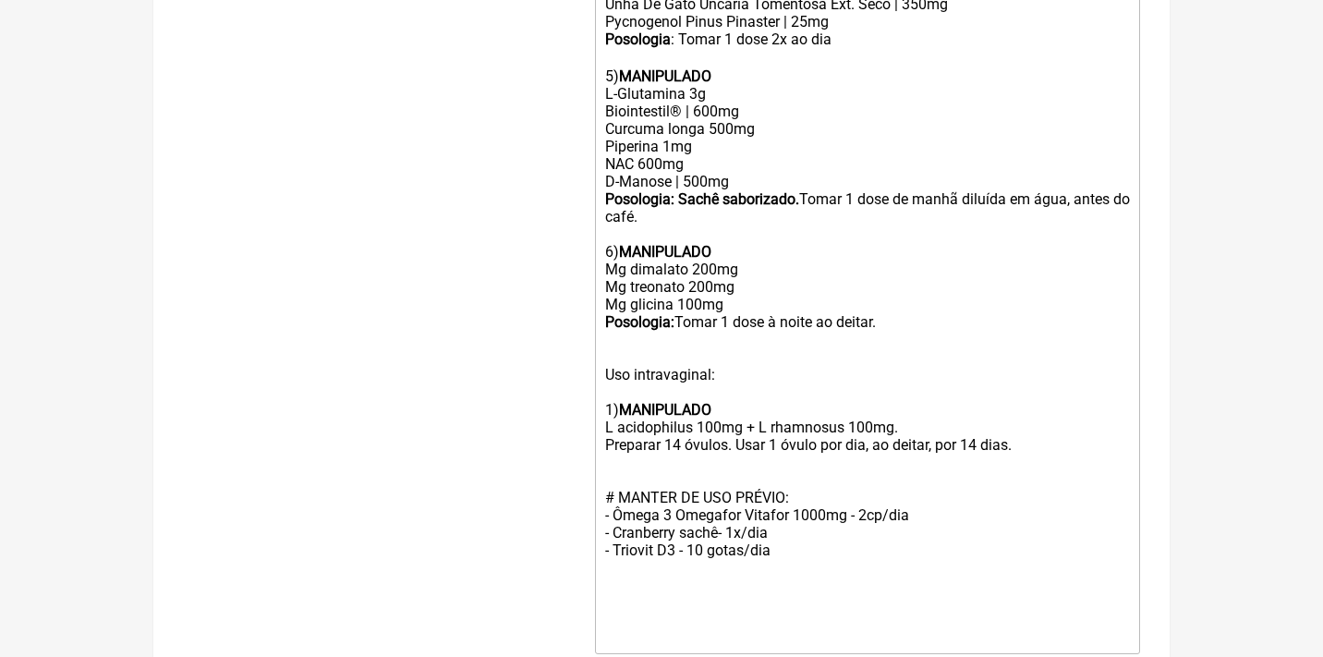
click at [802, 493] on div "5) MANIPULADO L-Glutamina 3g Biointestil® | 600mg Curcuma longa 500mg Piperina …" at bounding box center [867, 331] width 525 height 562
type trix-editor "<div>Uso Oral por 60 dias após Desparasitação<br><br>Veículos clean label / sem…"
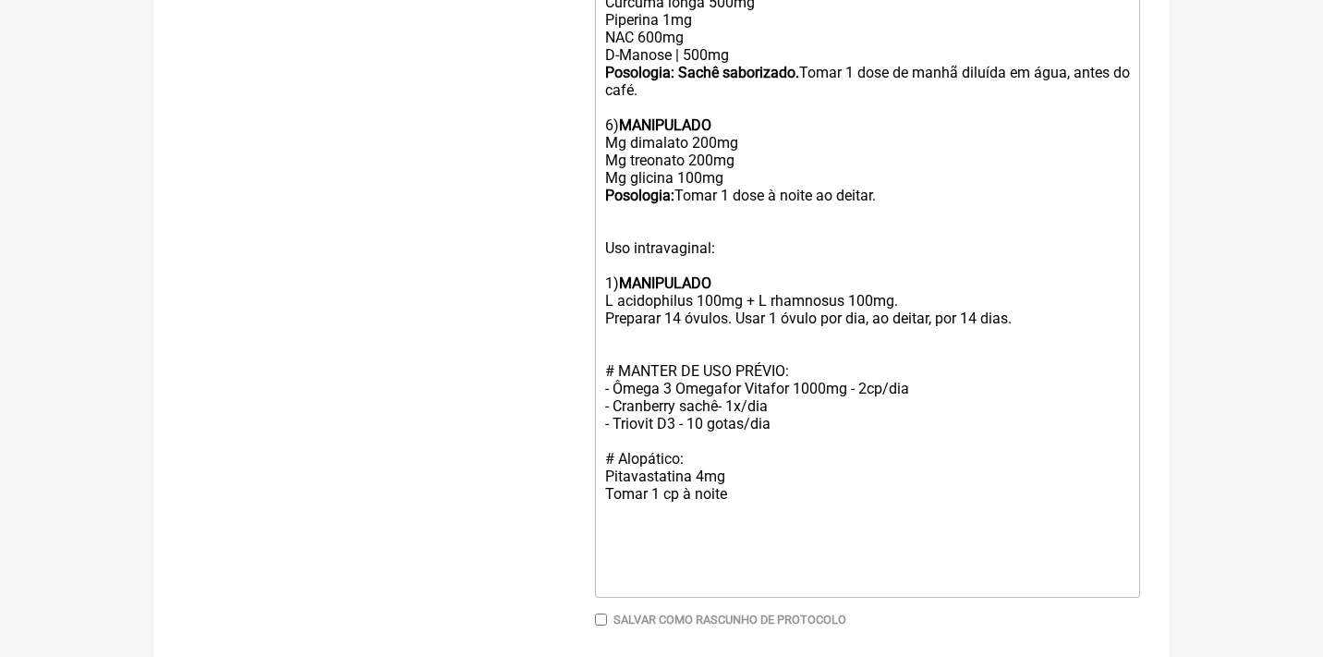
scroll to position [1344, 0]
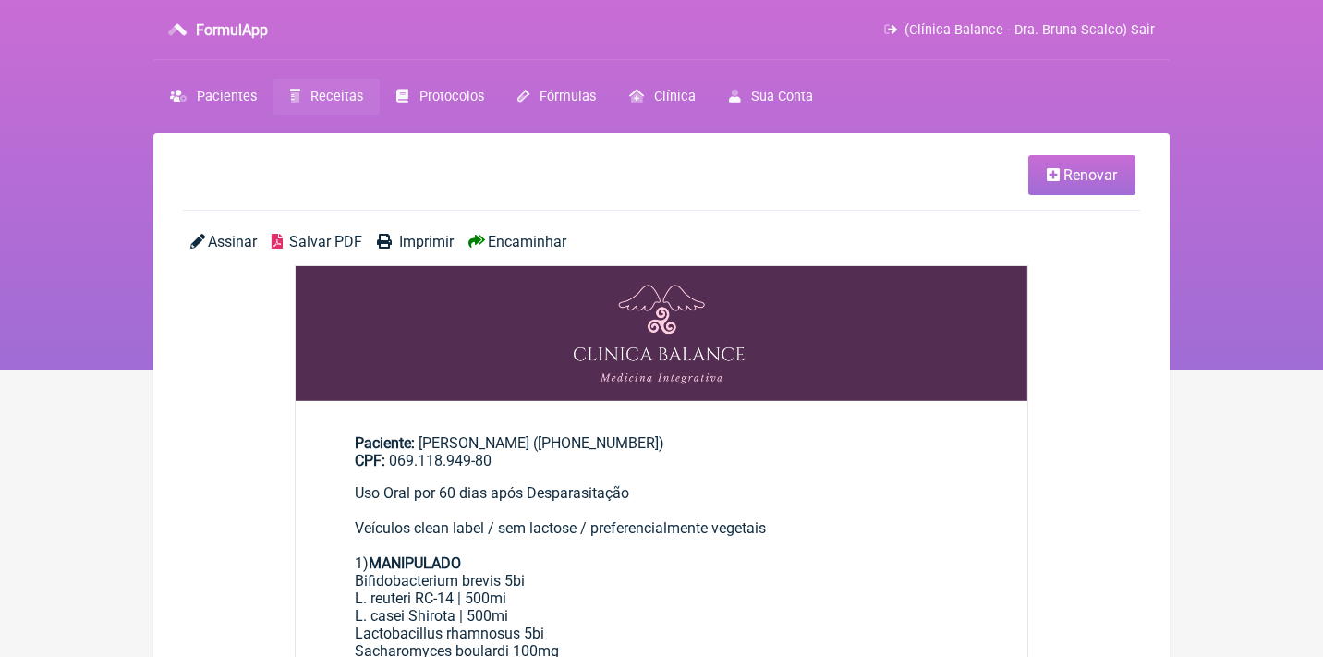
click at [536, 241] on span "Encaminhar" at bounding box center [527, 242] width 79 height 18
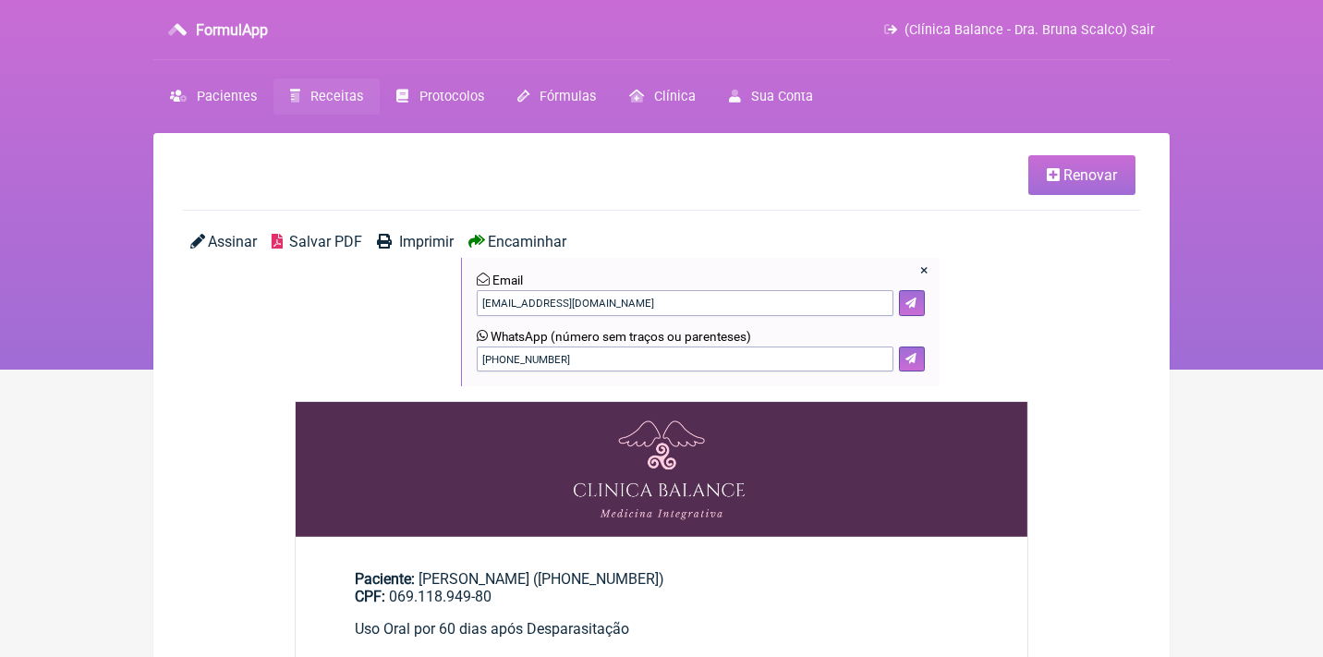
click at [314, 246] on span "Salvar PDF" at bounding box center [325, 242] width 73 height 18
click at [1070, 186] on link "Renovar" at bounding box center [1081, 175] width 107 height 40
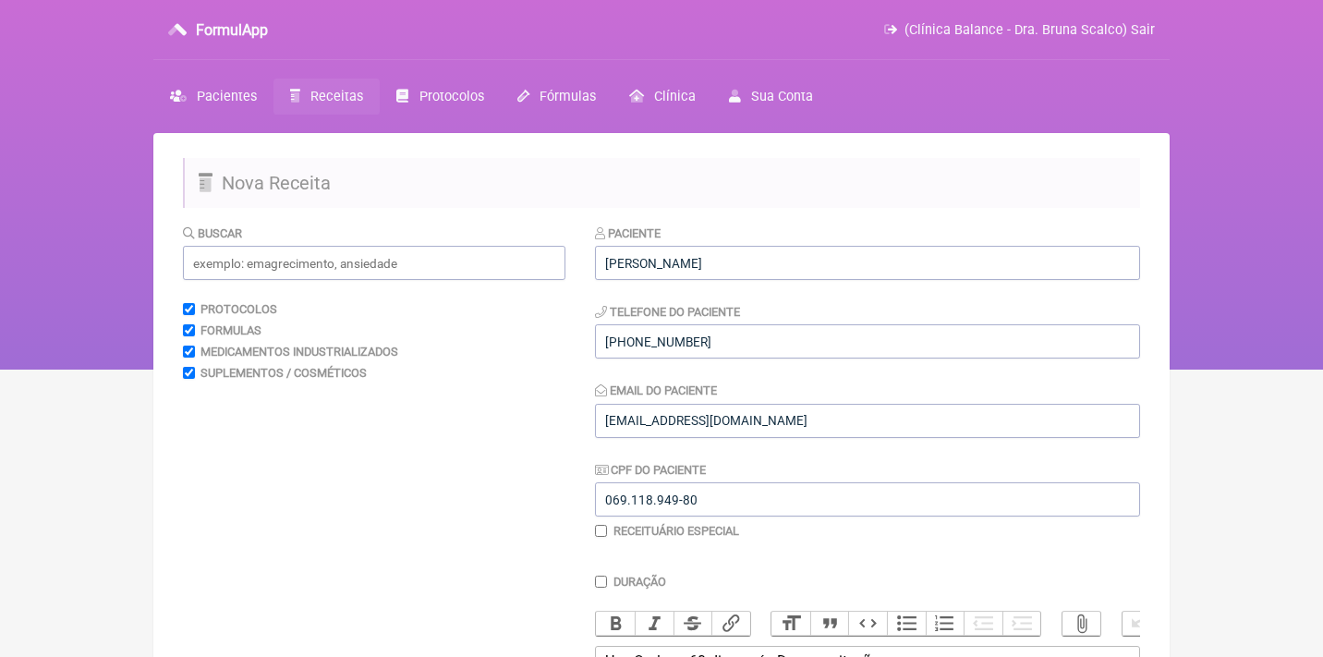
scroll to position [336, 0]
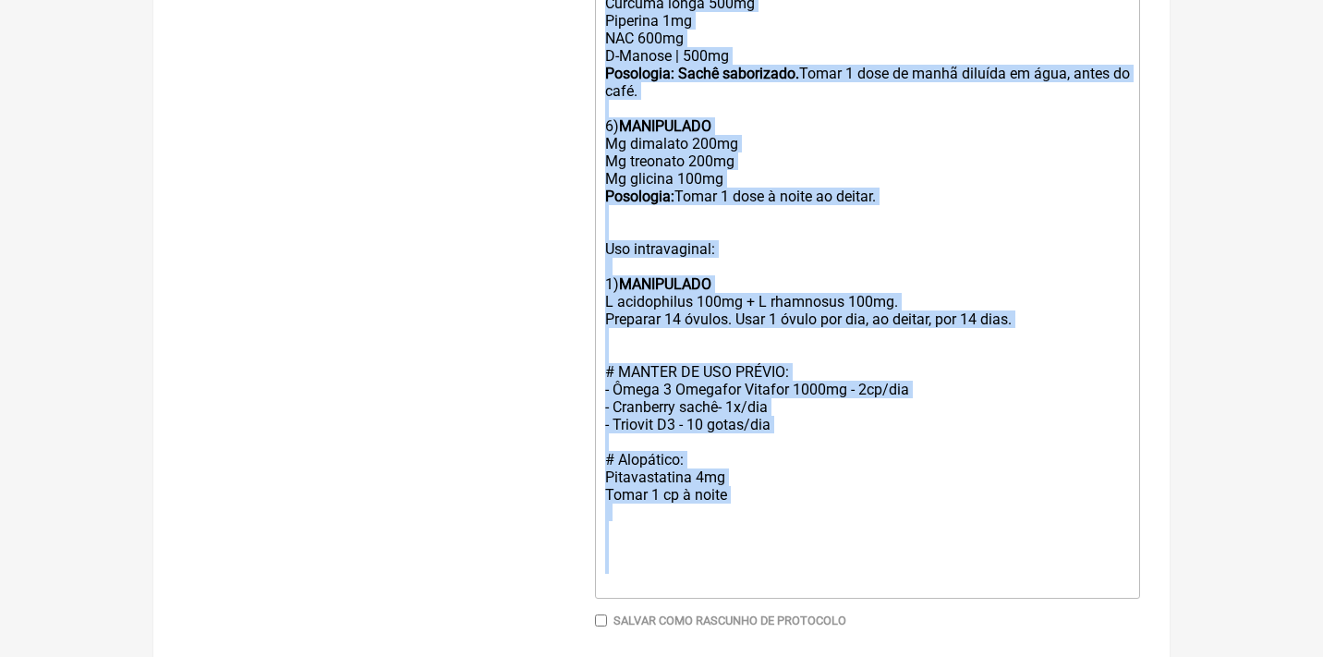
drag, startPoint x: 604, startPoint y: 322, endPoint x: 686, endPoint y: 729, distance: 414.7
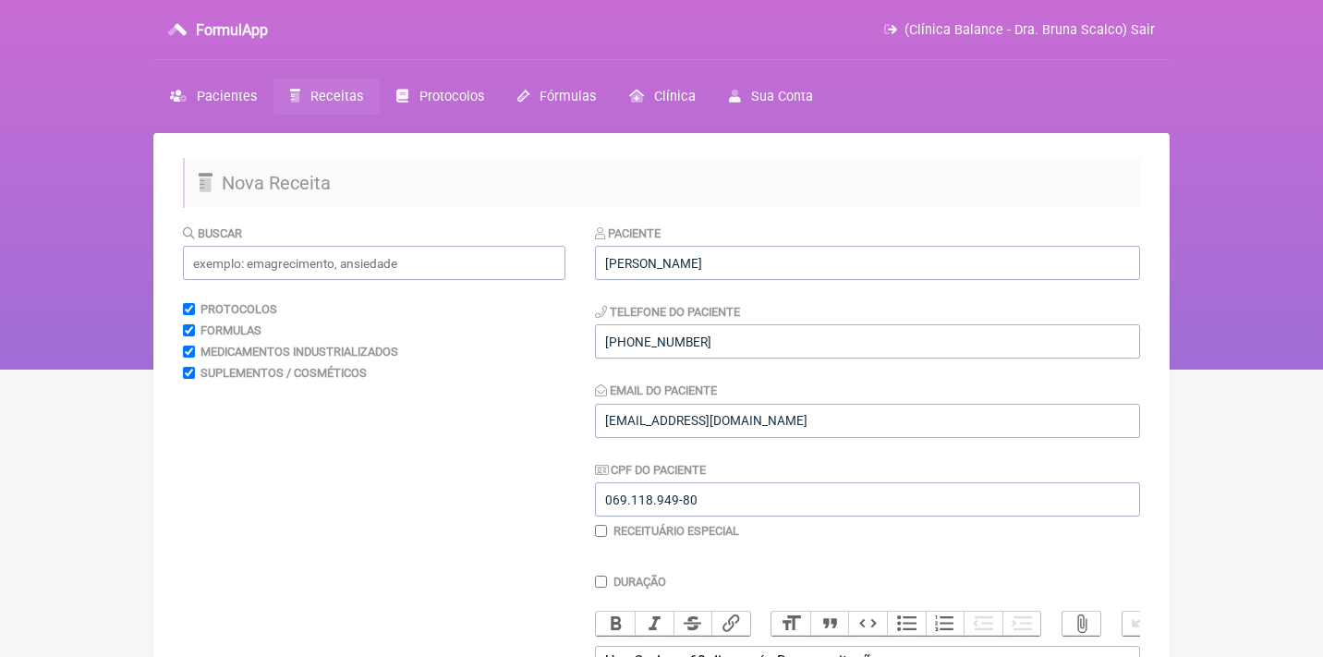
scroll to position [0, 0]
click at [355, 98] on span "Receitas" at bounding box center [336, 97] width 53 height 16
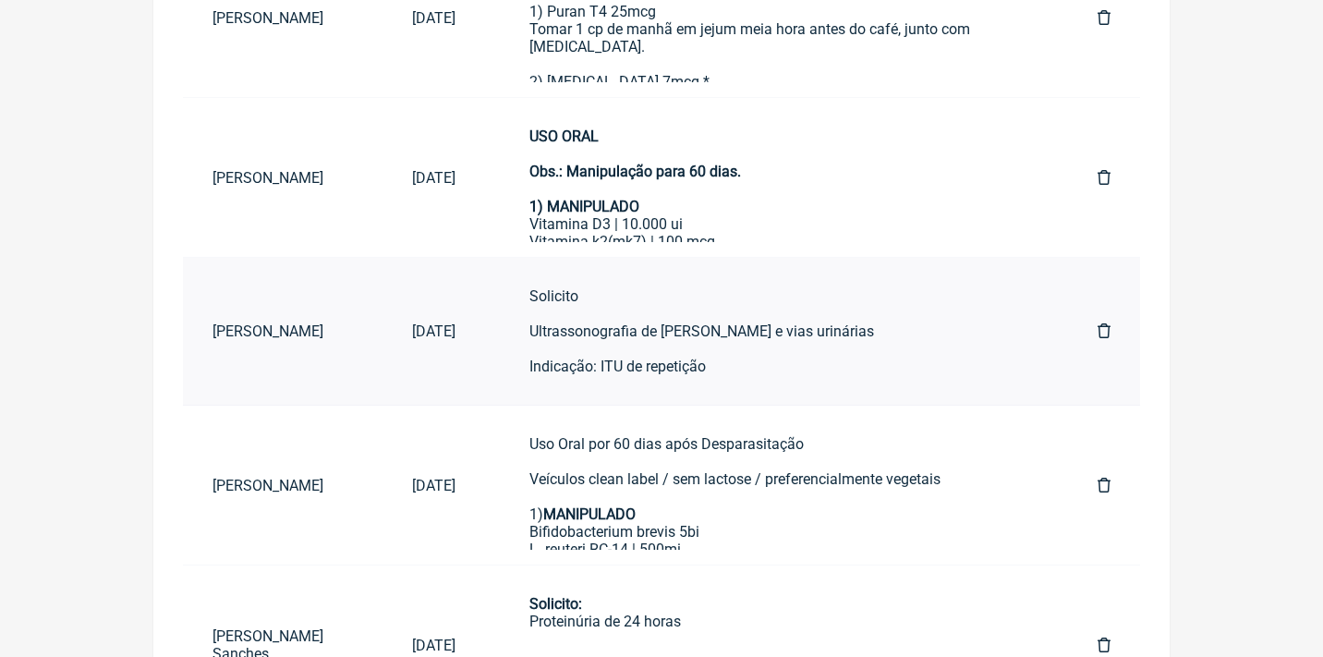
scroll to position [614, 0]
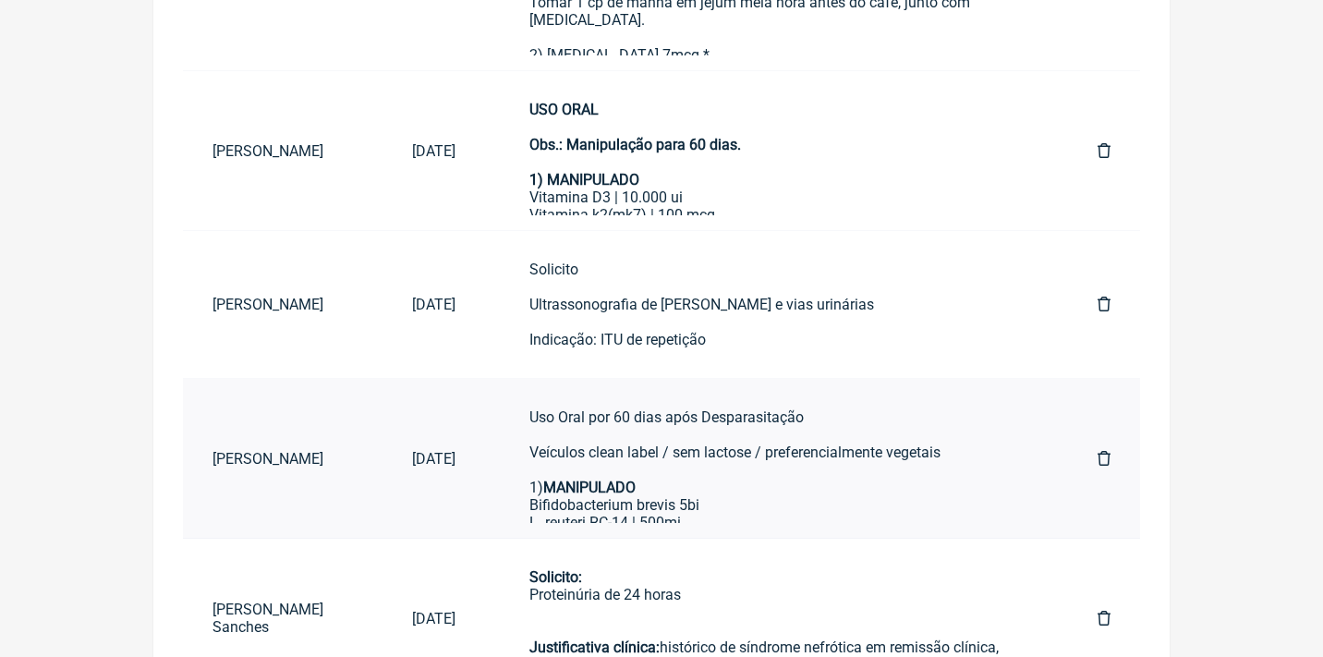
click at [1102, 456] on icon at bounding box center [1103, 458] width 13 height 15
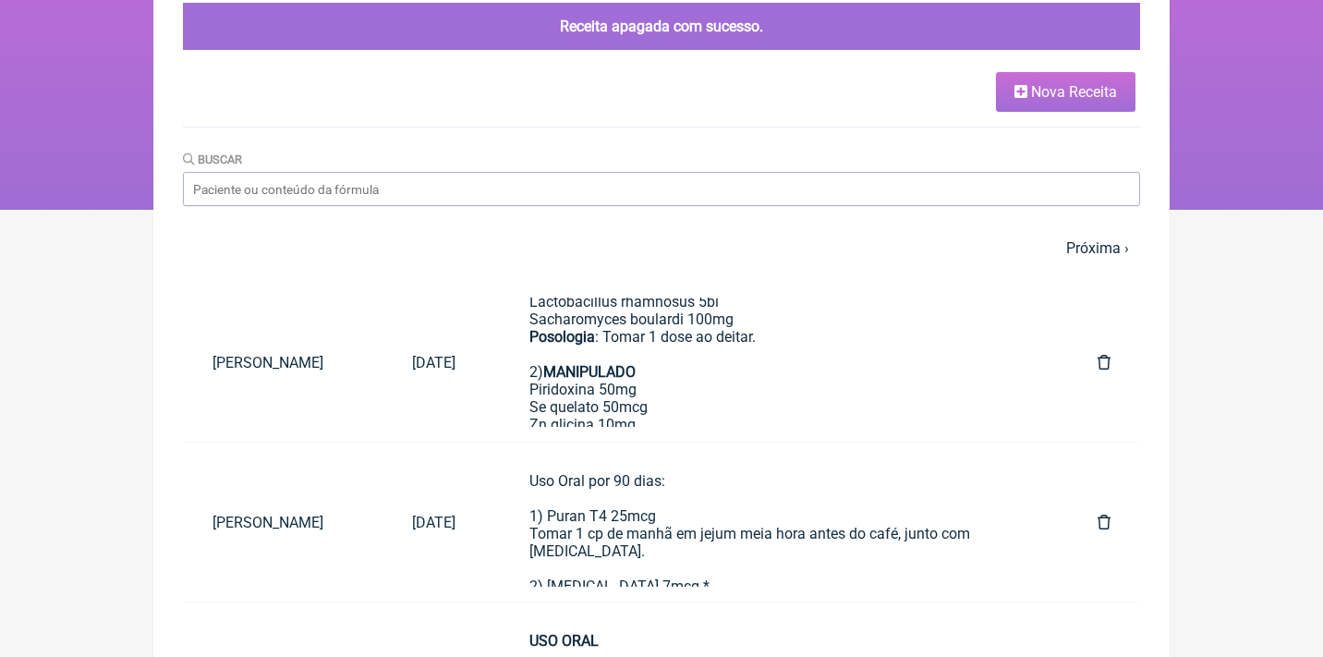
scroll to position [173, 0]
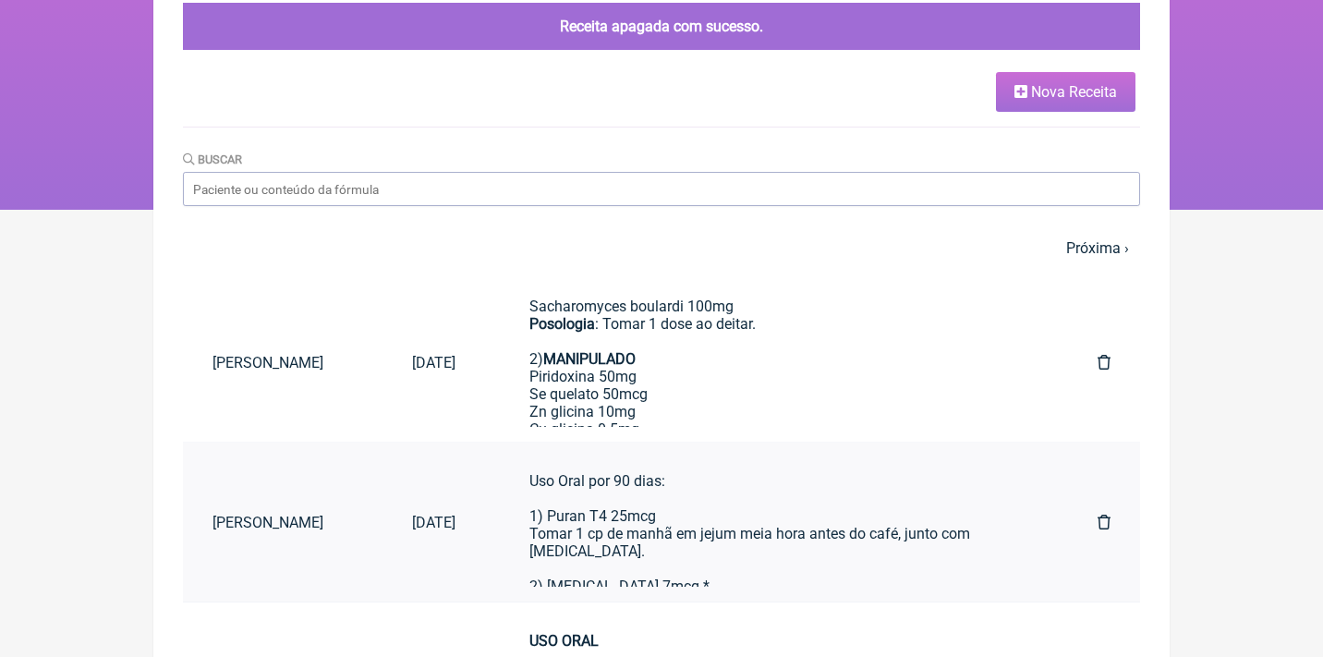
click at [612, 527] on div "Uso Oral por 90 dias: 1) Puran T4 25mcg Tomar 1 cp de manhã em jejum meia hora …" at bounding box center [776, 586] width 494 height 228
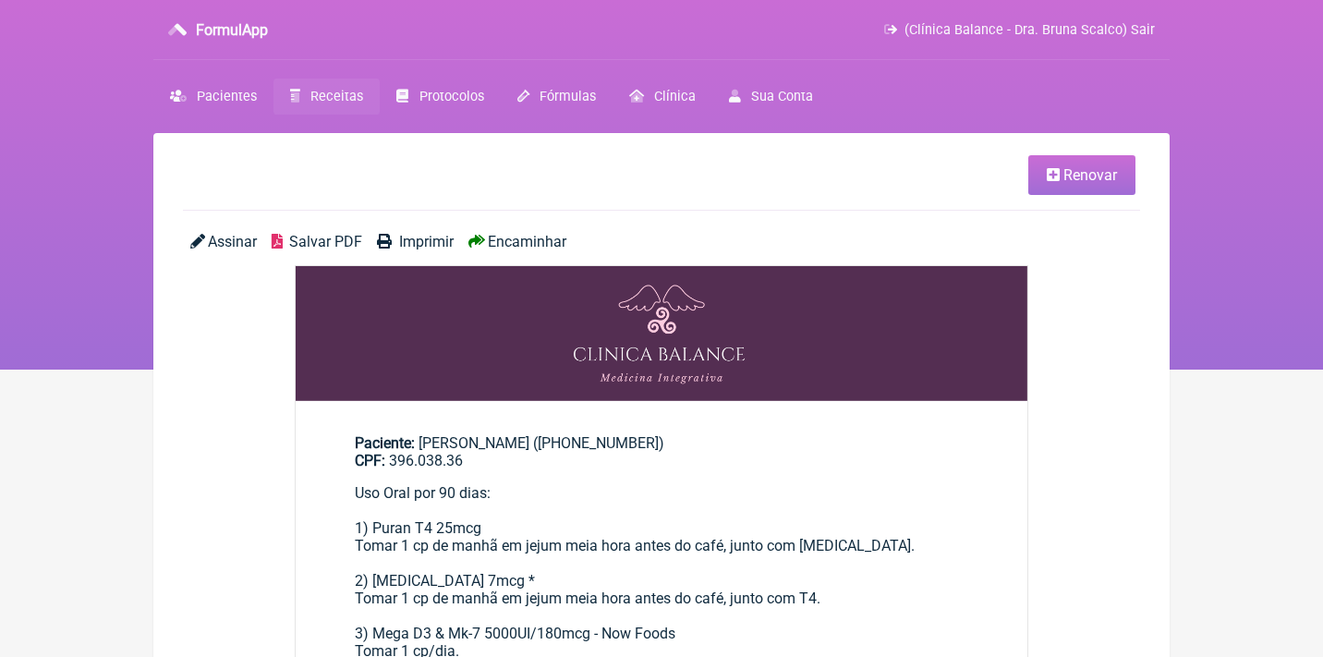
click at [1069, 178] on span "Renovar" at bounding box center [1090, 175] width 54 height 18
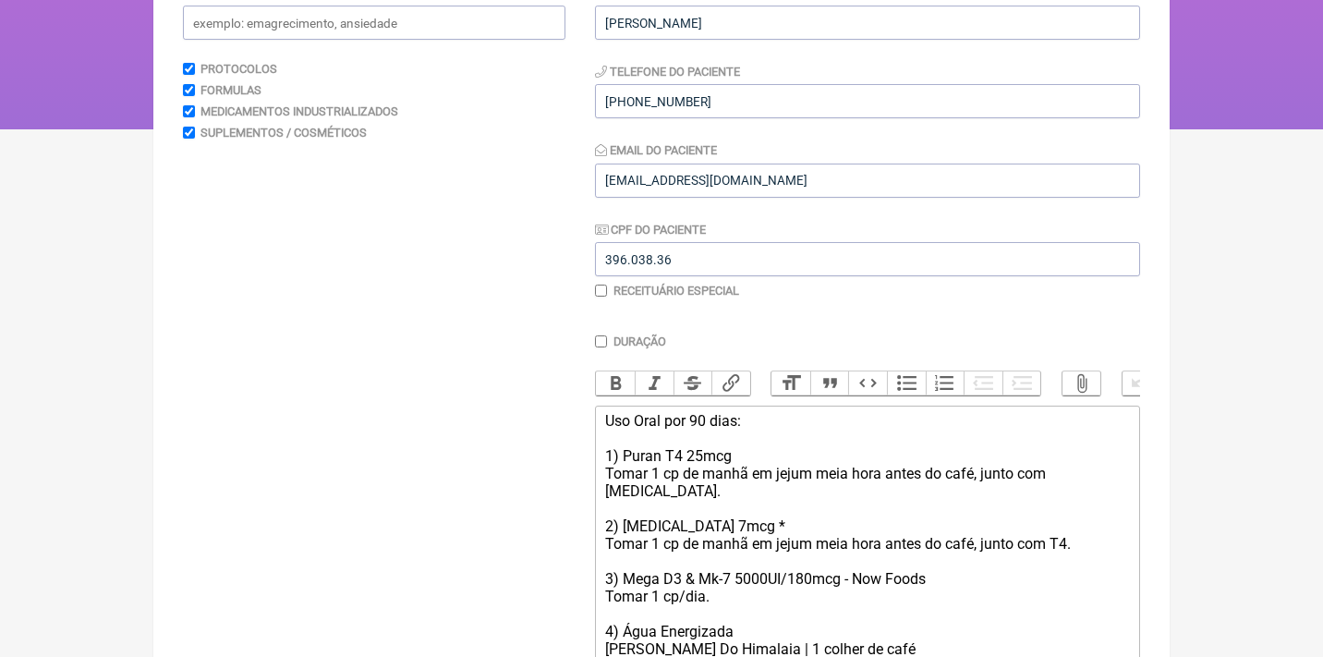
scroll to position [490, 0]
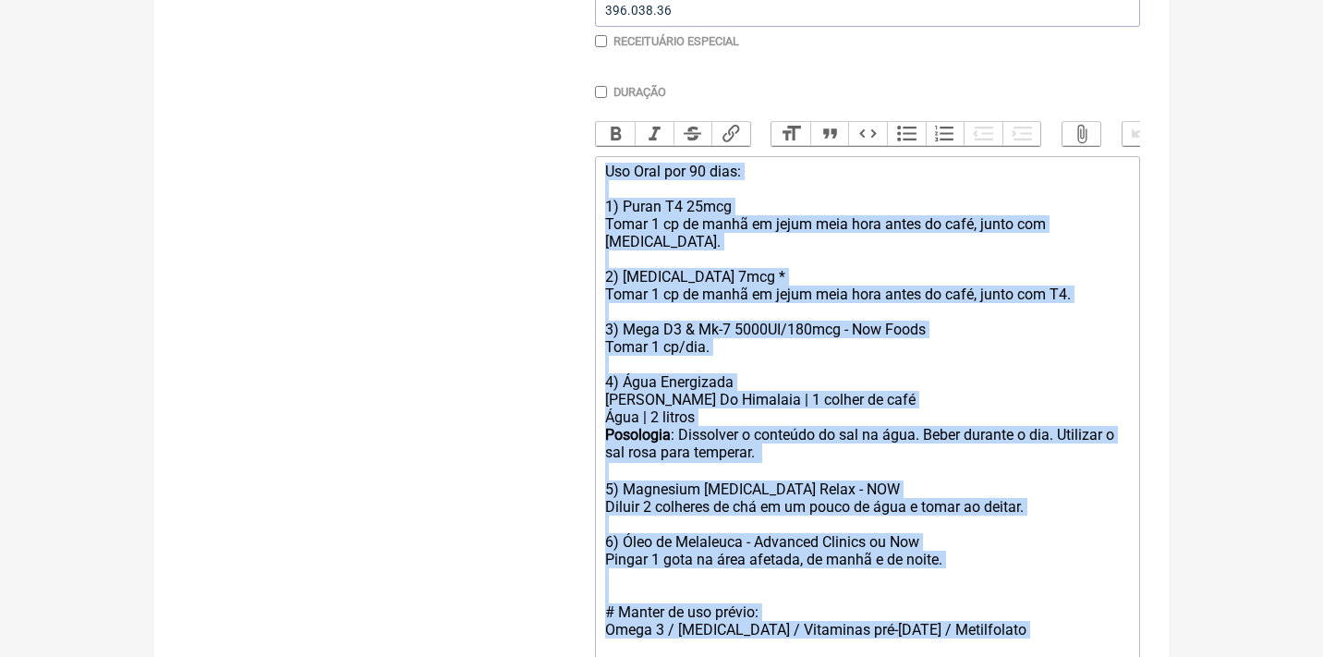
drag, startPoint x: 964, startPoint y: 608, endPoint x: 470, endPoint y: 153, distance: 671.4
click at [470, 153] on form "Buscar Protocolos Formulas Medicamentos Industrializados Suplementos / Cosmétic…" at bounding box center [661, 257] width 957 height 1047
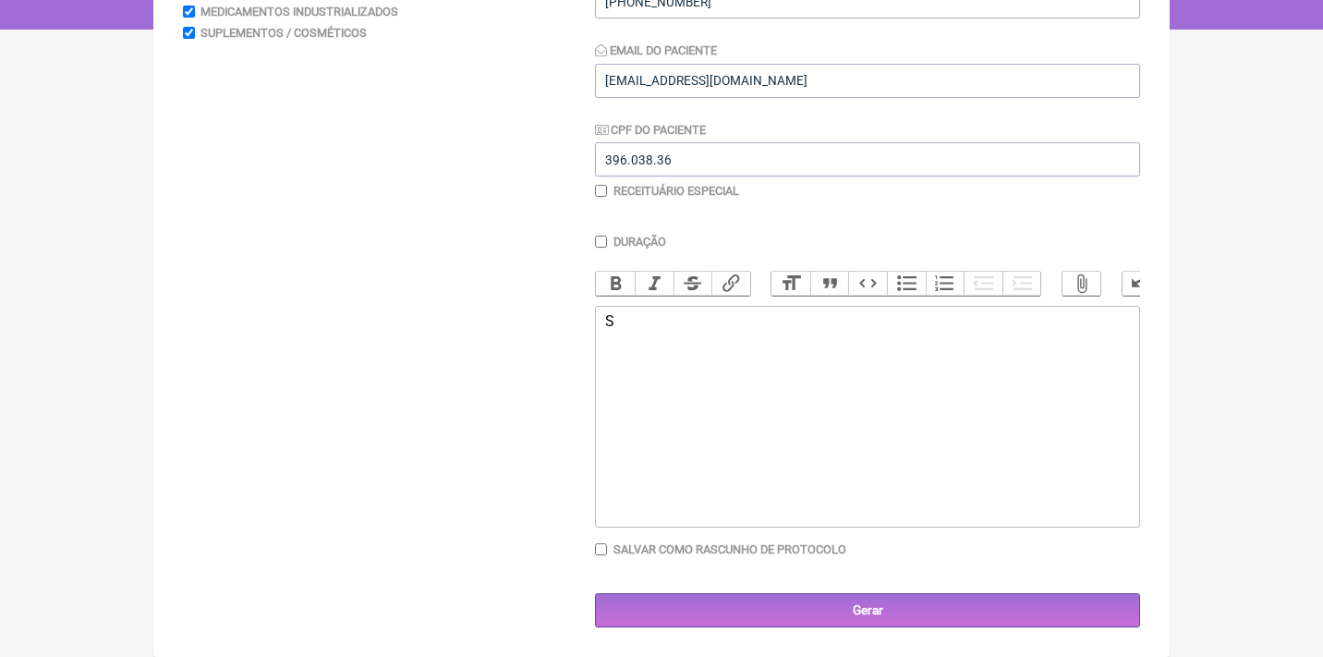
scroll to position [338, 0]
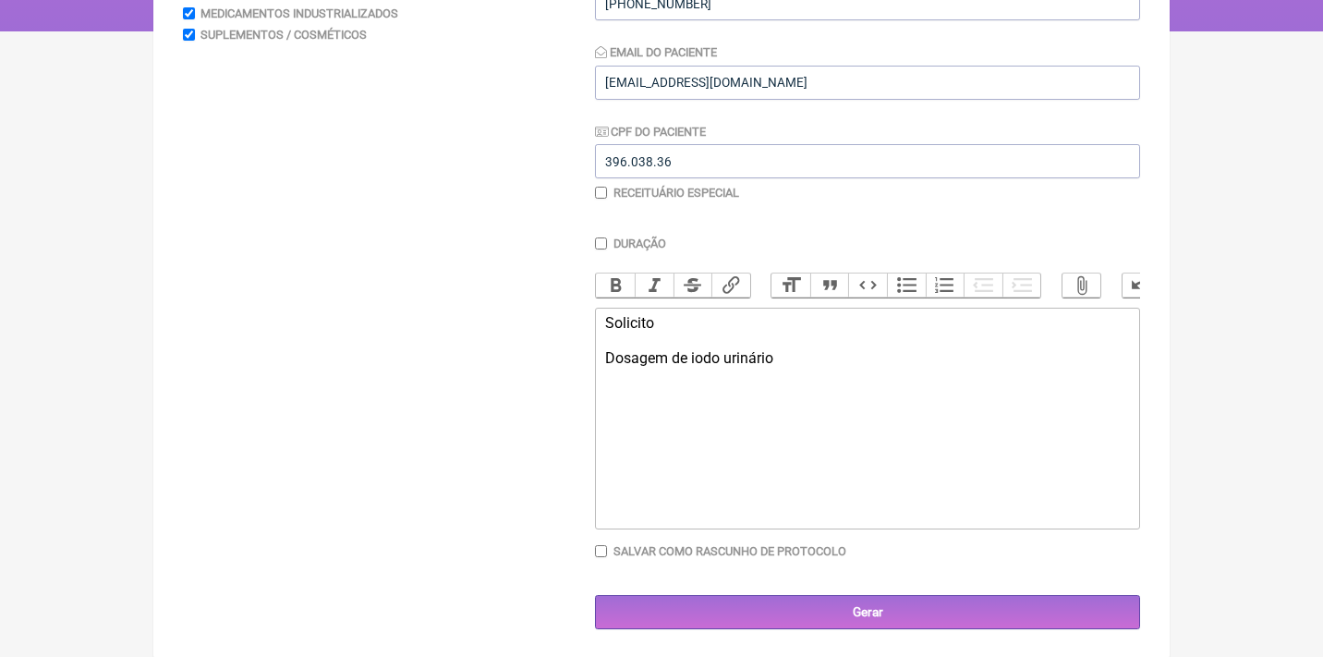
type trix-editor "<div>Solicito<br><br>Dosagem de iodo urinário&nbsp;</div><div><br></div>"
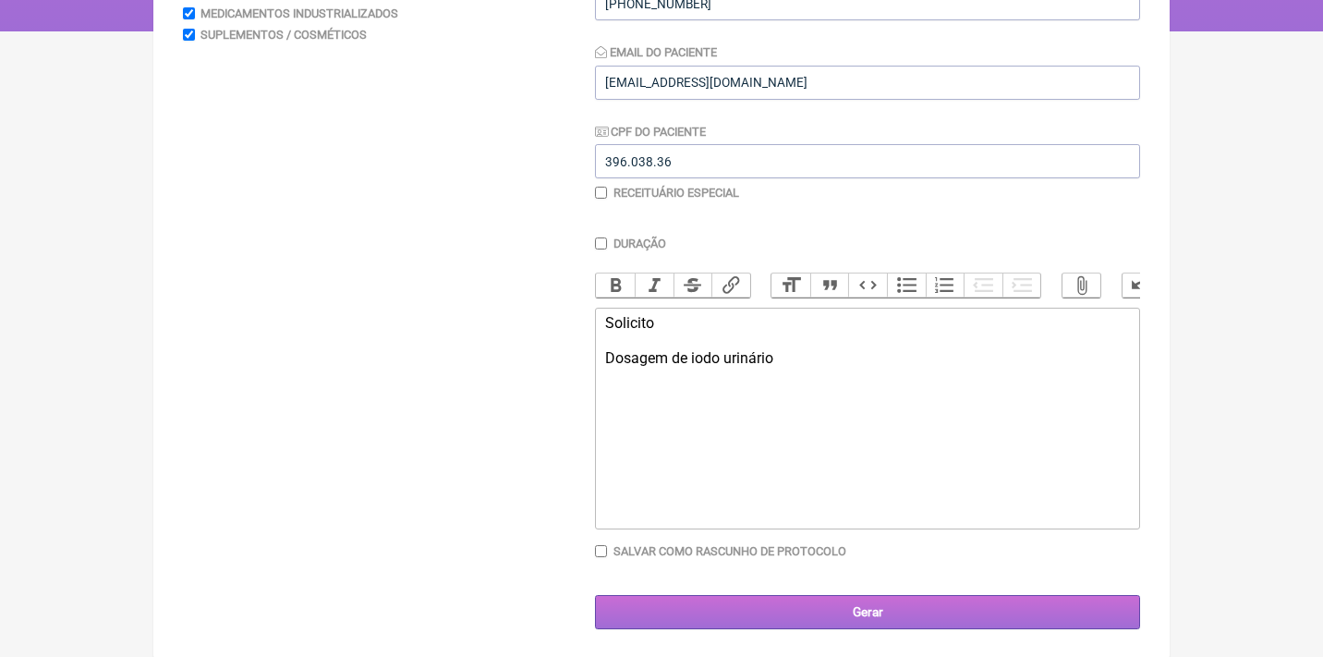
click at [857, 617] on input "Gerar" at bounding box center [867, 612] width 545 height 34
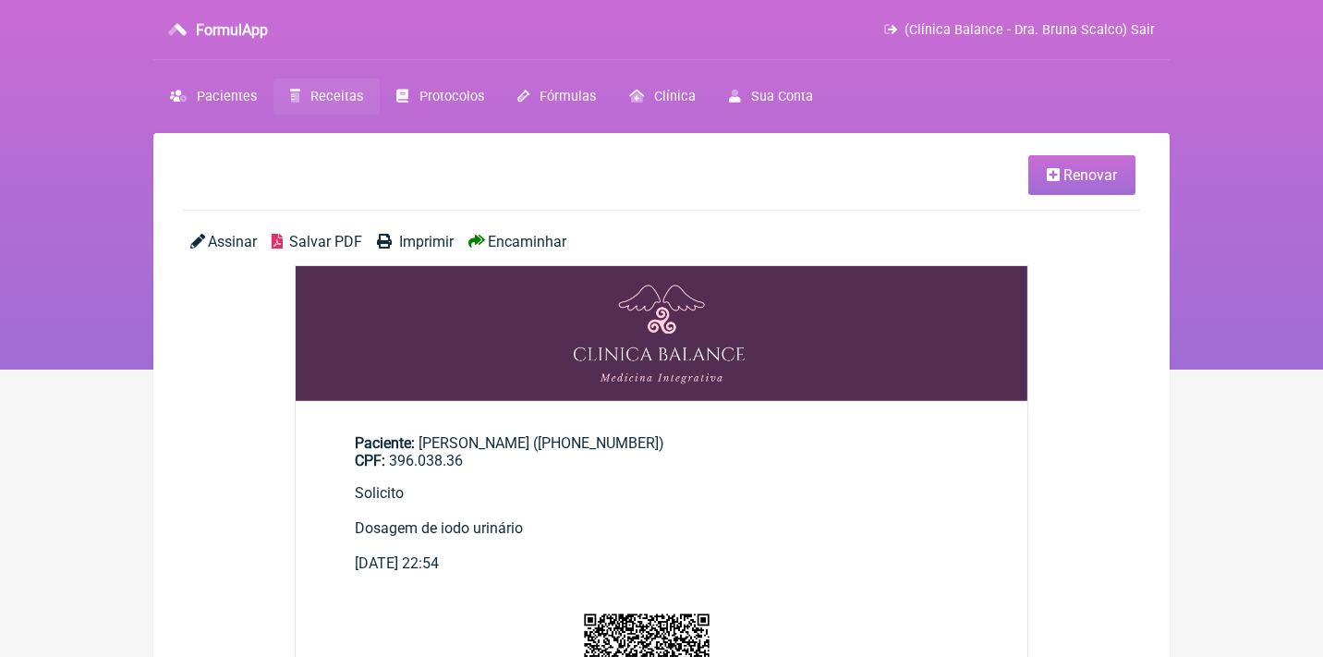
click at [238, 234] on span "Assinar" at bounding box center [232, 242] width 49 height 18
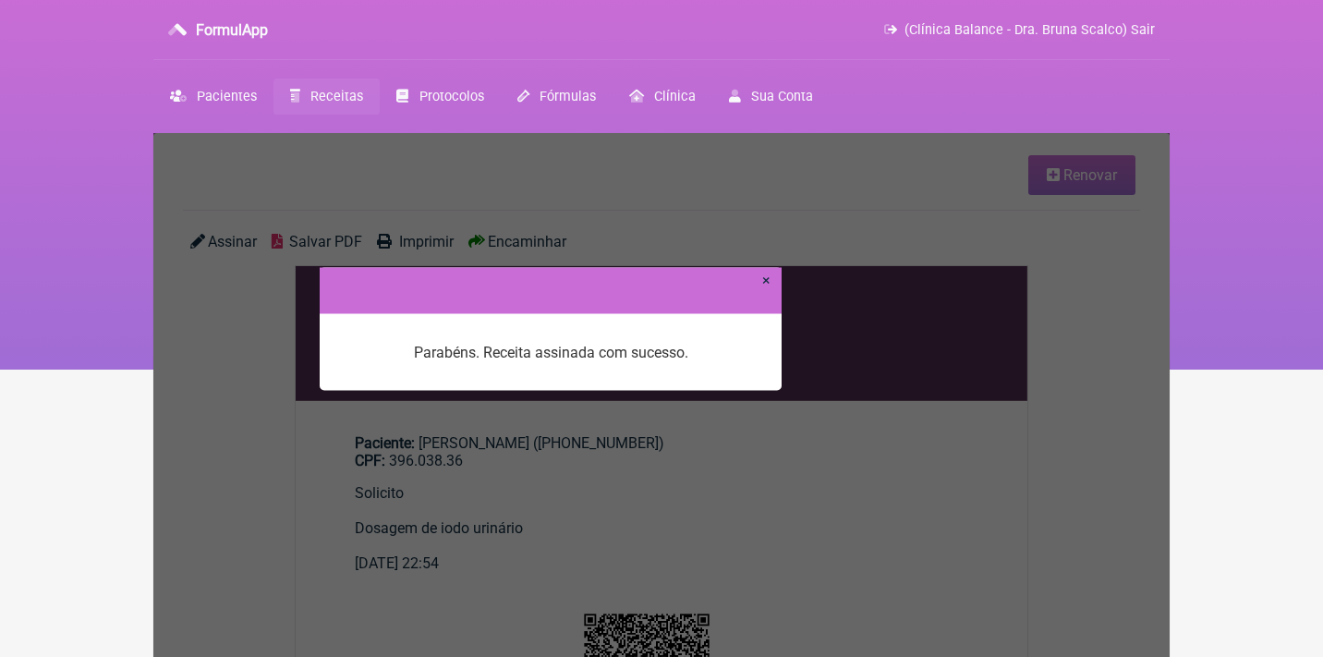
click at [771, 277] on div at bounding box center [551, 290] width 462 height 46
click at [767, 283] on link "×" at bounding box center [766, 280] width 8 height 18
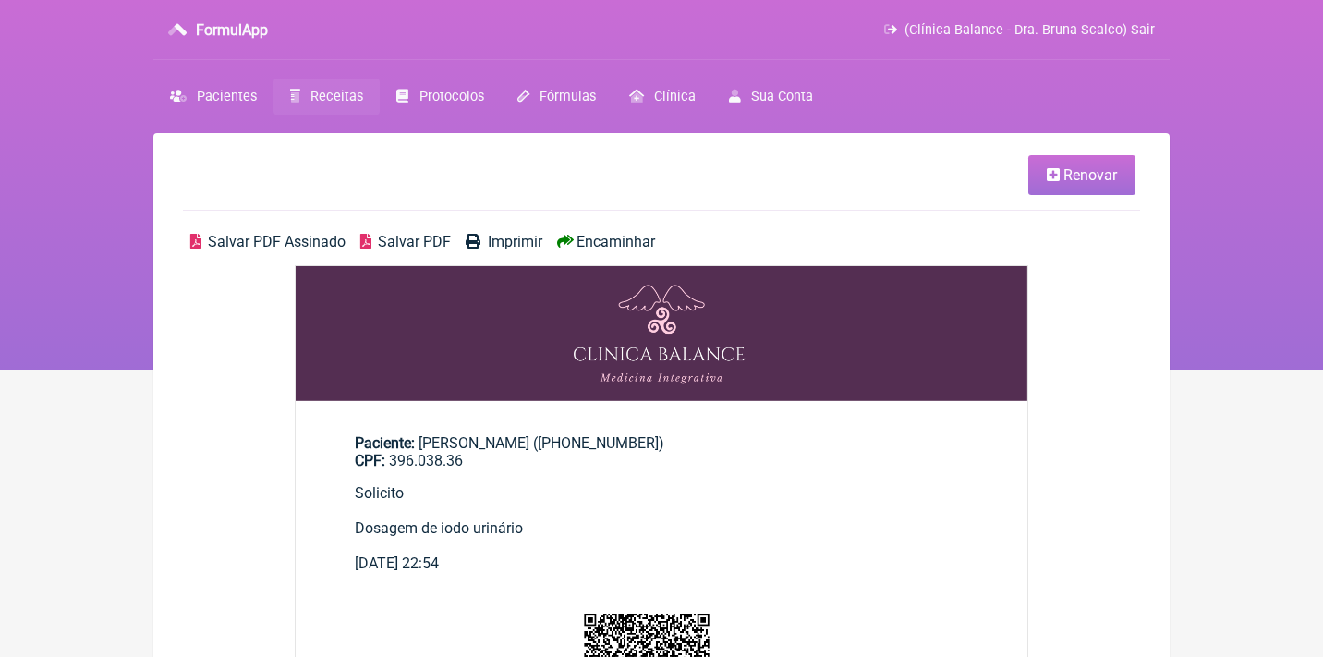
click at [274, 238] on span "Salvar PDF Assinado" at bounding box center [277, 242] width 138 height 18
click at [341, 103] on span "Receitas" at bounding box center [336, 97] width 53 height 16
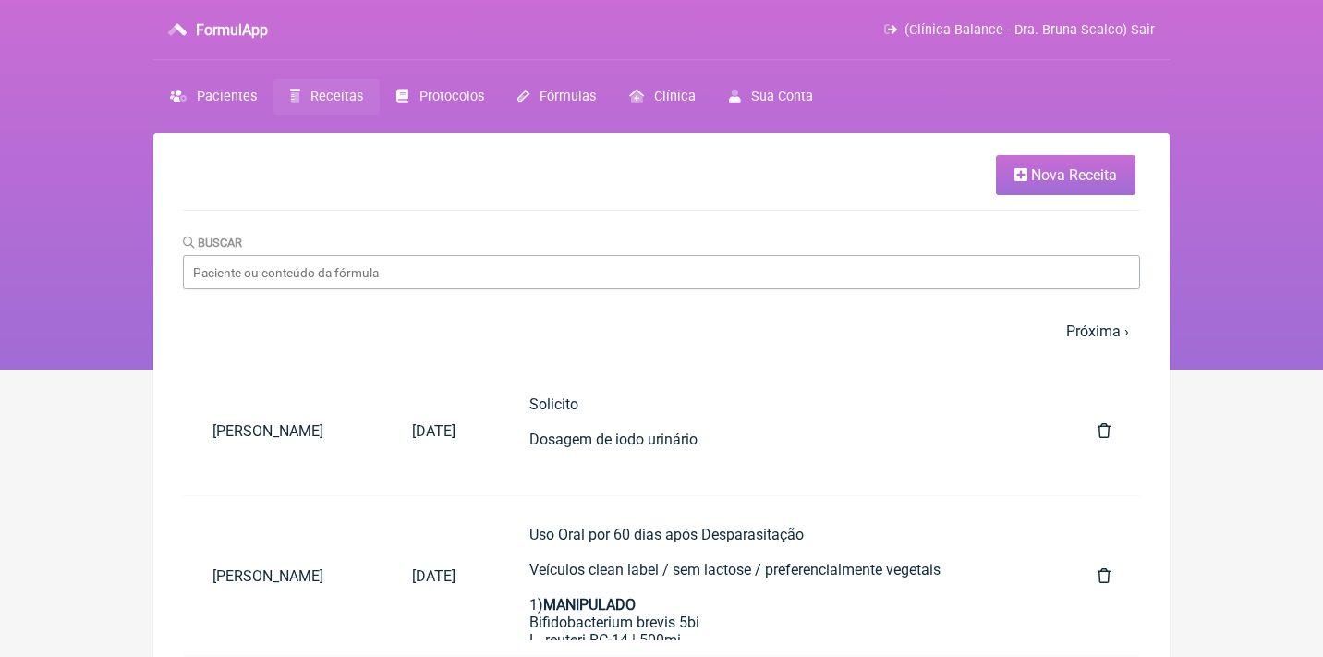
click at [315, 113] on link "Receitas" at bounding box center [326, 97] width 106 height 36
click at [990, 27] on span "(Clínica Balance - Dra. Bruna Scalco) Sair" at bounding box center [1029, 30] width 250 height 16
